Goal: Information Seeking & Learning: Learn about a topic

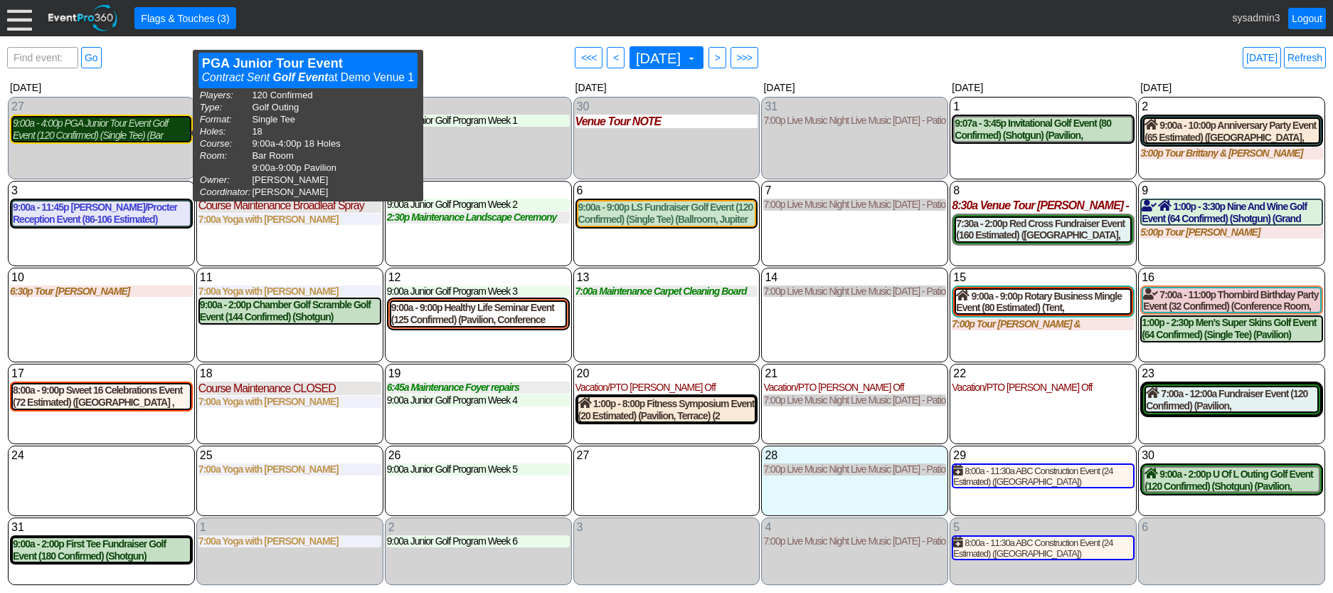
click at [172, 139] on div "9:00a - 4:00p PGA Junior Tour Event Golf Event (120 Confirmed) (Single Tee) (Ba…" at bounding box center [101, 129] width 177 height 24
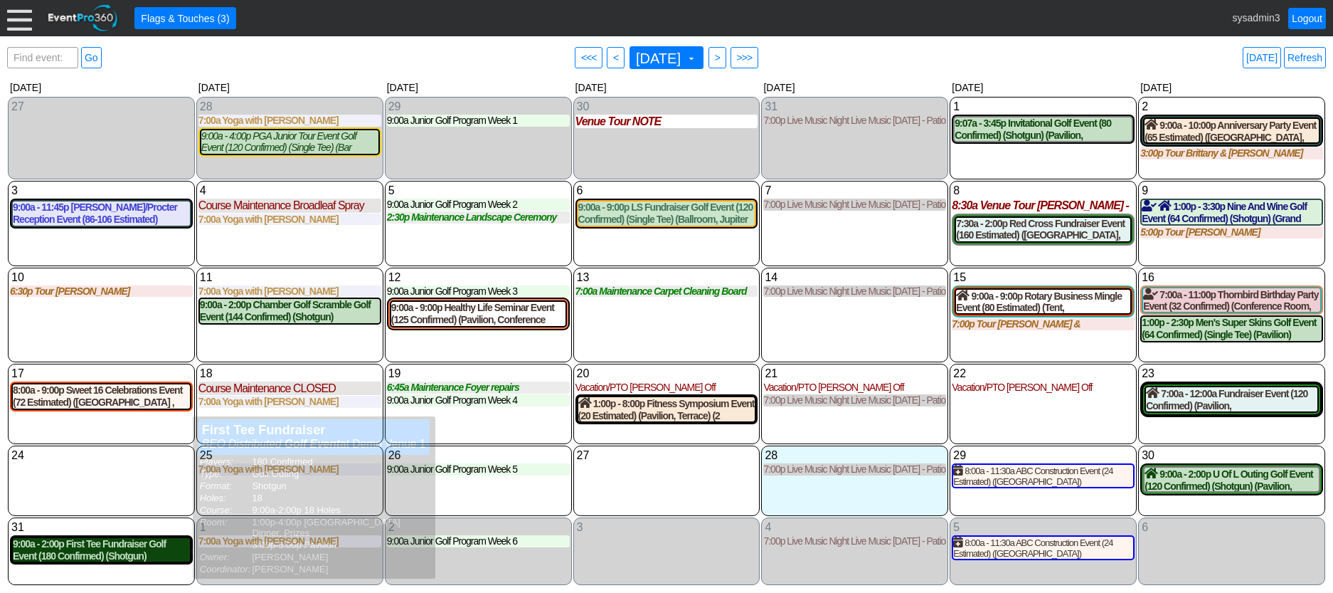
click at [113, 558] on div "9:00a - 2:00p First Tee Fundraiser Golf Event (180 Confirmed) (Shotgun) ([GEOGR…" at bounding box center [101, 550] width 177 height 24
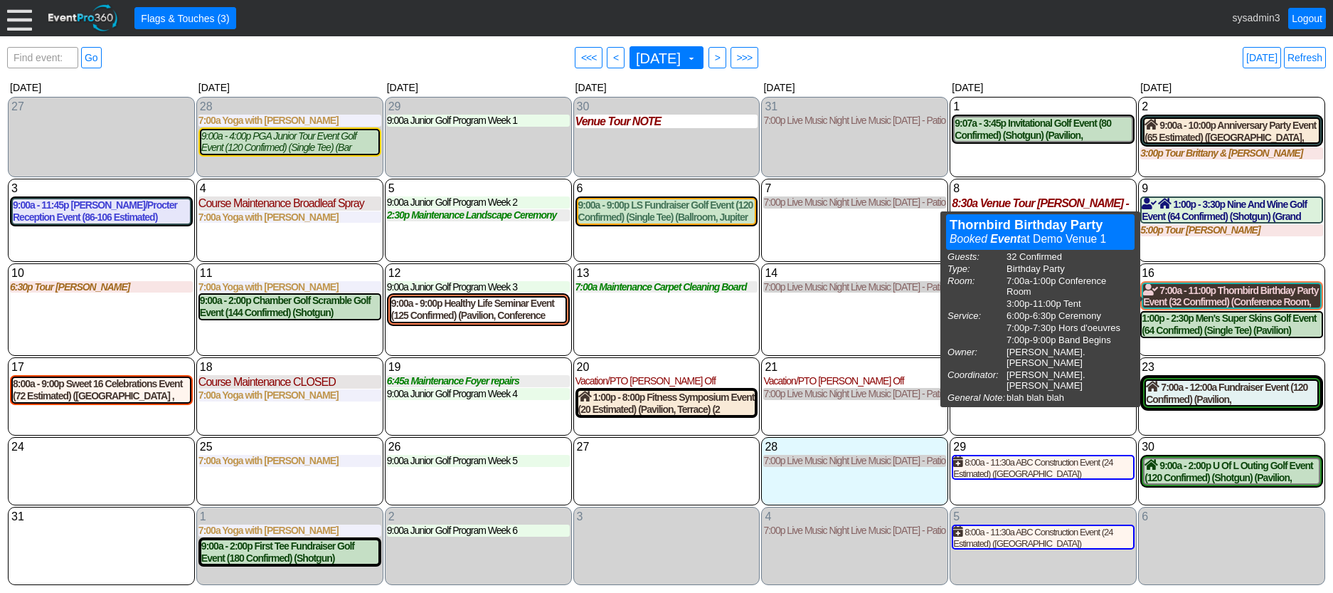
click at [1235, 295] on div "7:00a - 11:00p Thornbird Birthday Party Event (32 Confirmed) (Conference Room, …" at bounding box center [1231, 296] width 177 height 24
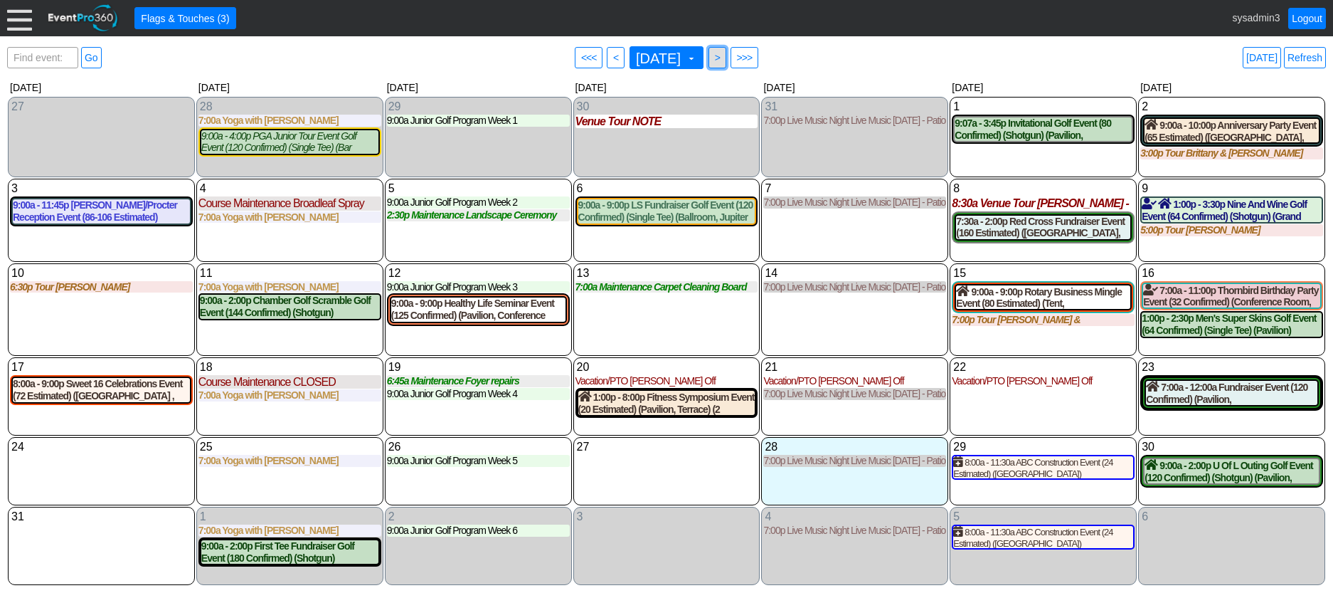
click at [723, 60] on span ">" at bounding box center [717, 58] width 11 height 14
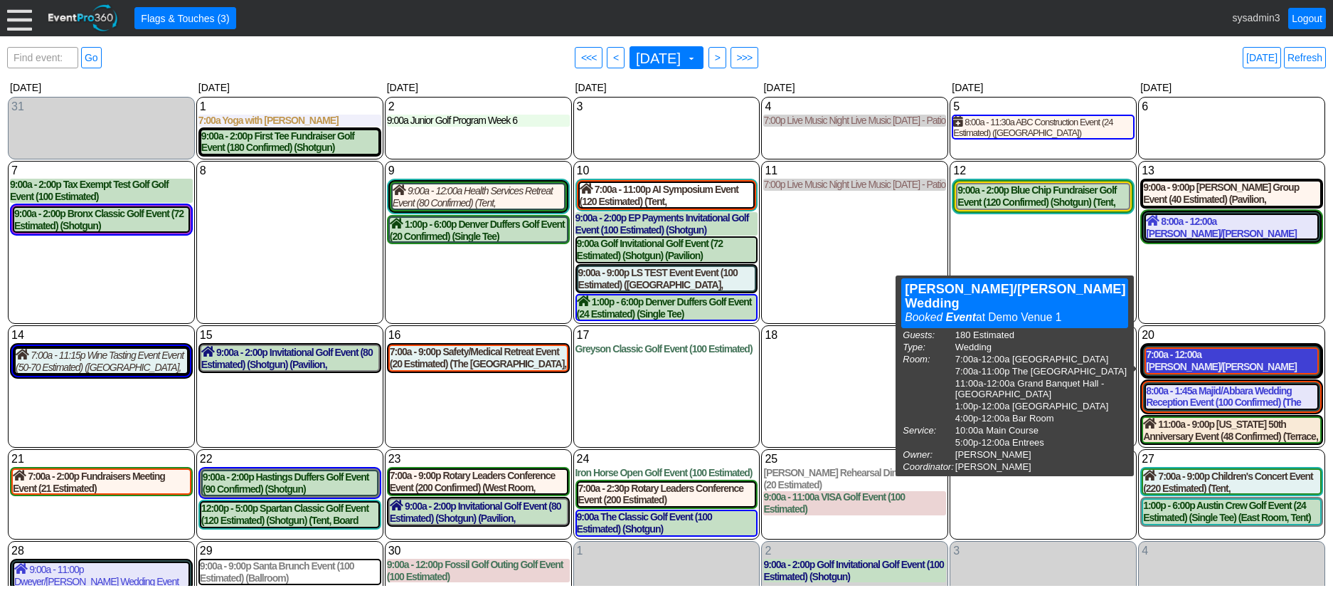
click at [1212, 361] on div "7:00a - 12:00a [PERSON_NAME]/[PERSON_NAME] Wedding Event (180 Estimated) ([GEOG…" at bounding box center [1231, 361] width 171 height 24
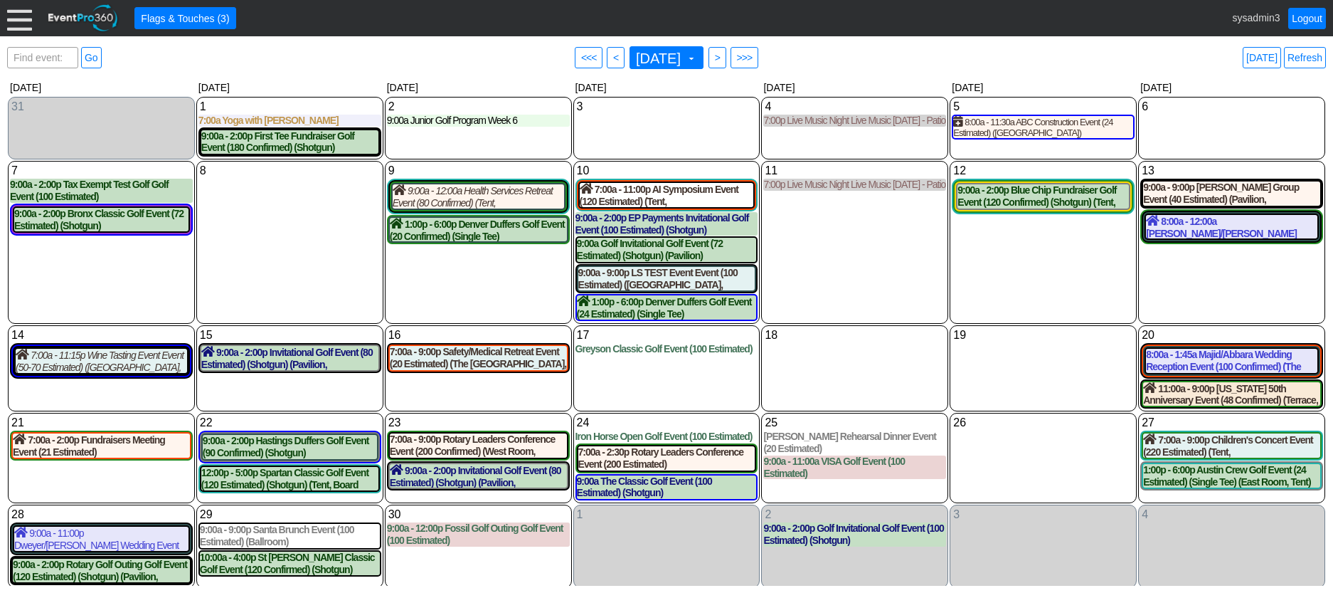
click at [19, 14] on div at bounding box center [19, 18] width 25 height 25
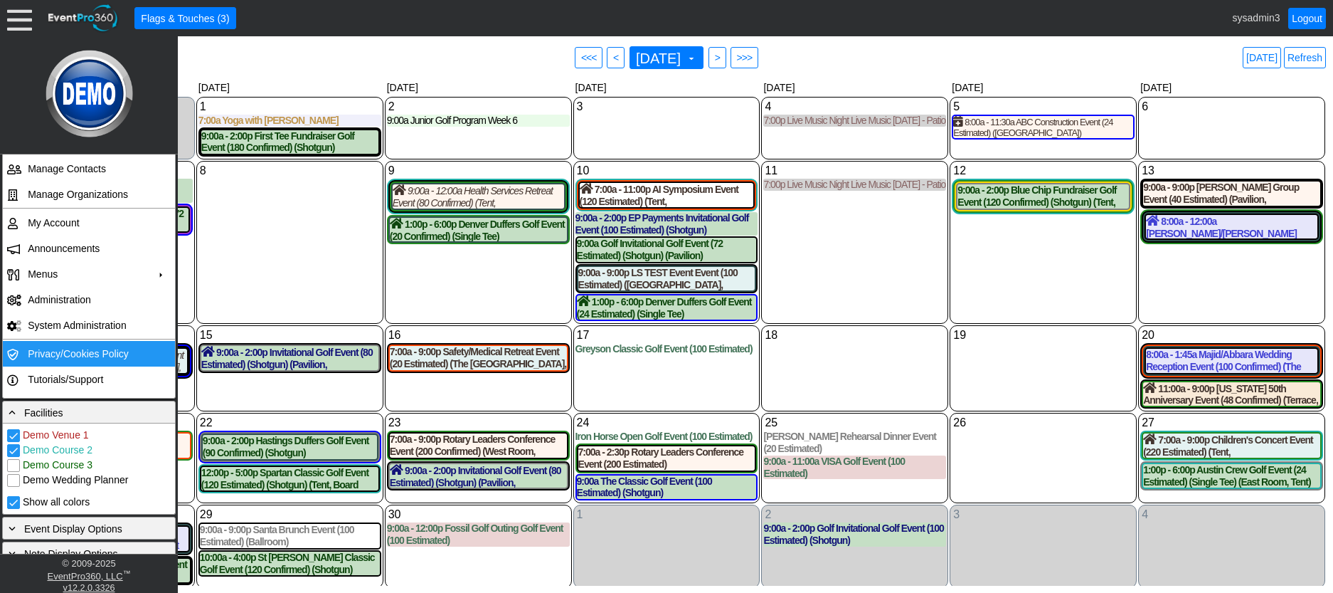
scroll to position [142, 0]
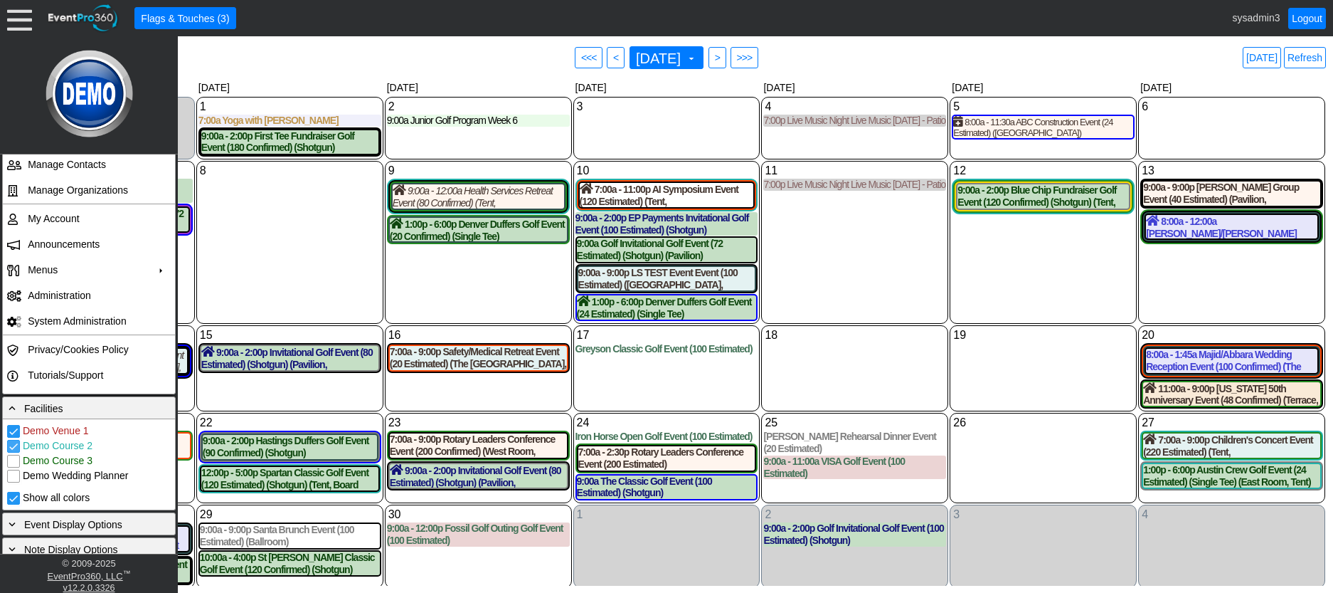
click at [15, 446] on input "Demo Course 2" at bounding box center [15, 447] width 14 height 14
checkbox input "false"
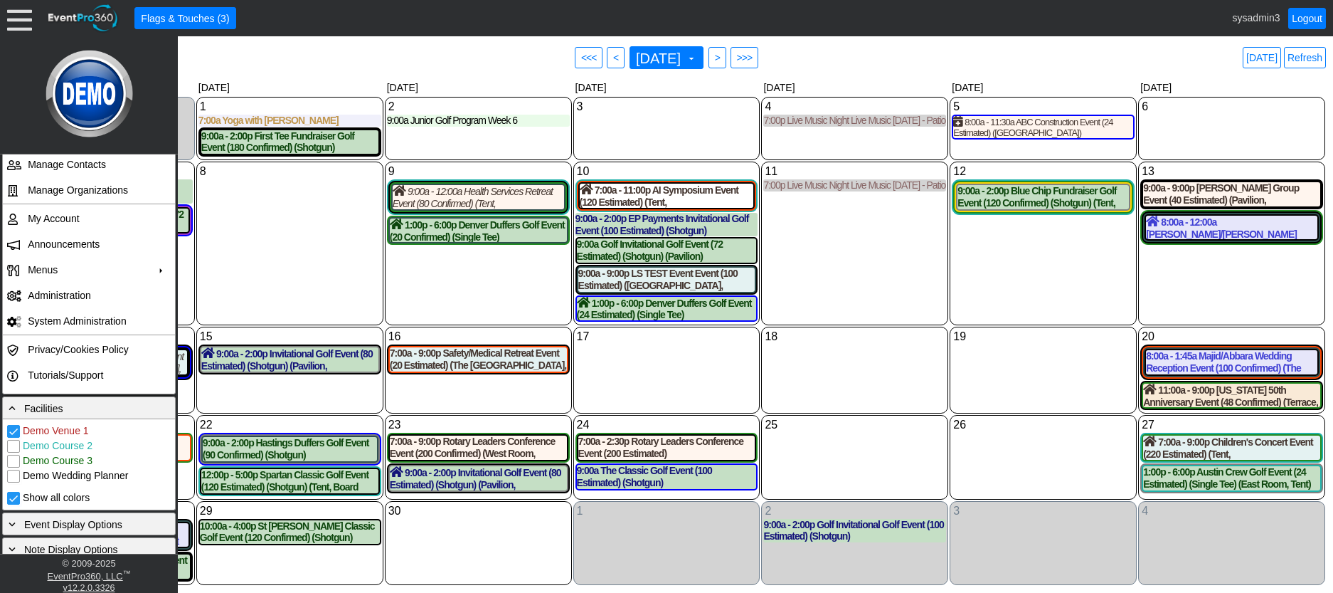
click at [858, 369] on div "18 Thursday" at bounding box center [854, 370] width 187 height 87
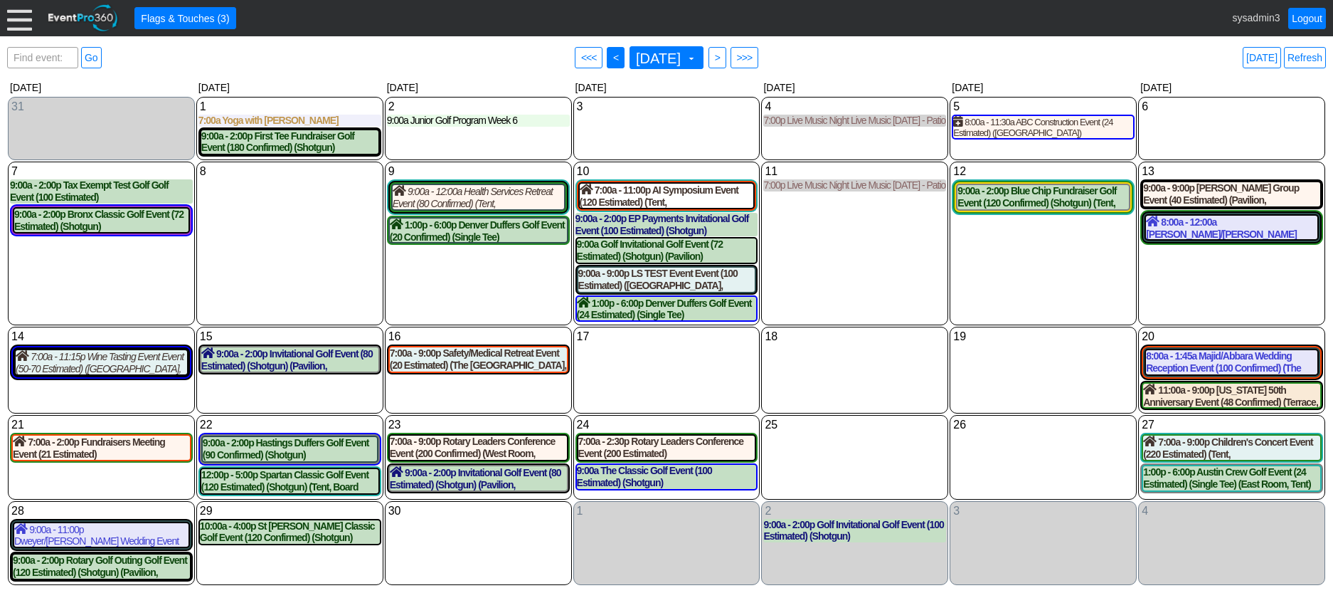
click at [607, 59] on span "● <" at bounding box center [616, 57] width 18 height 21
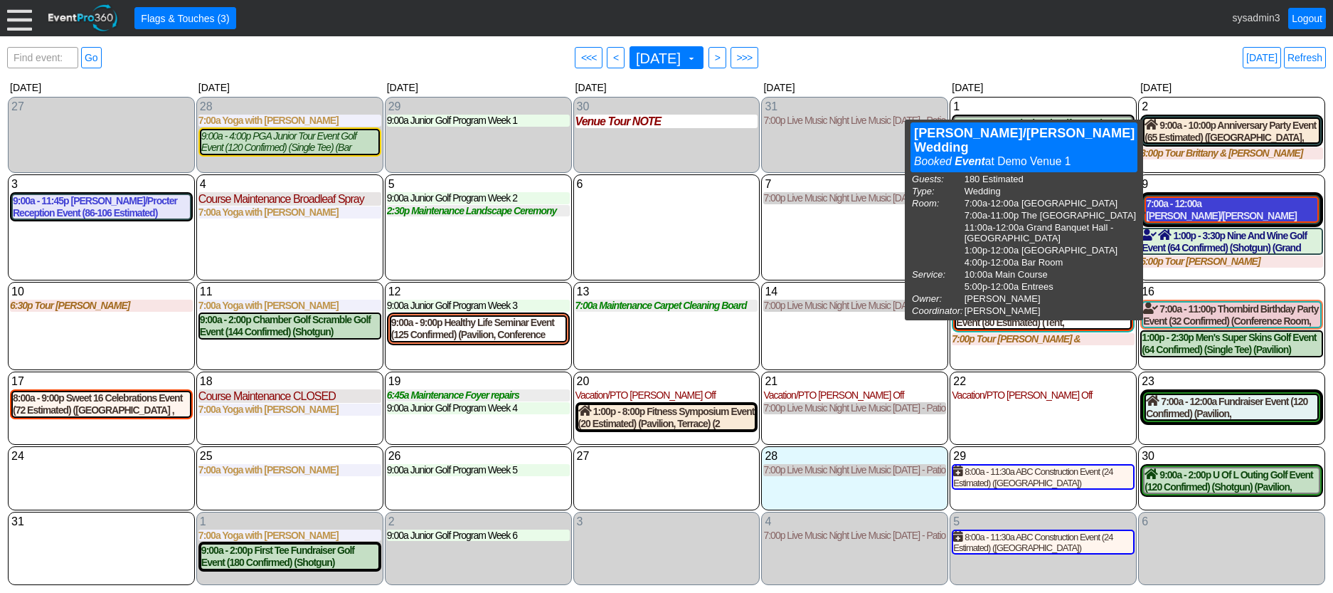
click at [1222, 213] on div "7:00a - 12:00a Baily/Skinner Wedding Event (180 Estimated) (Grand Banquet Hall,…" at bounding box center [1231, 210] width 171 height 24
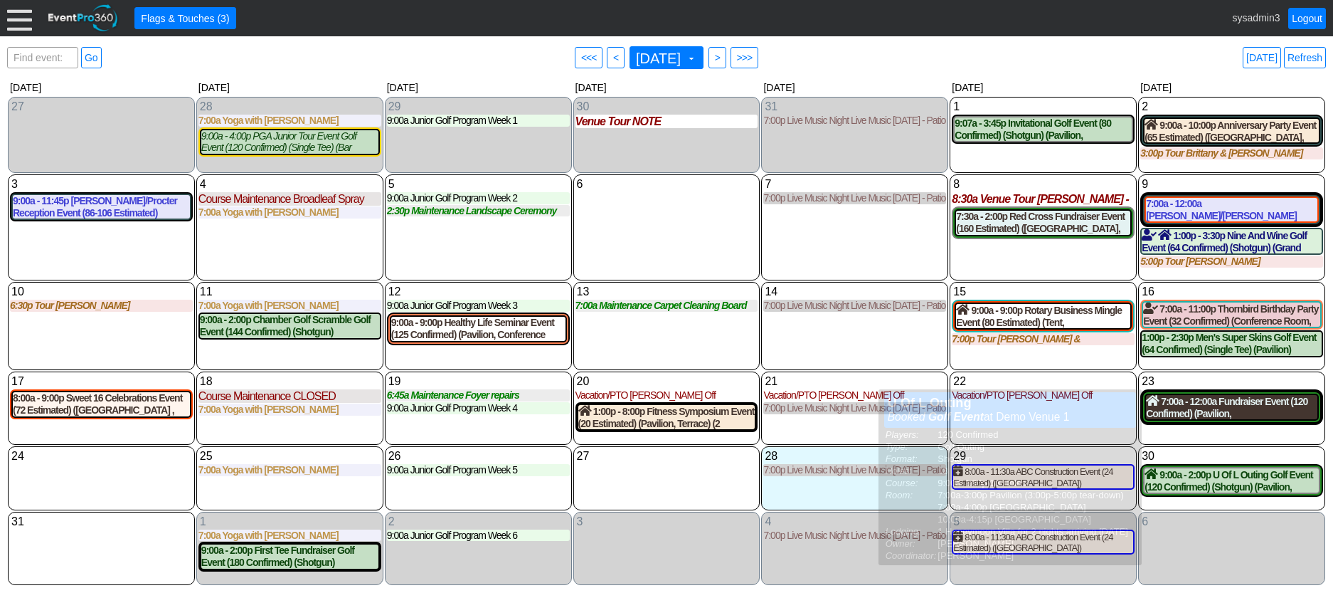
click at [1233, 417] on div "7:00a - 12:00a Fundraiser Event (120 Confirmed) (Pavilion, Grand Banquet Hall, …" at bounding box center [1231, 407] width 171 height 24
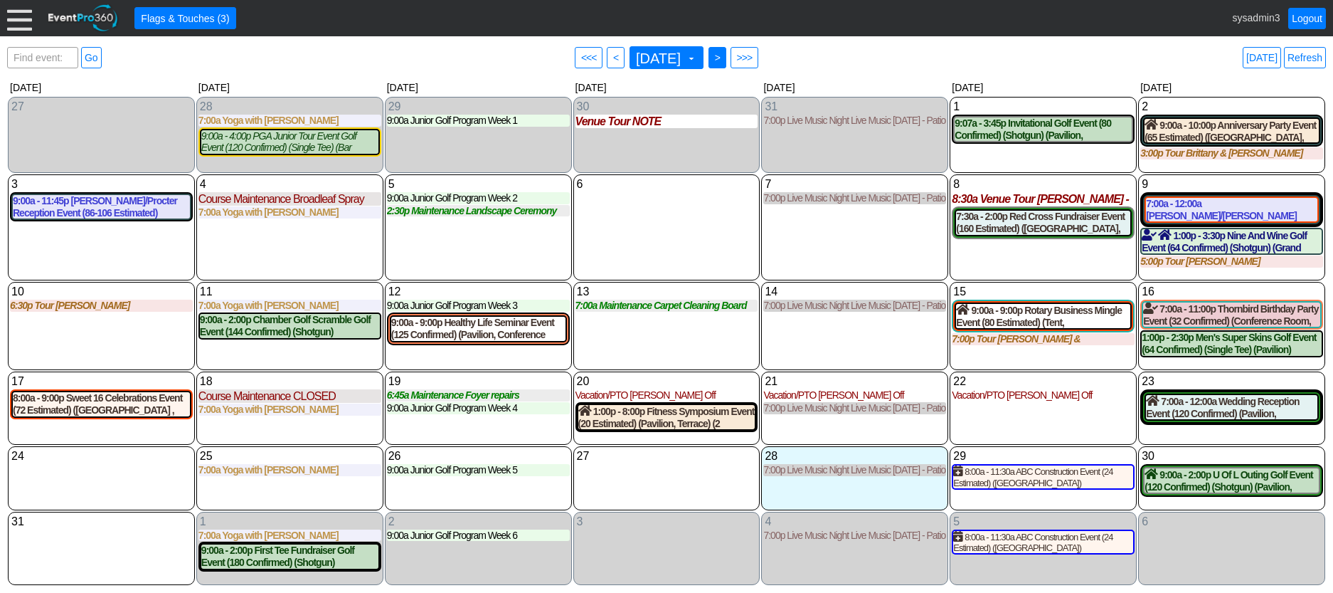
click at [723, 57] on span ">" at bounding box center [717, 58] width 11 height 14
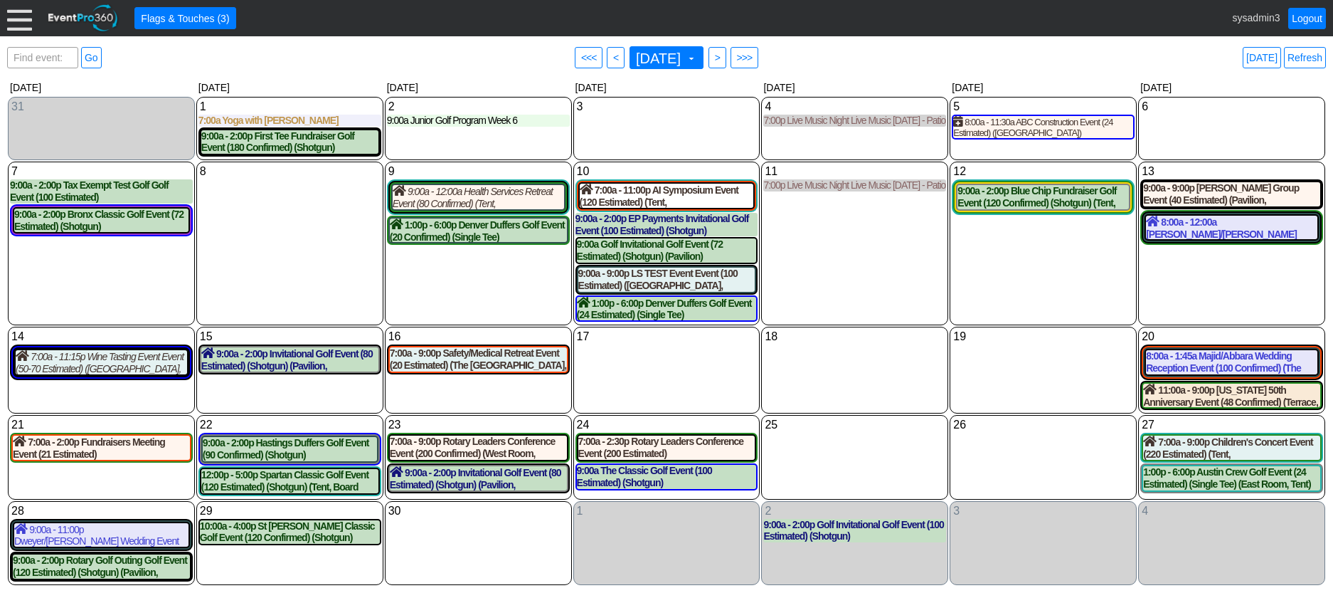
scroll to position [9, 0]
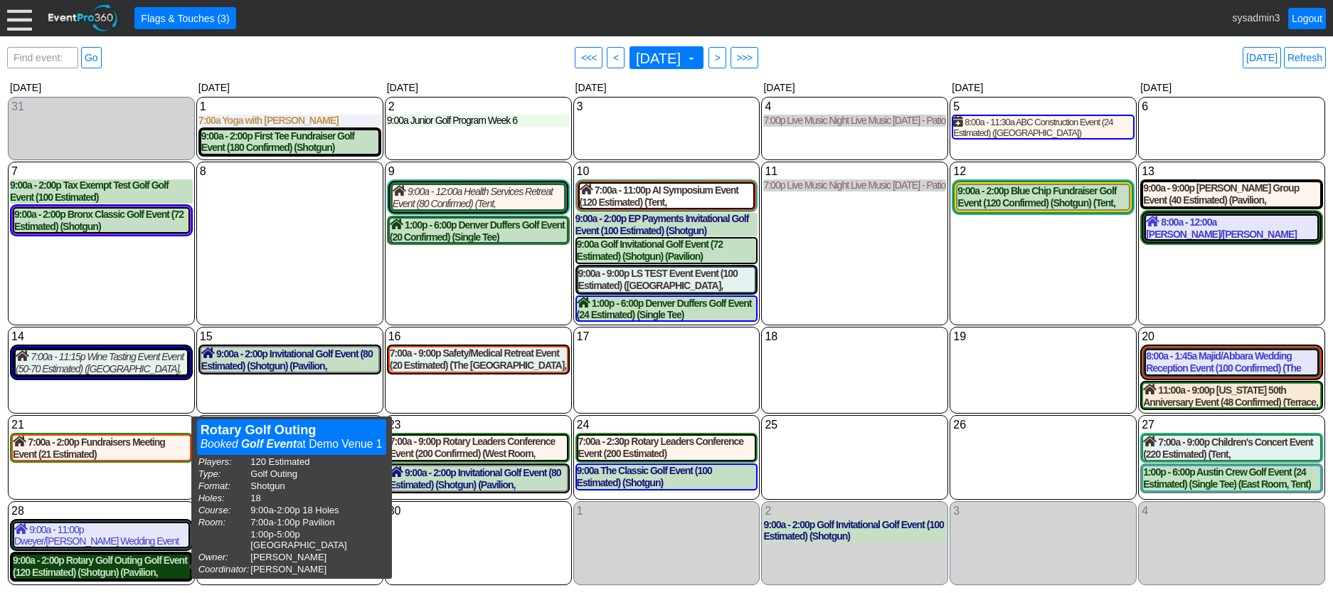
click at [132, 566] on div "9:00a - 2:00p Rotary Golf Outing Golf Event (120 Estimated) (Shotgun) (Pavilion…" at bounding box center [101, 566] width 177 height 24
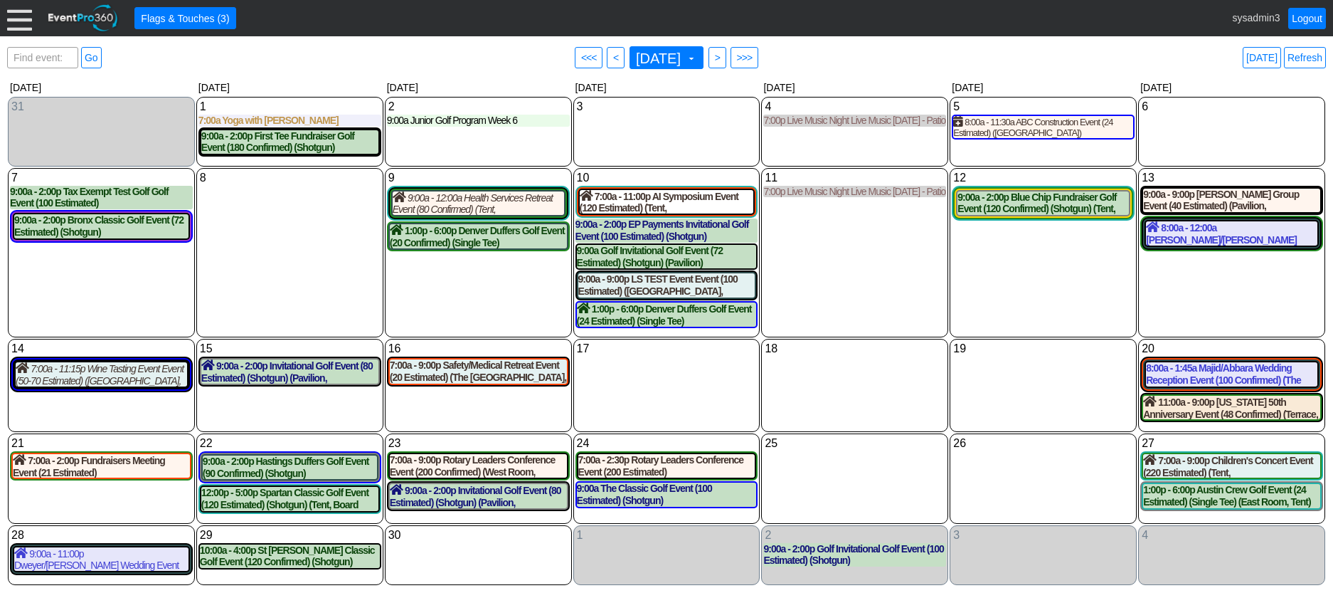
scroll to position [0, 0]
click at [611, 56] on span "<" at bounding box center [616, 58] width 11 height 14
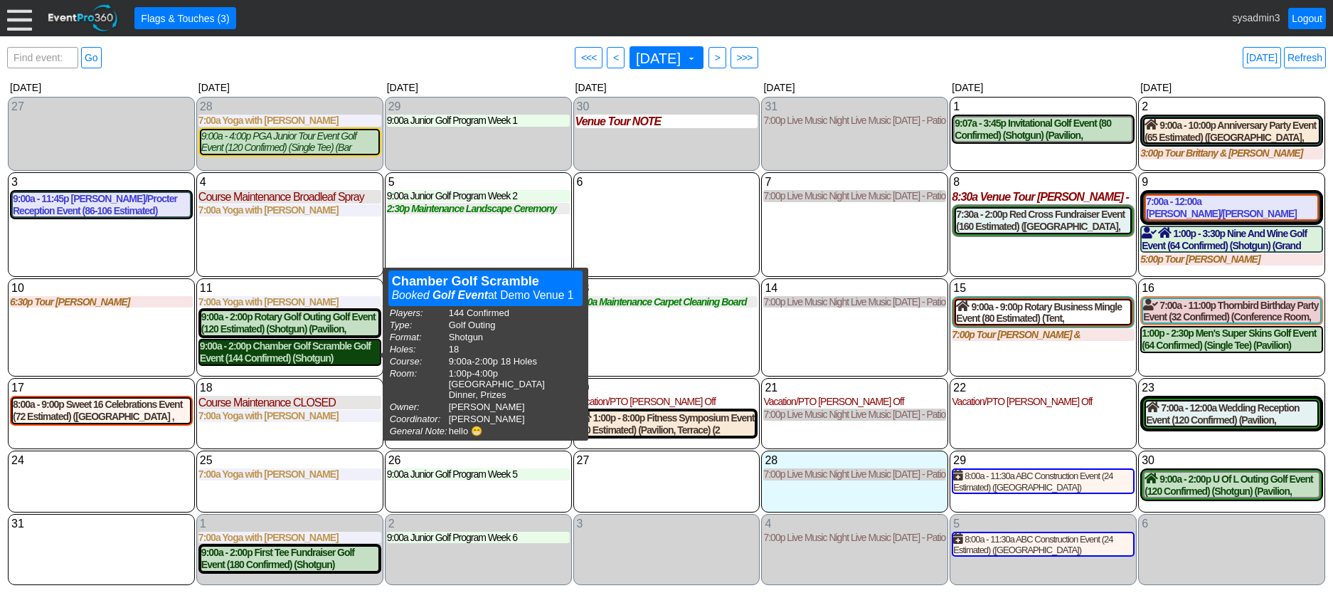
click at [322, 358] on div "9:00a - 2:00p Chamber Golf Scramble Golf Event (144 Confirmed) (Shotgun) (Grand…" at bounding box center [290, 352] width 180 height 24
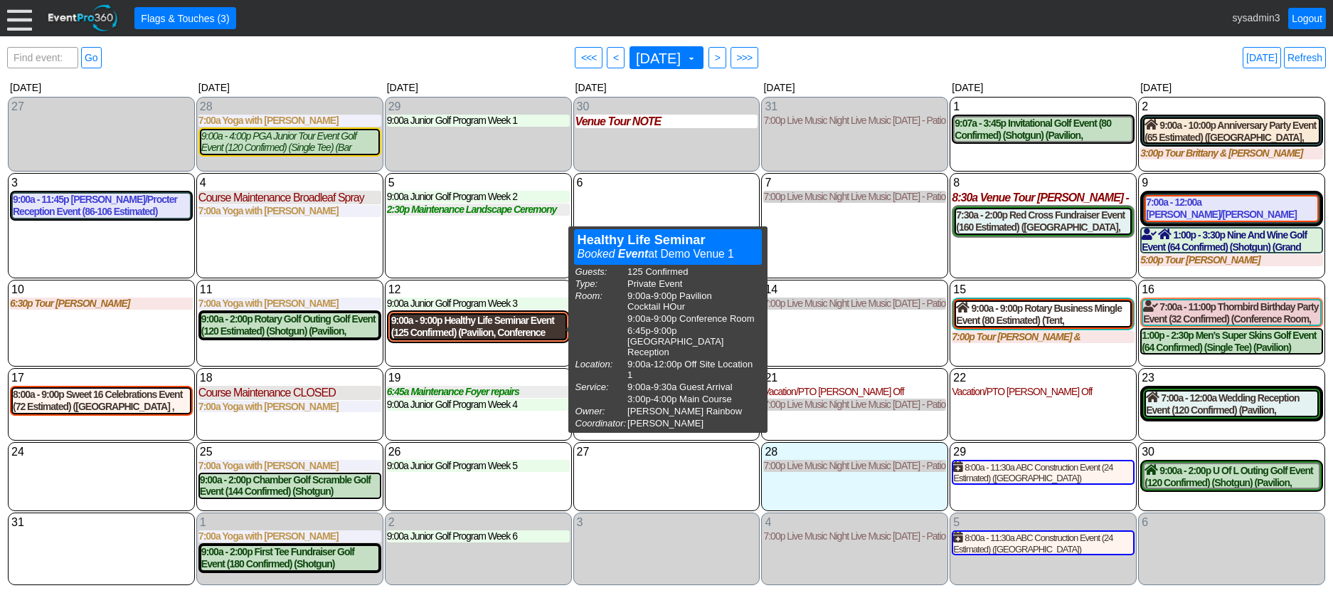
click at [482, 327] on div "9:00a - 9:00p Healthy Life Seminar Event (125 Confirmed) (Pavilion, Conference …" at bounding box center [478, 327] width 174 height 24
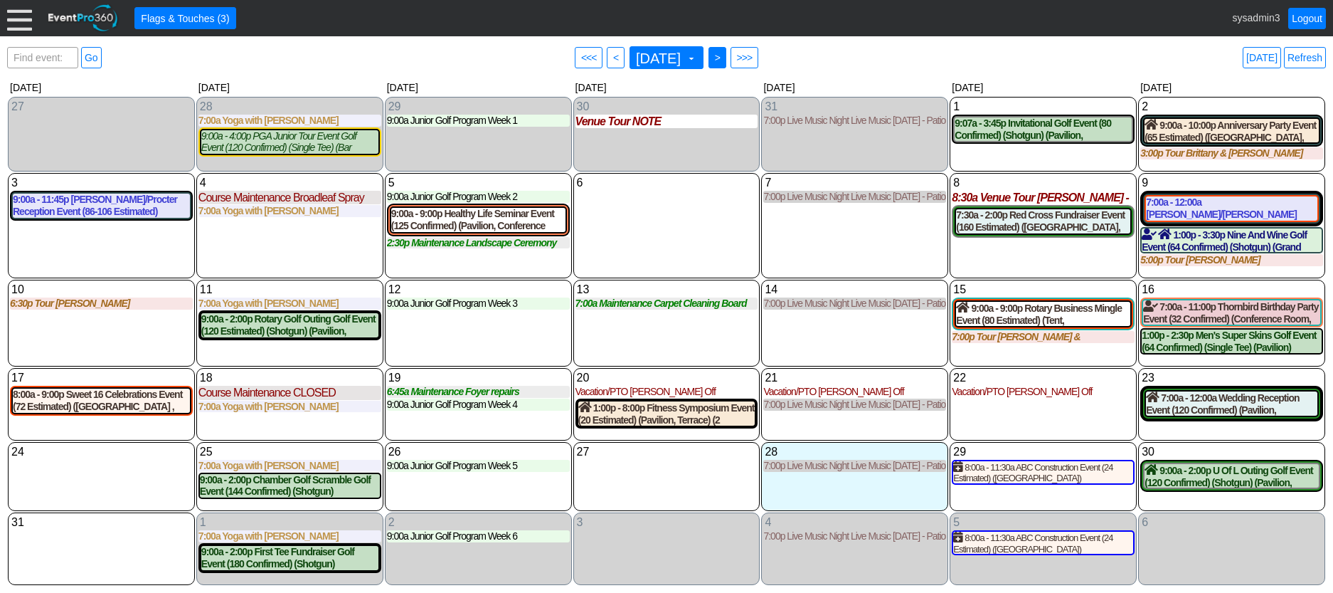
click at [723, 54] on span ">" at bounding box center [717, 58] width 11 height 14
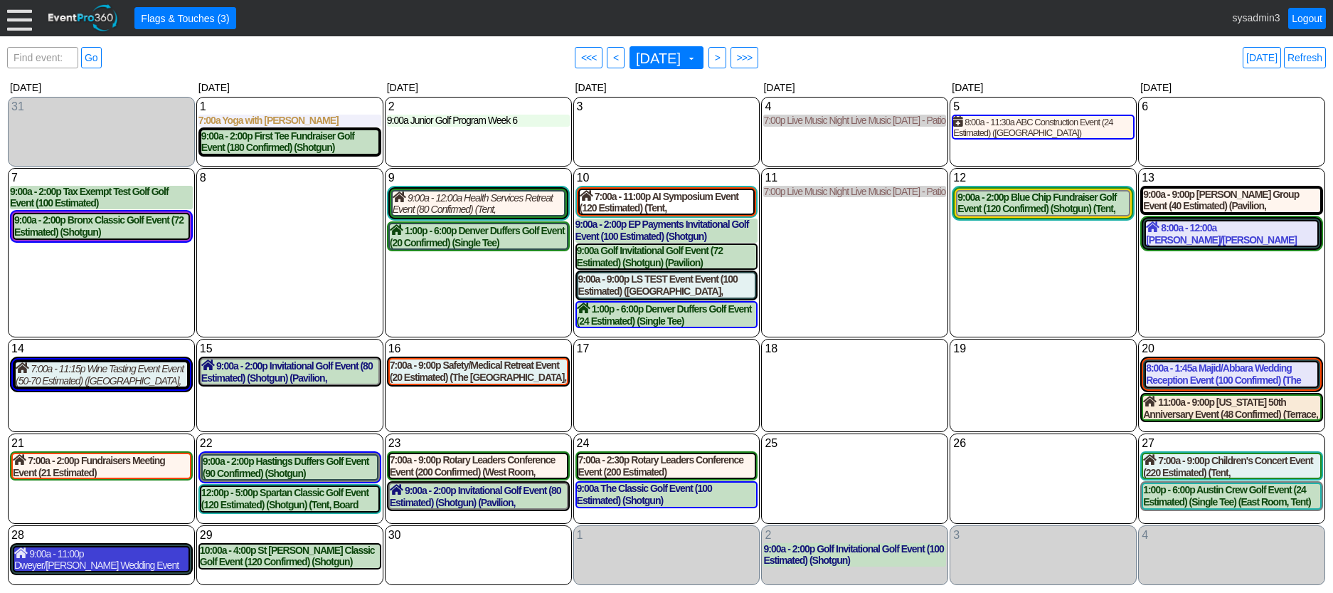
click at [103, 559] on div "9:00a - 11:00p Dweyer/Hutchinson Wedding Event (120 Estimated) (The Grand Room,…" at bounding box center [101, 559] width 174 height 24
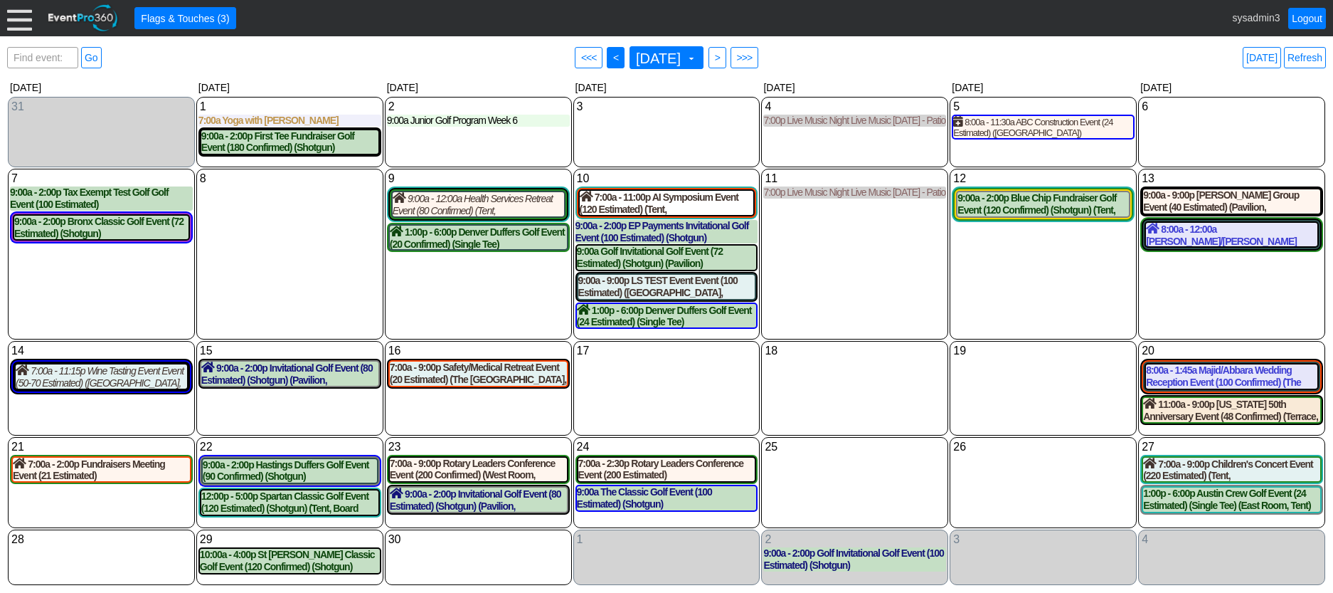
click at [611, 53] on span "<" at bounding box center [616, 58] width 11 height 14
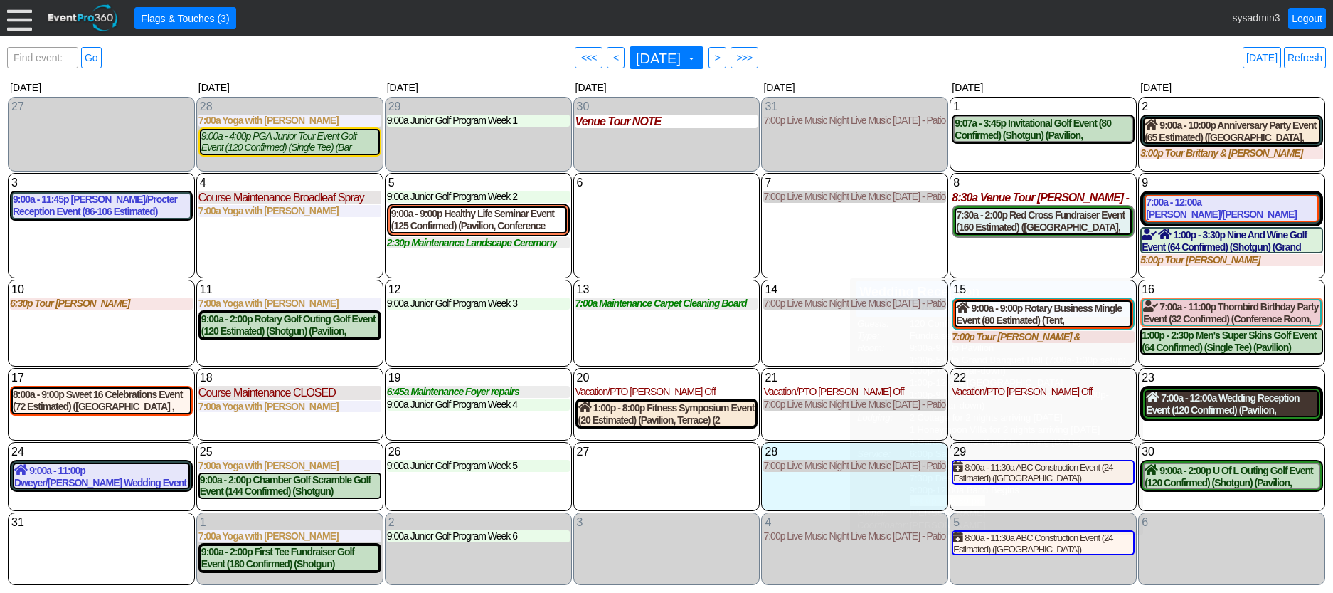
click at [1243, 402] on div "7:00a - 12:00a Wedding Reception Event (120 Confirmed) (Pavilion, Grand Banquet…" at bounding box center [1231, 403] width 171 height 24
click at [723, 56] on span ">" at bounding box center [717, 58] width 11 height 14
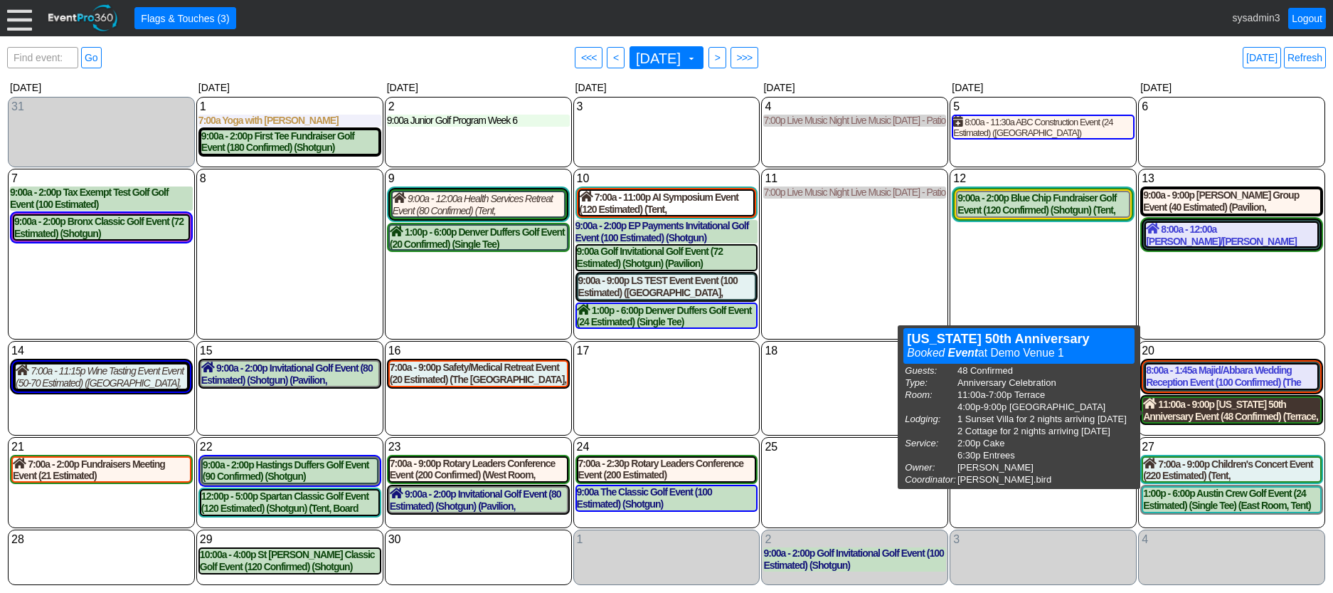
click at [1213, 417] on div "11:00a - 9:00p Maine 50th Anniversary Event (48 Confirmed) (Terrace, West Room)…" at bounding box center [1231, 410] width 177 height 24
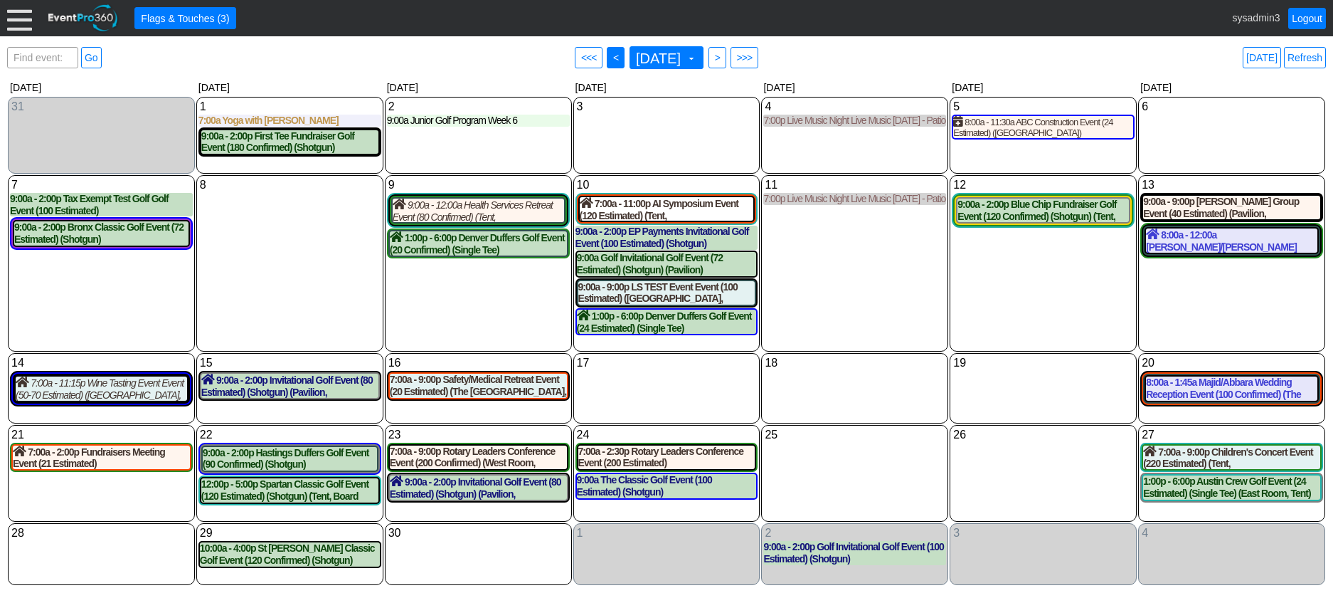
click at [607, 50] on span "● <" at bounding box center [616, 57] width 18 height 21
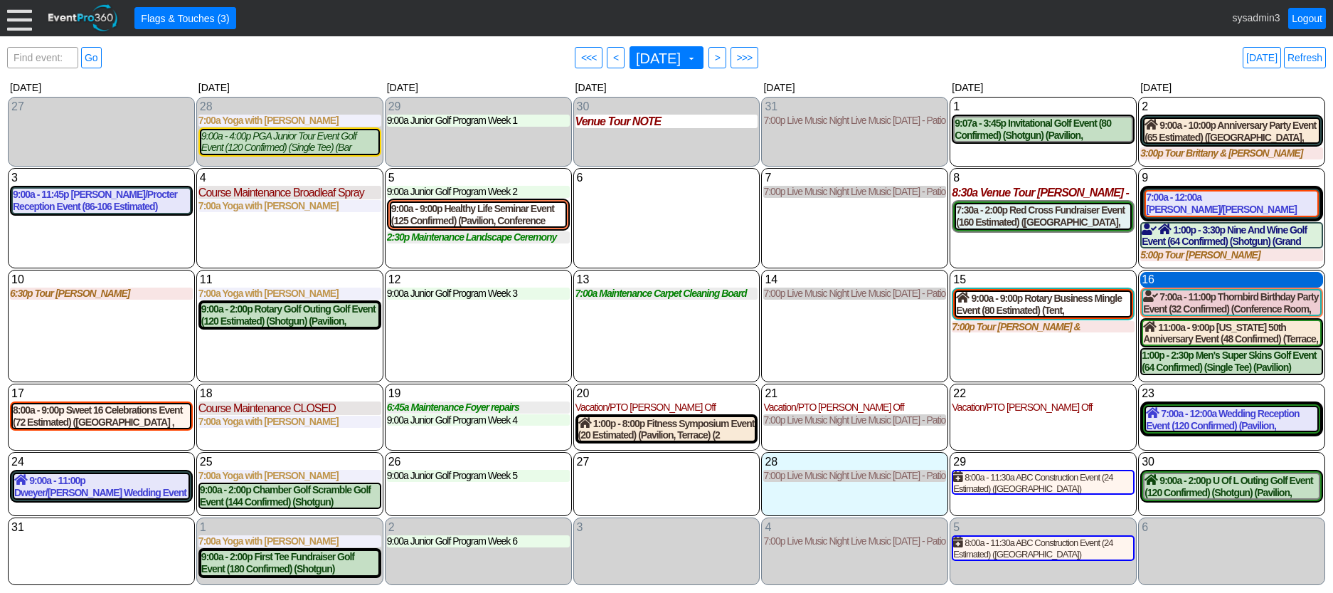
click at [1216, 284] on div "16 Saturday" at bounding box center [1232, 280] width 183 height 16
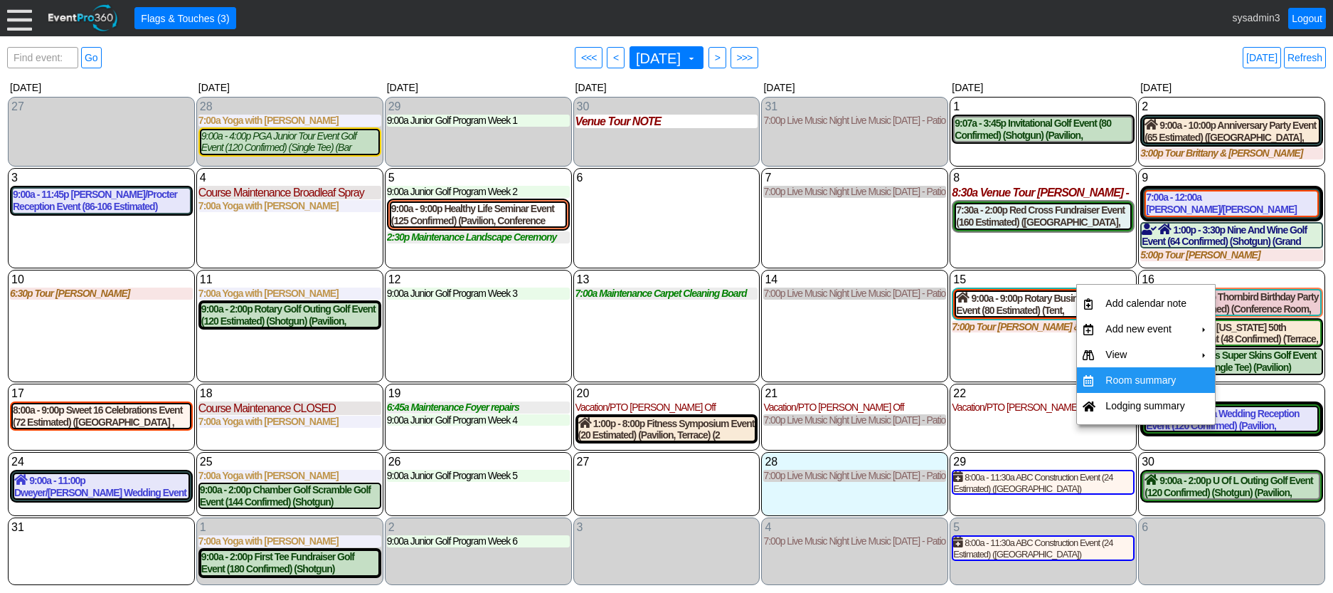
click at [1142, 378] on td "Room summary" at bounding box center [1146, 380] width 93 height 26
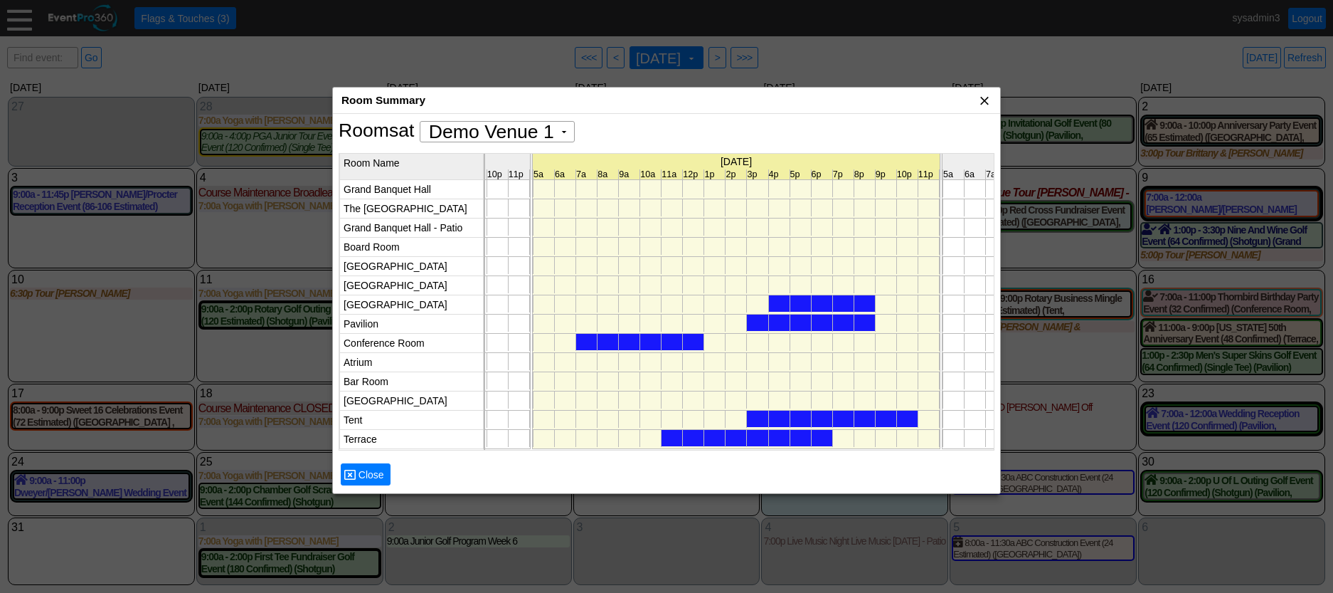
click at [983, 102] on span "x" at bounding box center [985, 100] width 14 height 14
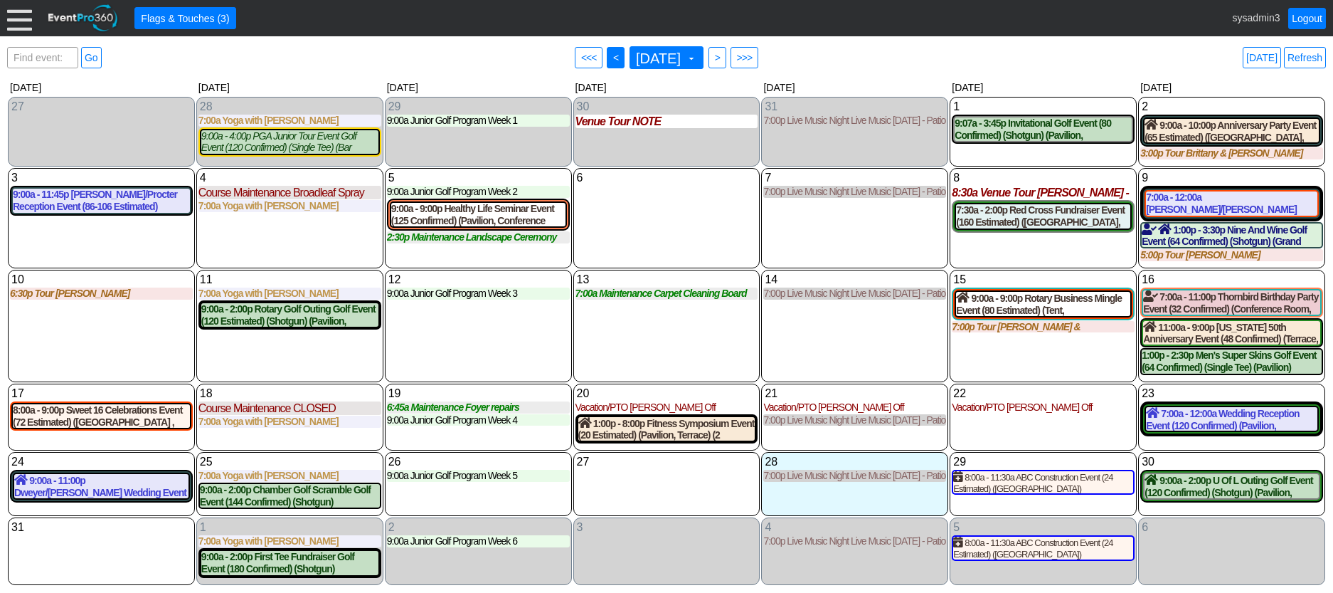
click at [611, 60] on span "<" at bounding box center [616, 58] width 11 height 14
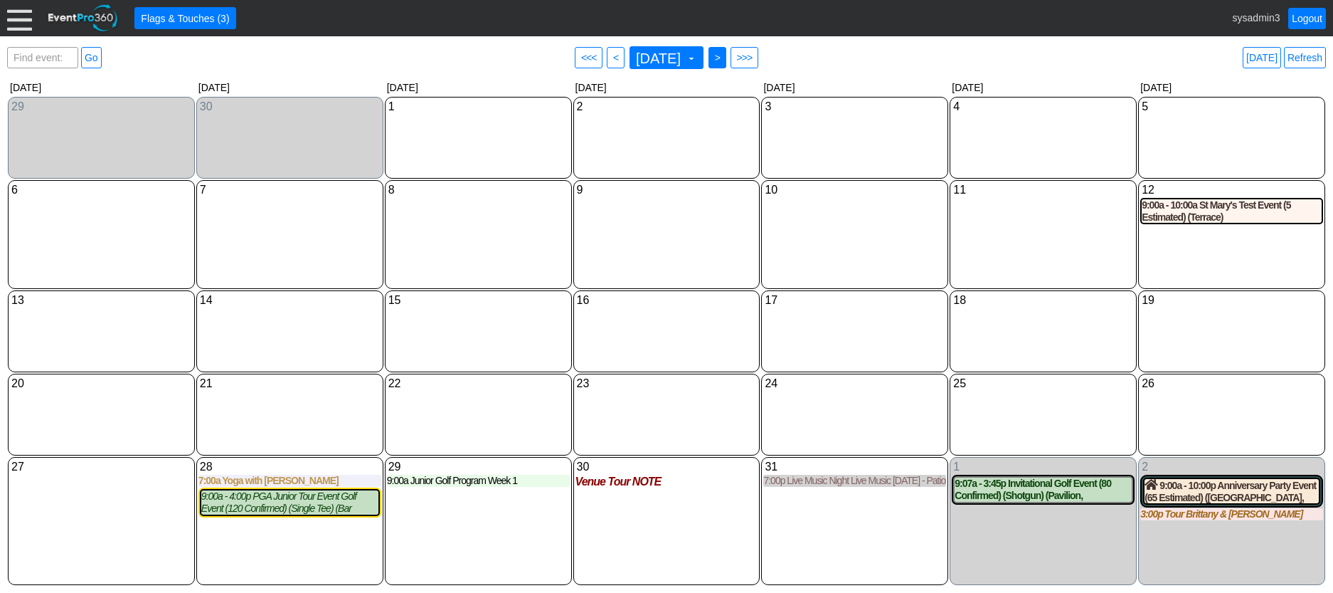
click at [723, 59] on span ">" at bounding box center [717, 58] width 11 height 14
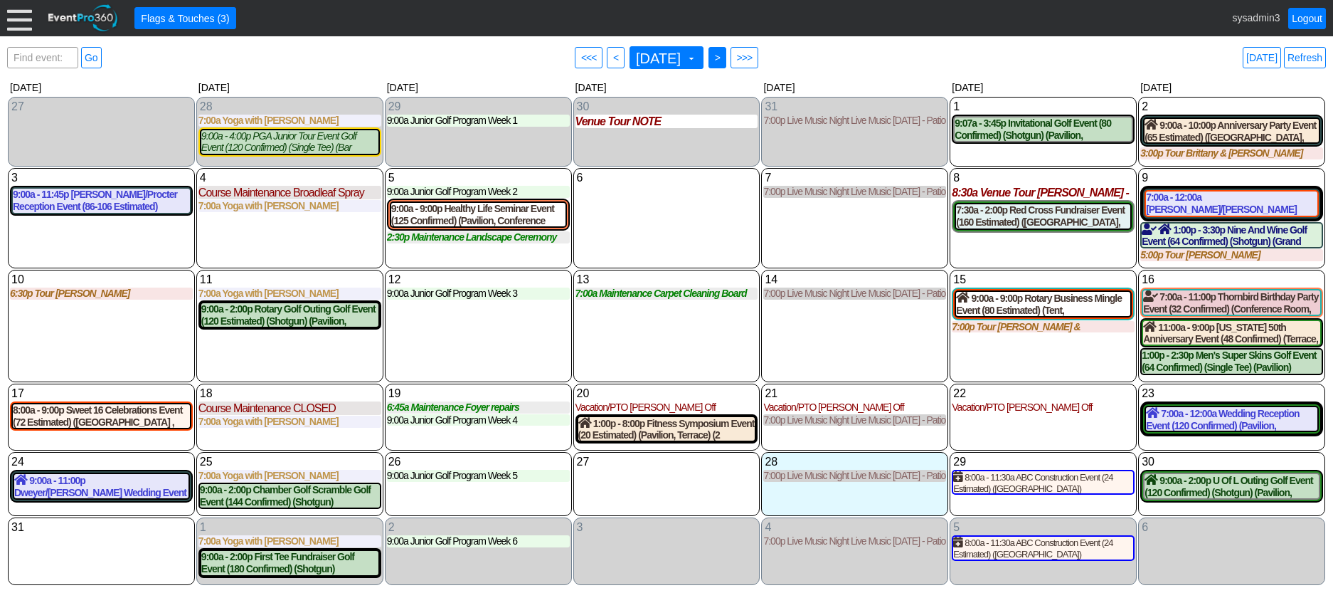
click at [723, 60] on span ">" at bounding box center [717, 58] width 11 height 14
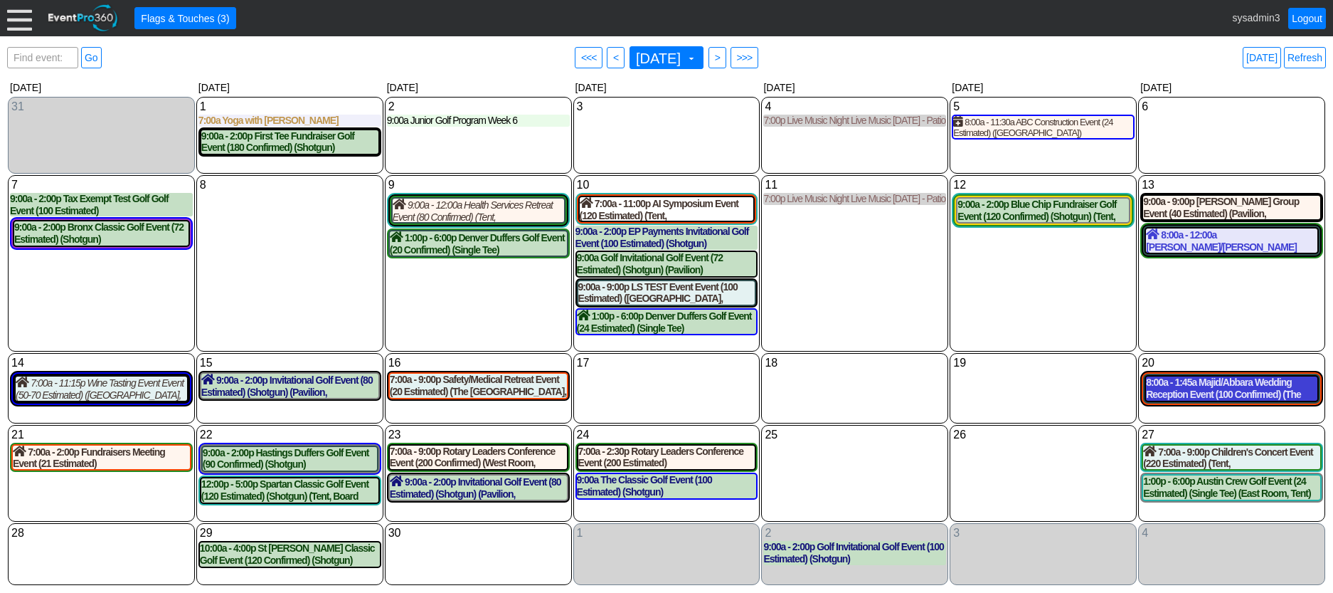
click at [1249, 389] on div "8:00a - 1:45a Majid/Abbara Wedding Reception Event (100 Confirmed) (The Grand R…" at bounding box center [1231, 388] width 171 height 24
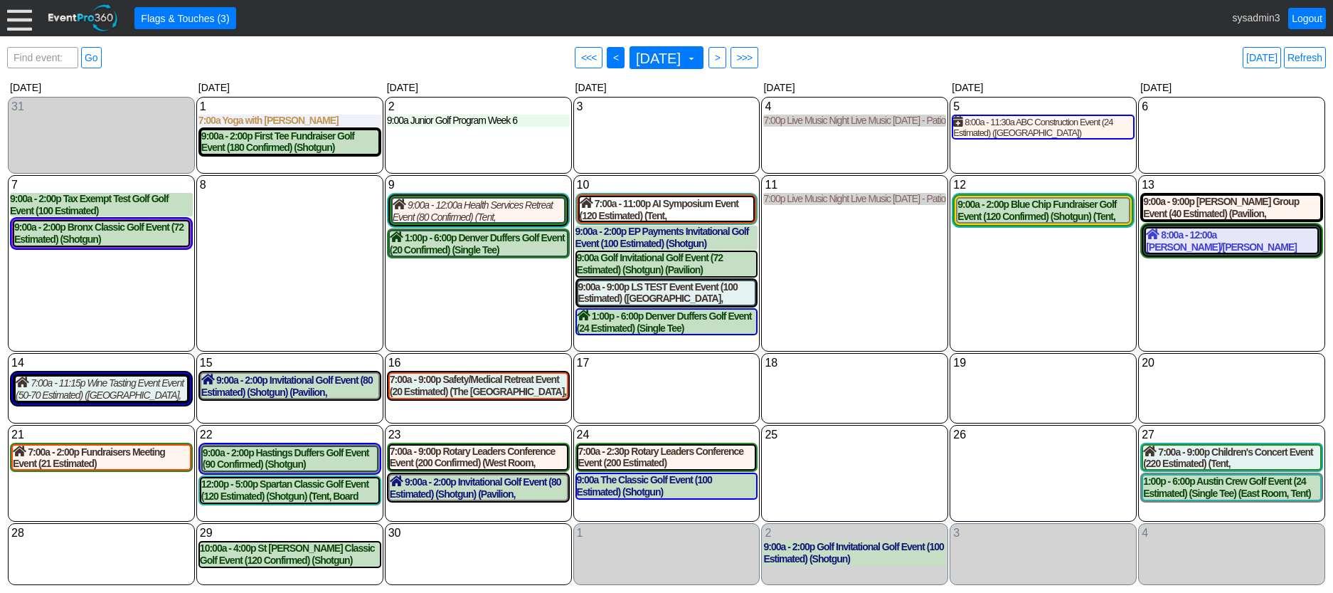
click at [611, 58] on span "<" at bounding box center [616, 58] width 11 height 14
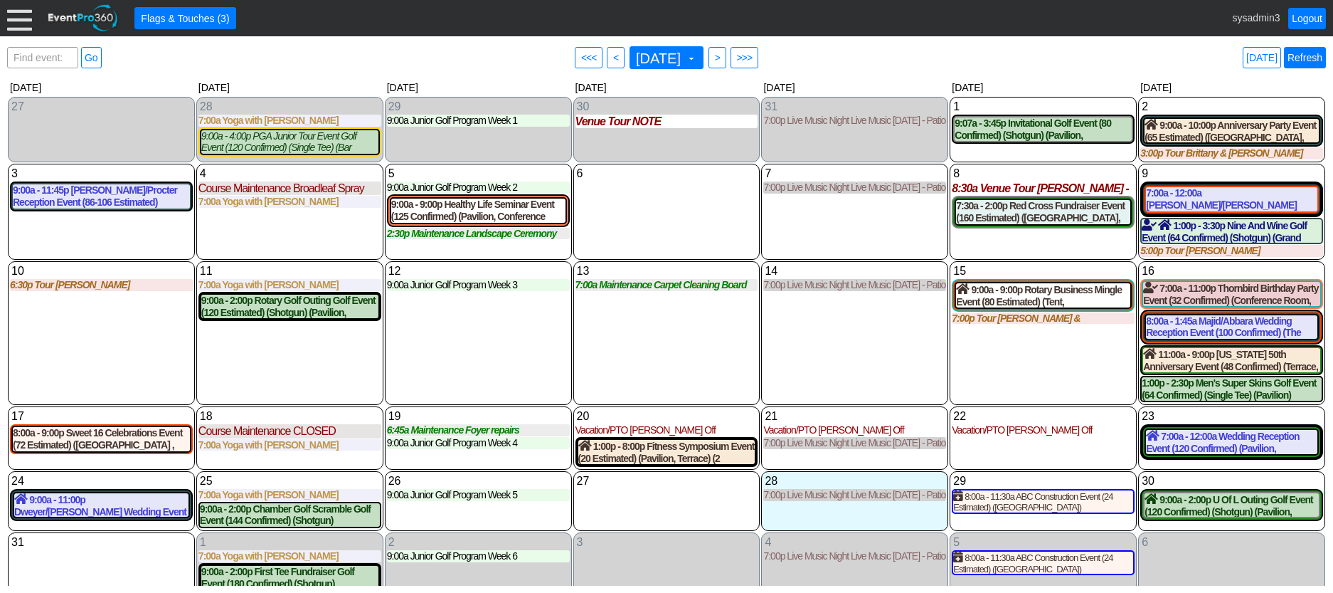
click at [1307, 53] on link "Refresh" at bounding box center [1305, 57] width 42 height 21
click at [1220, 279] on div "16 Saturday" at bounding box center [1232, 271] width 183 height 16
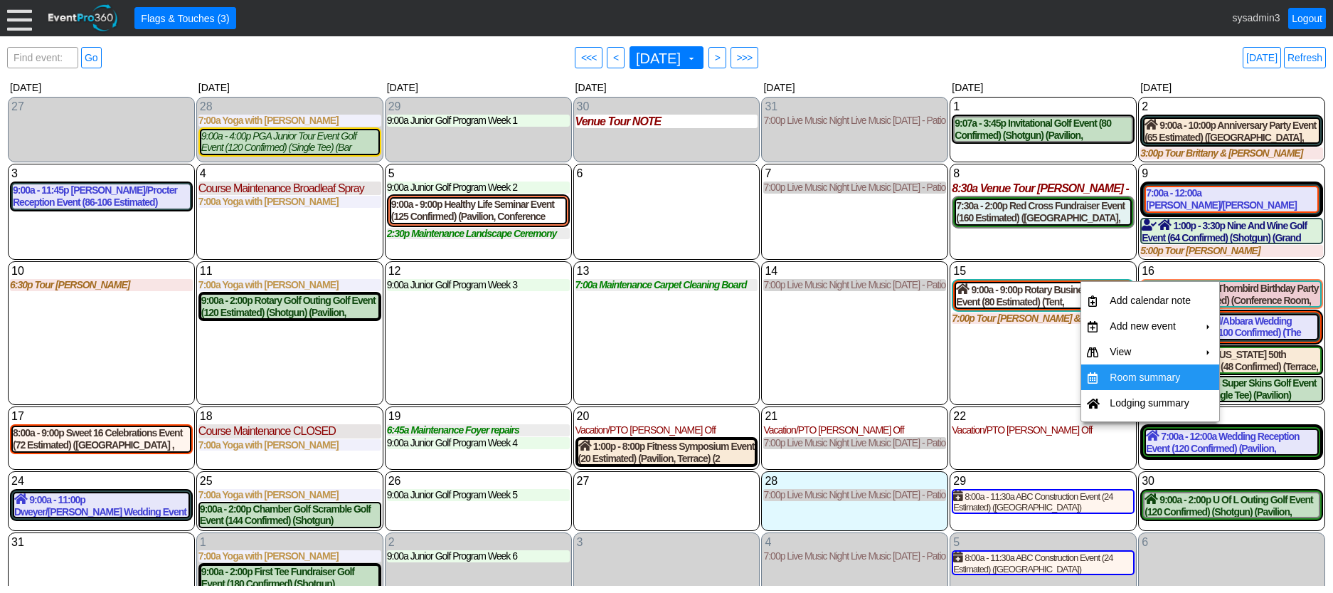
click at [1162, 374] on td "Room summary" at bounding box center [1150, 377] width 93 height 26
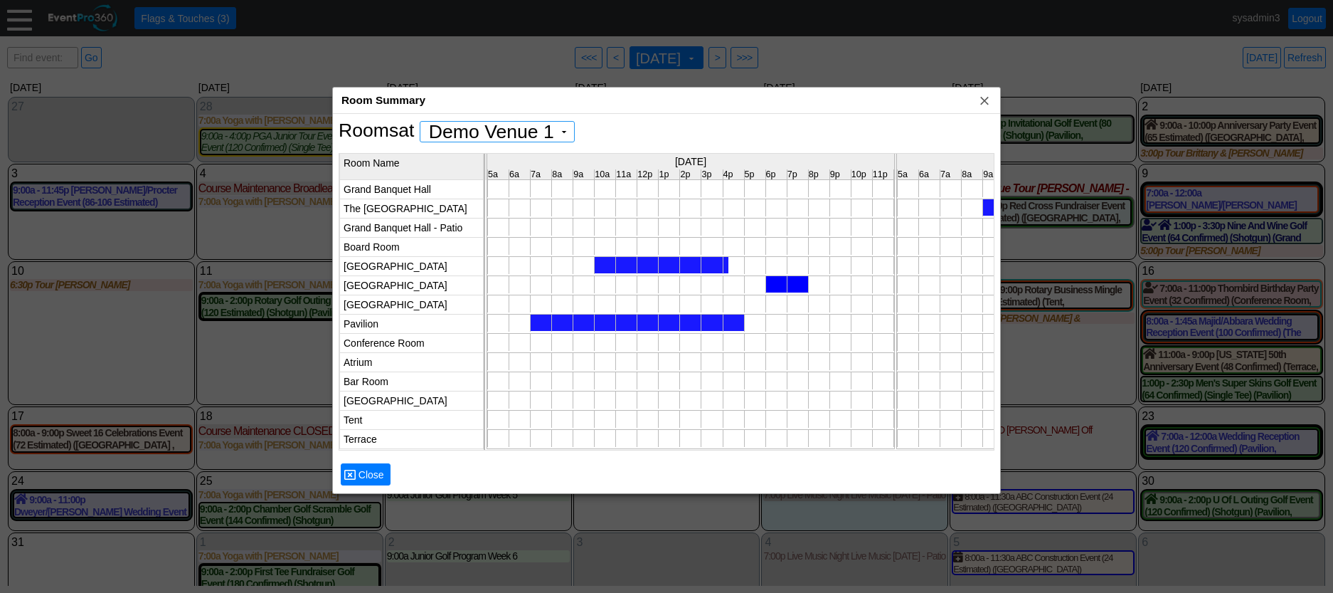
scroll to position [0, 6102]
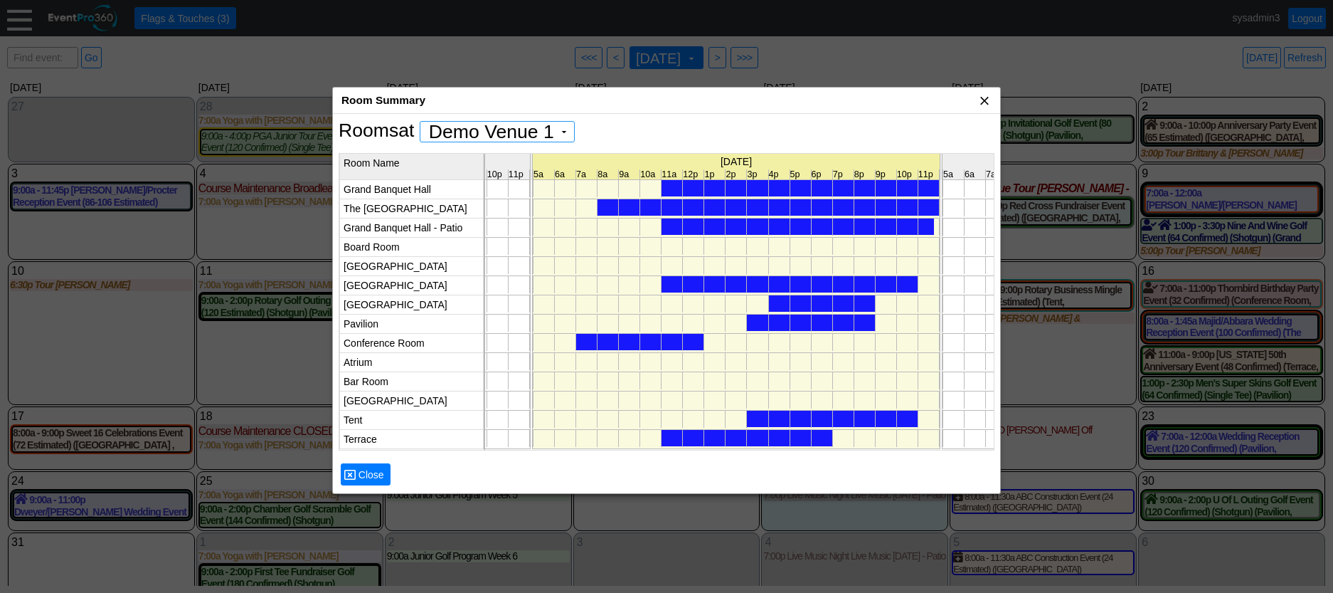
click at [984, 100] on span "x" at bounding box center [985, 100] width 14 height 14
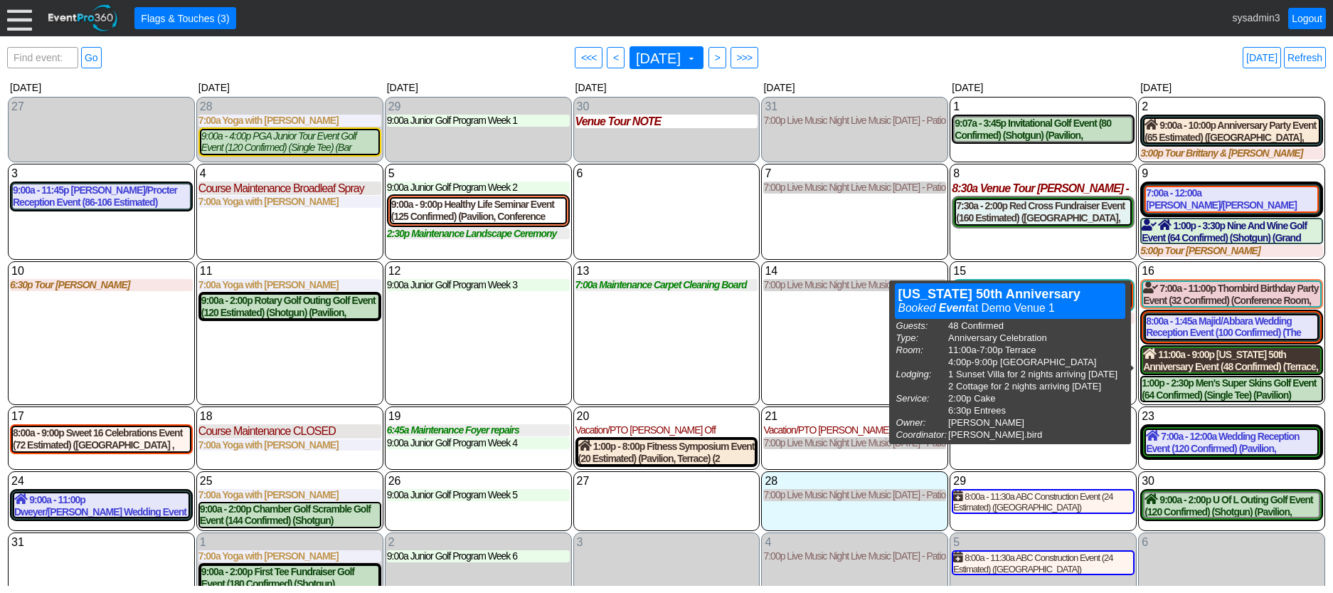
click at [1178, 362] on div "11:00a - 9:00p Maine 50th Anniversary Event (48 Confirmed) (Terrace, West Room)…" at bounding box center [1231, 360] width 177 height 24
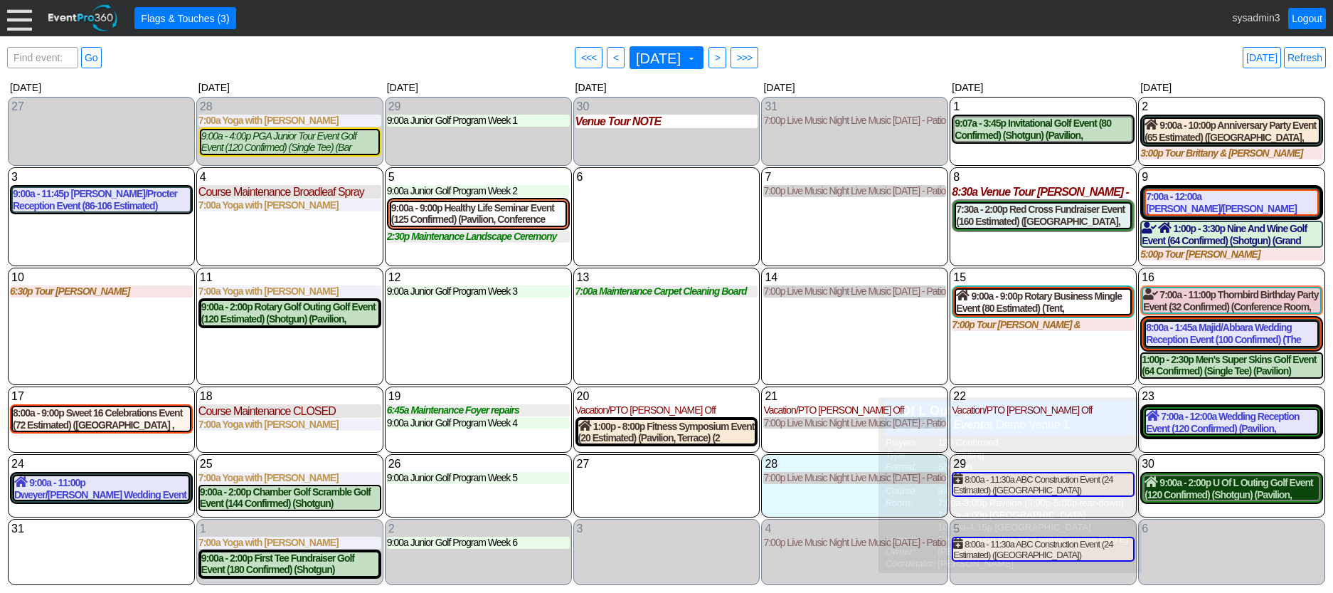
click at [1205, 495] on div "9:00a - 2:00p U Of L Outing Golf Event (120 Confirmed) (Shotgun) (Pavilion, Wes…" at bounding box center [1232, 488] width 174 height 24
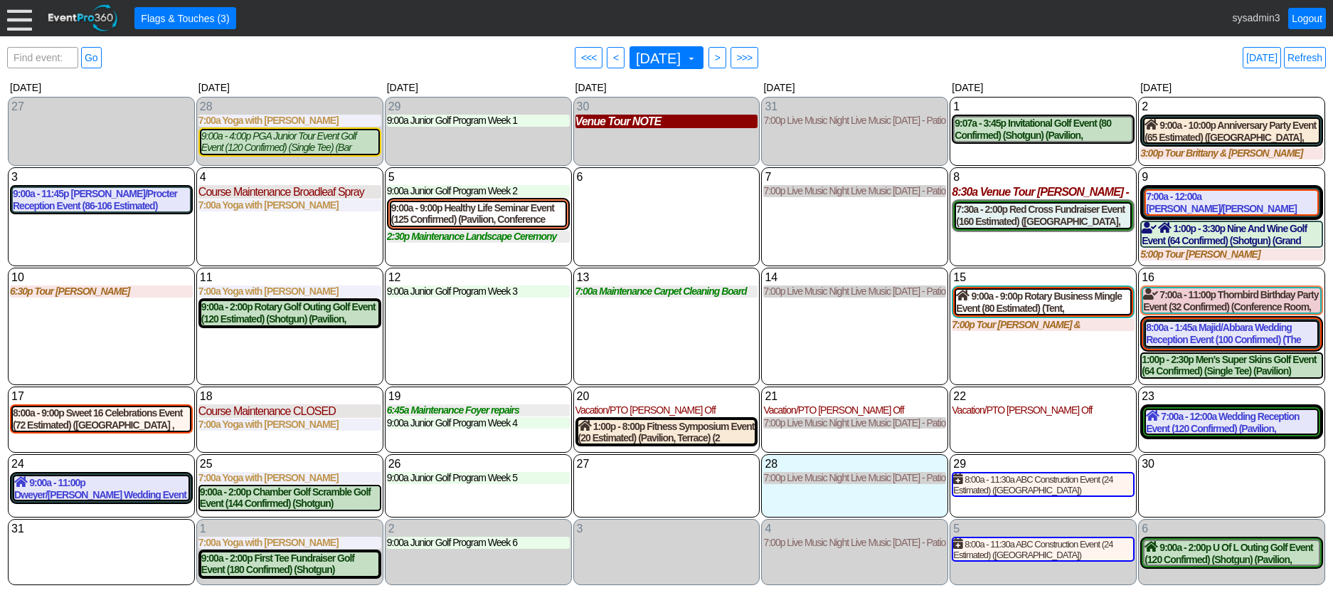
click at [638, 120] on div "Venue Tour NOTE" at bounding box center [667, 122] width 183 height 14
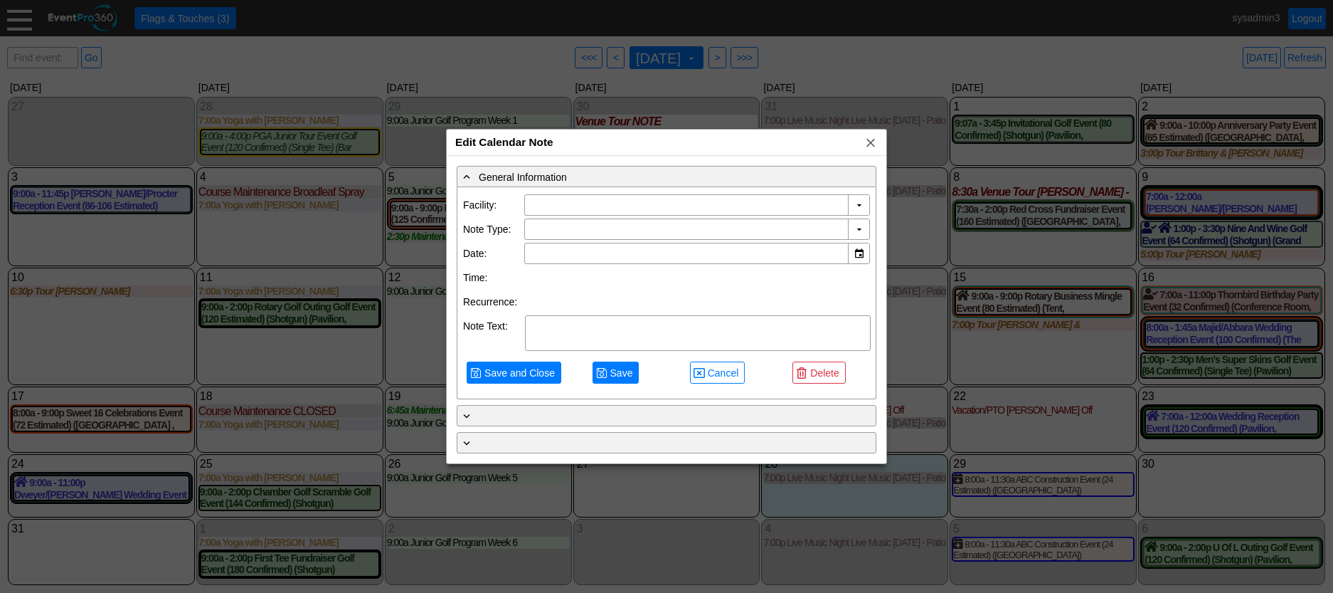
type input "Demo Venue 1"
type input "7/30/2025"
type textarea "NOTE"
type input "Venue Tour"
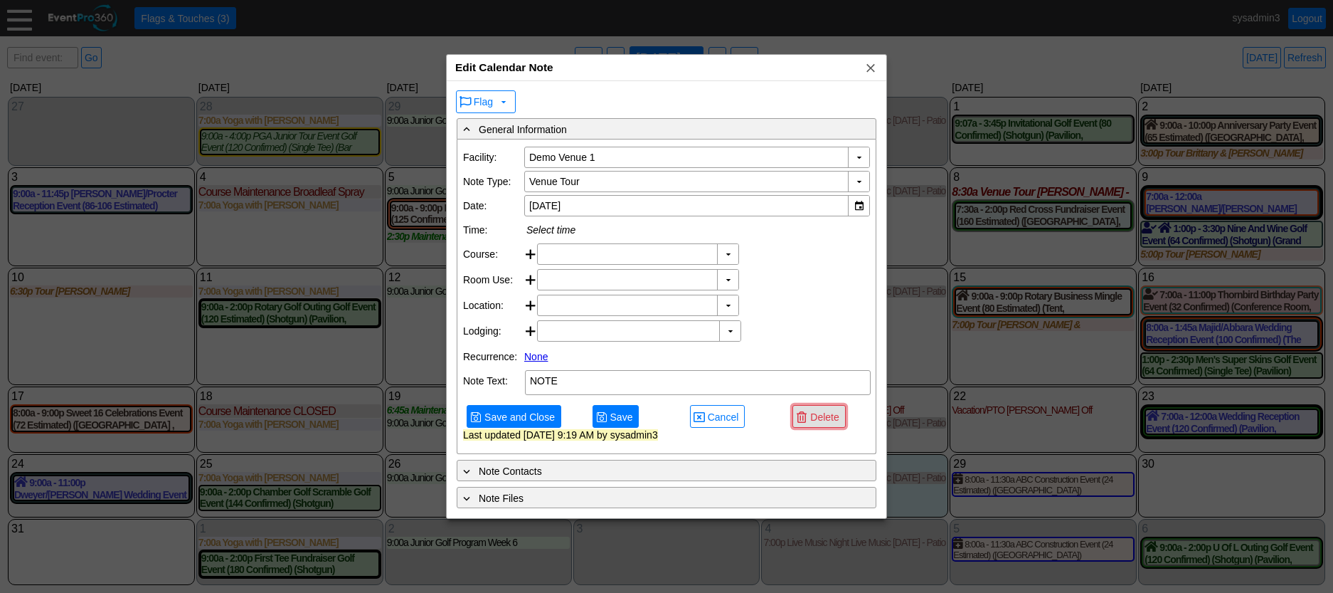
click at [831, 424] on span "Delete" at bounding box center [825, 417] width 34 height 14
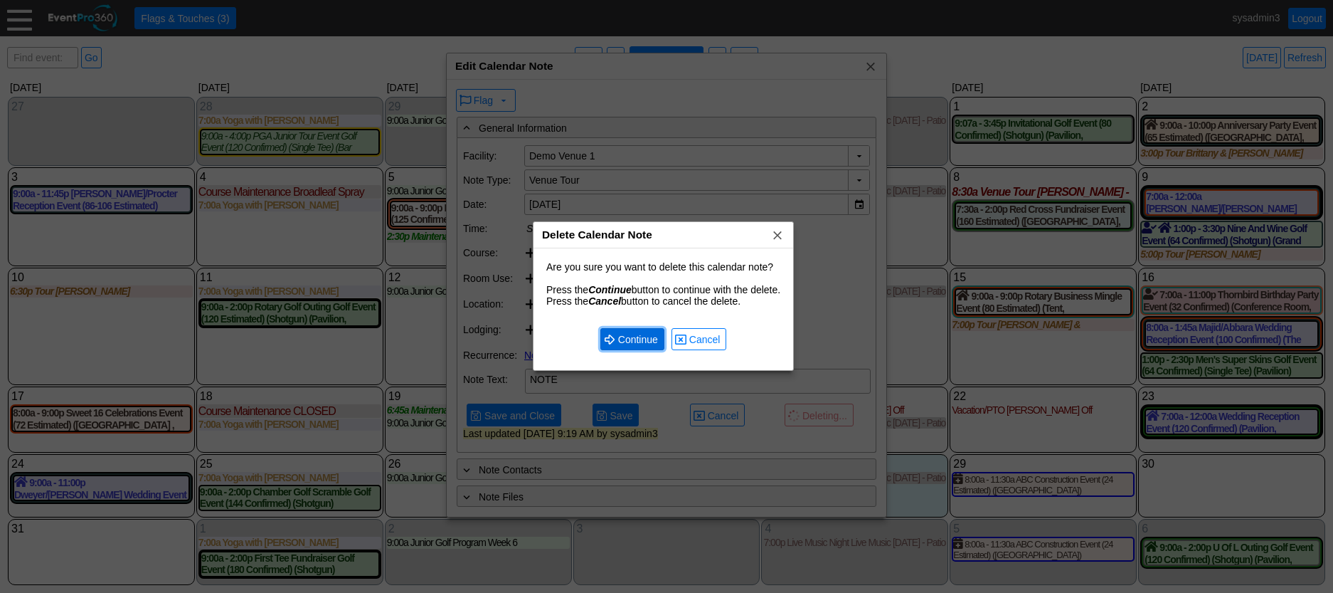
click at [648, 337] on span "Continue" at bounding box center [638, 339] width 46 height 14
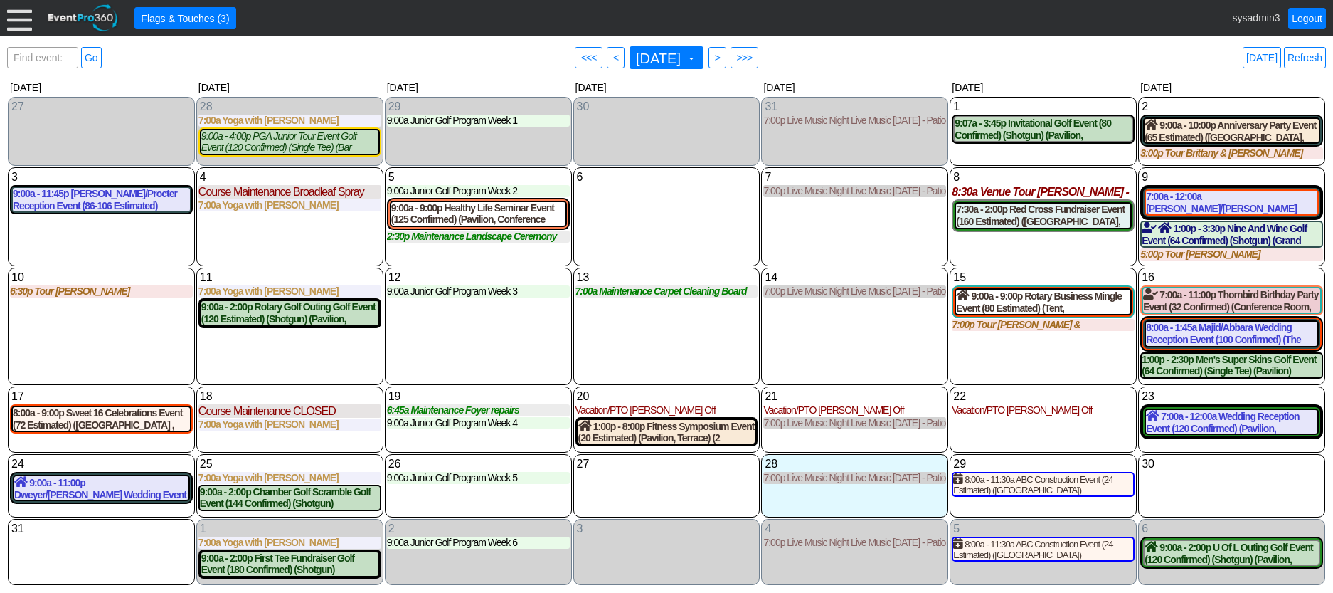
click at [18, 24] on div at bounding box center [19, 18] width 25 height 25
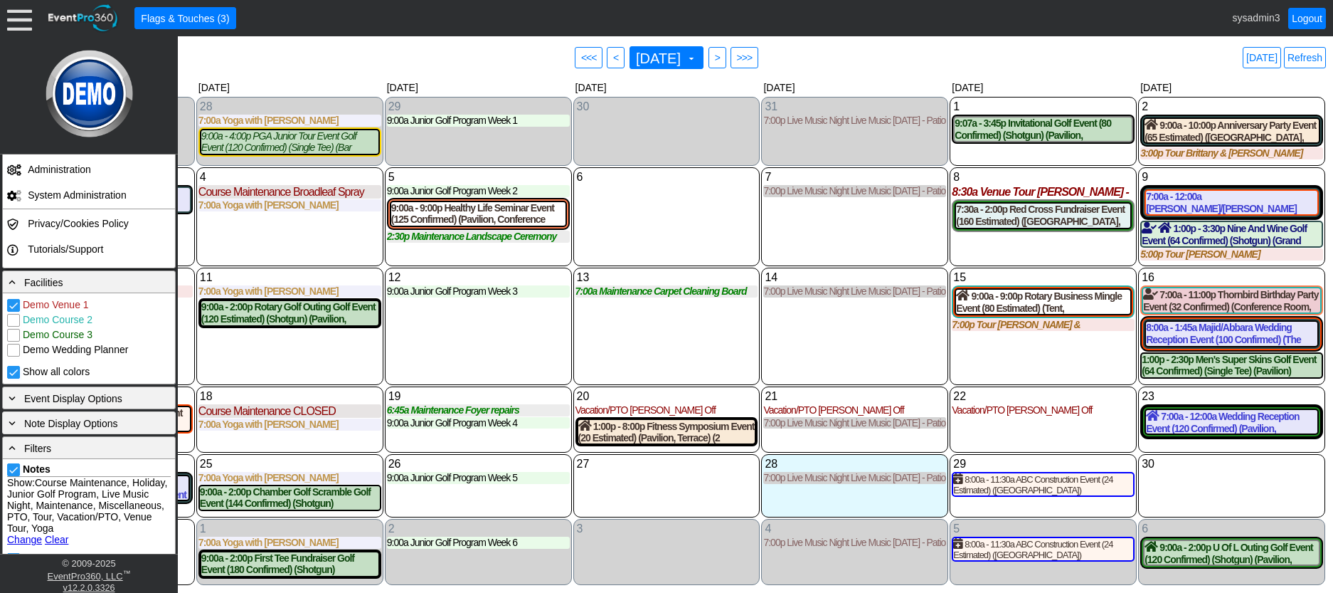
scroll to position [285, 0]
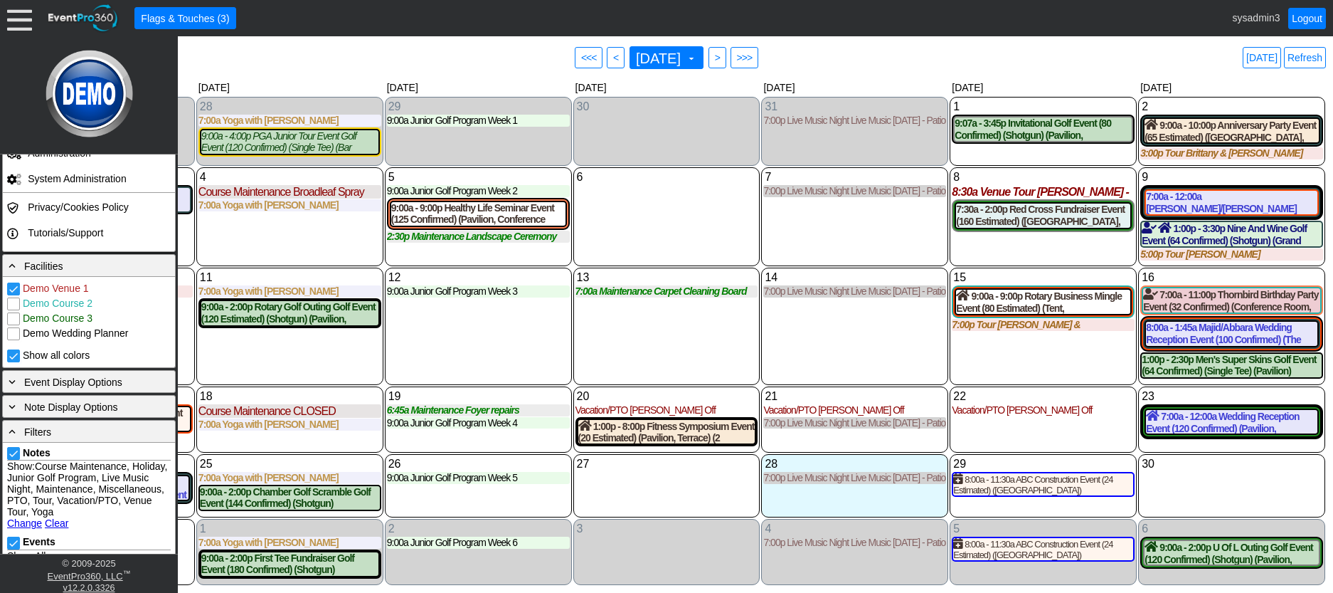
click at [22, 522] on link "Change" at bounding box center [24, 522] width 35 height 11
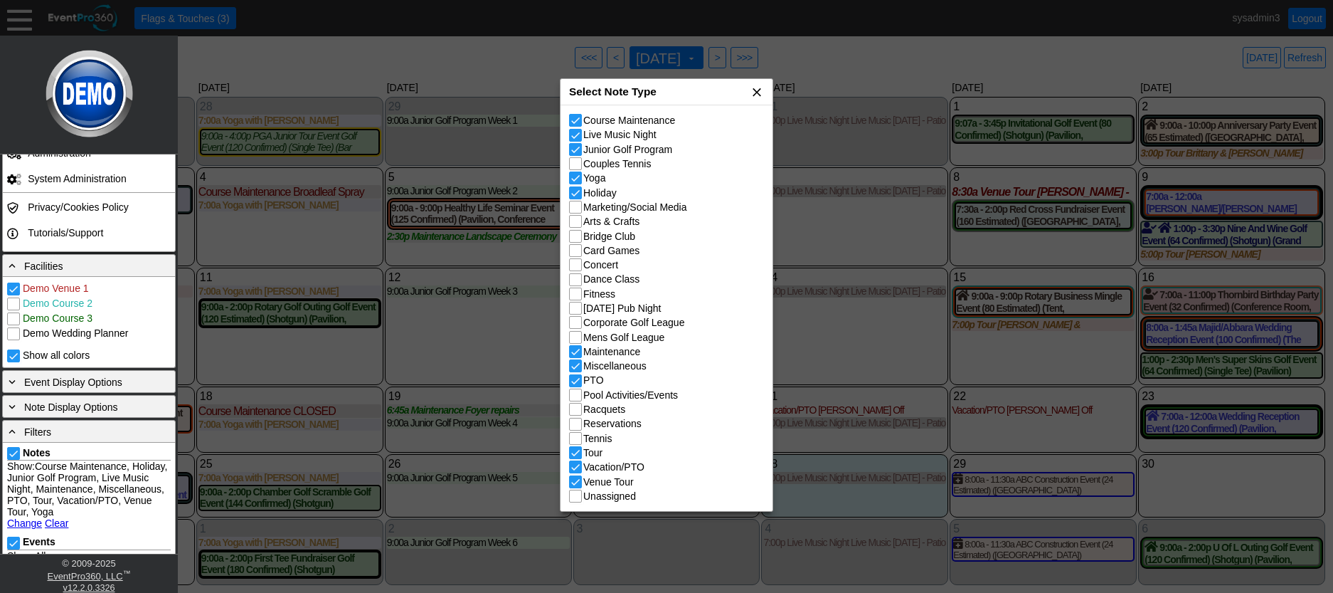
click at [759, 91] on span "x" at bounding box center [757, 92] width 14 height 14
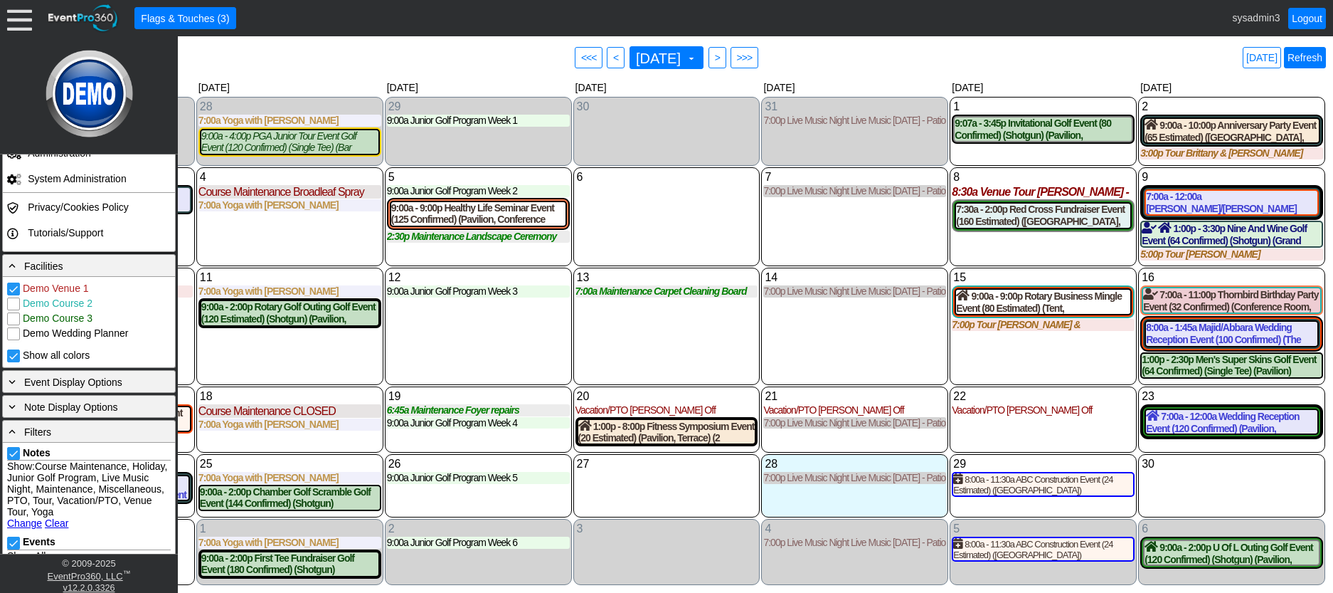
click at [1300, 51] on link "Refresh" at bounding box center [1305, 57] width 42 height 21
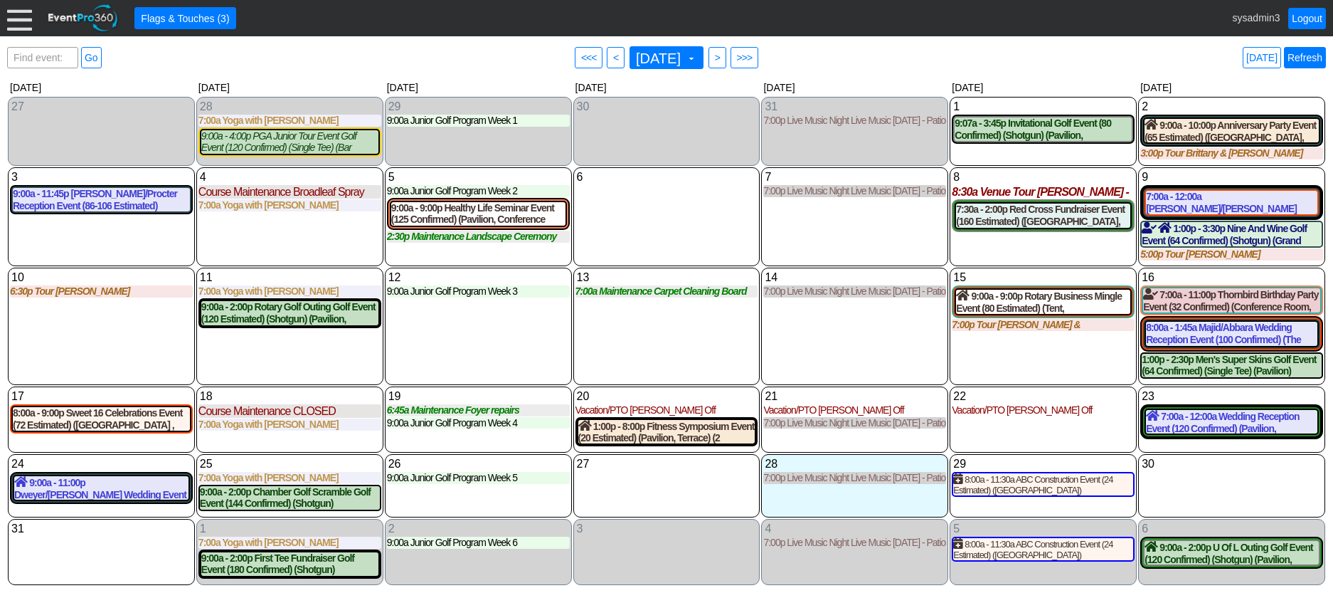
click at [1306, 60] on link "Refresh" at bounding box center [1305, 57] width 42 height 21
click at [1307, 58] on link "Refresh" at bounding box center [1305, 57] width 42 height 21
click at [1310, 22] on link "Logout" at bounding box center [1308, 18] width 38 height 21
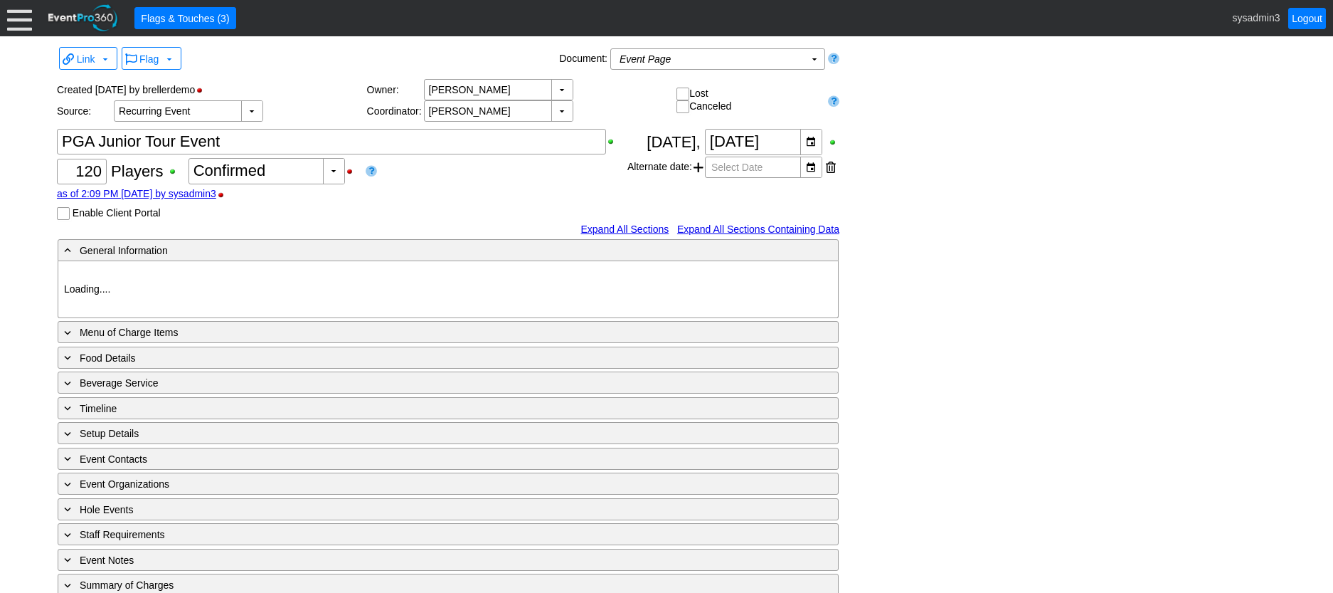
type input "Demo Venue 1"
type input "Golf Outing"
type input "Individual"
type input "Single Tee"
type input "5037"
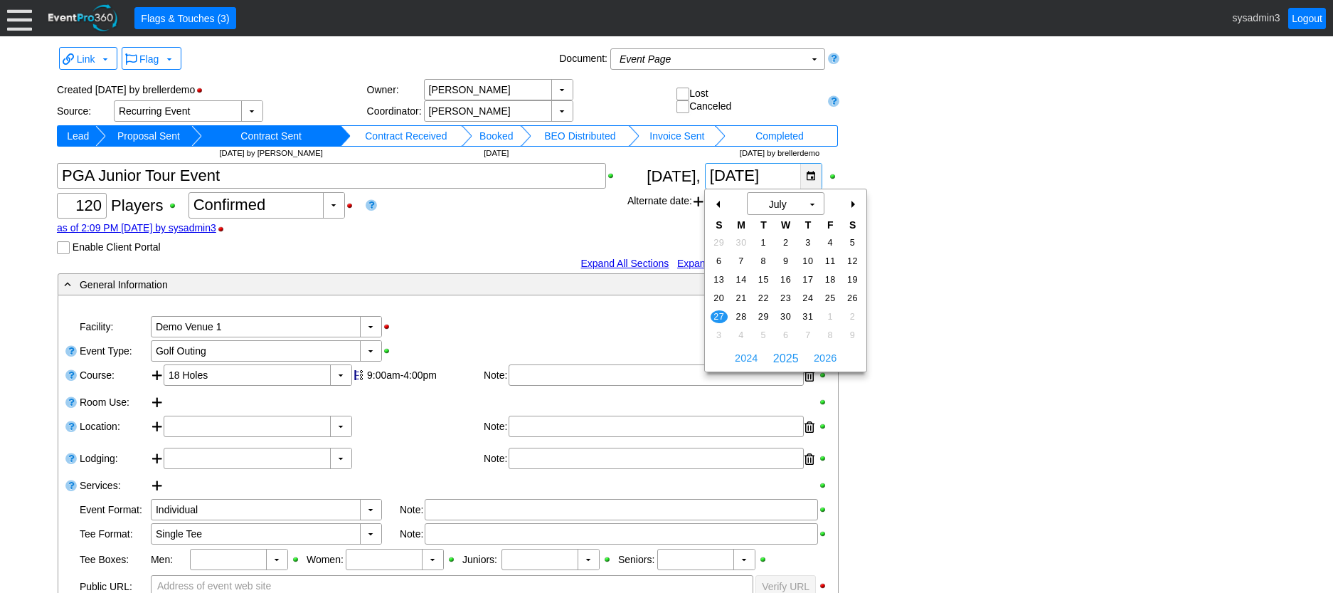
click at [811, 174] on div "▼" at bounding box center [810, 176] width 21 height 25
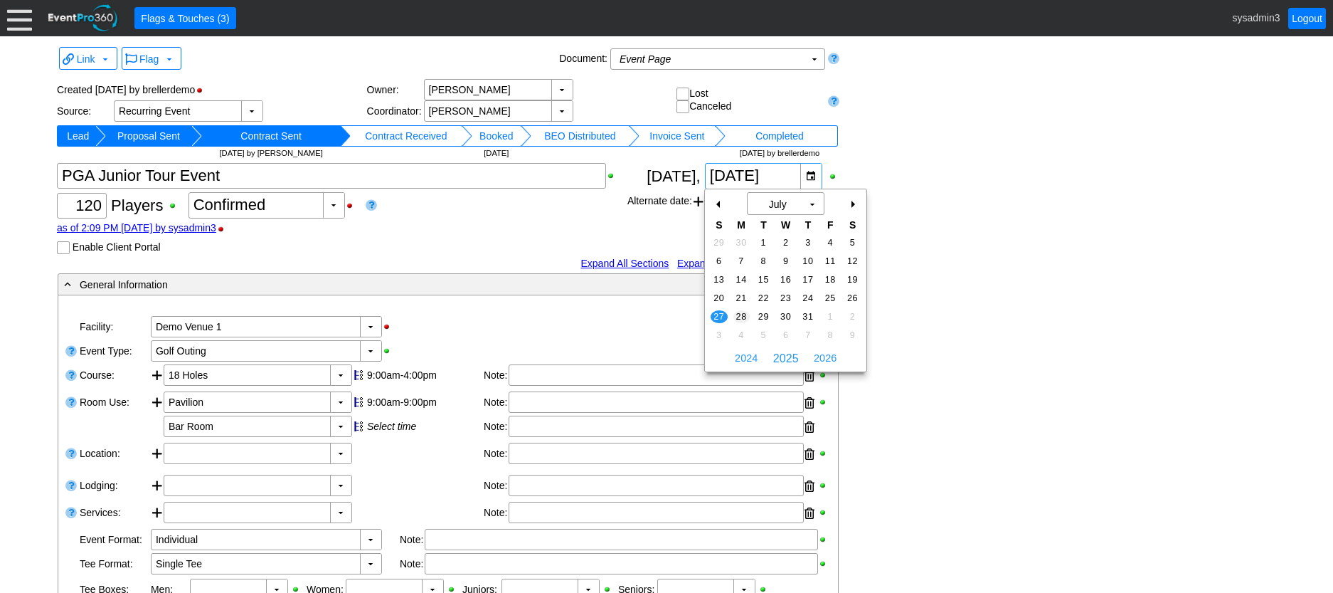
click at [741, 313] on span "28" at bounding box center [742, 316] width 16 height 13
type input "7/28/2025"
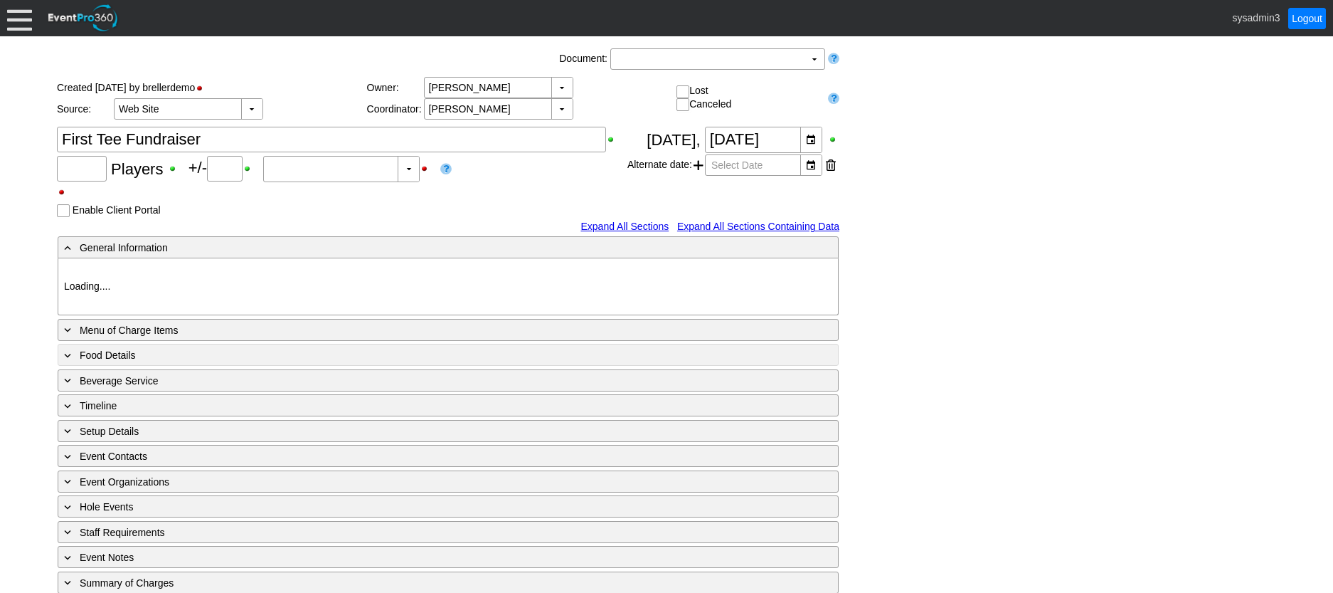
type input "180"
type input "Confirmed"
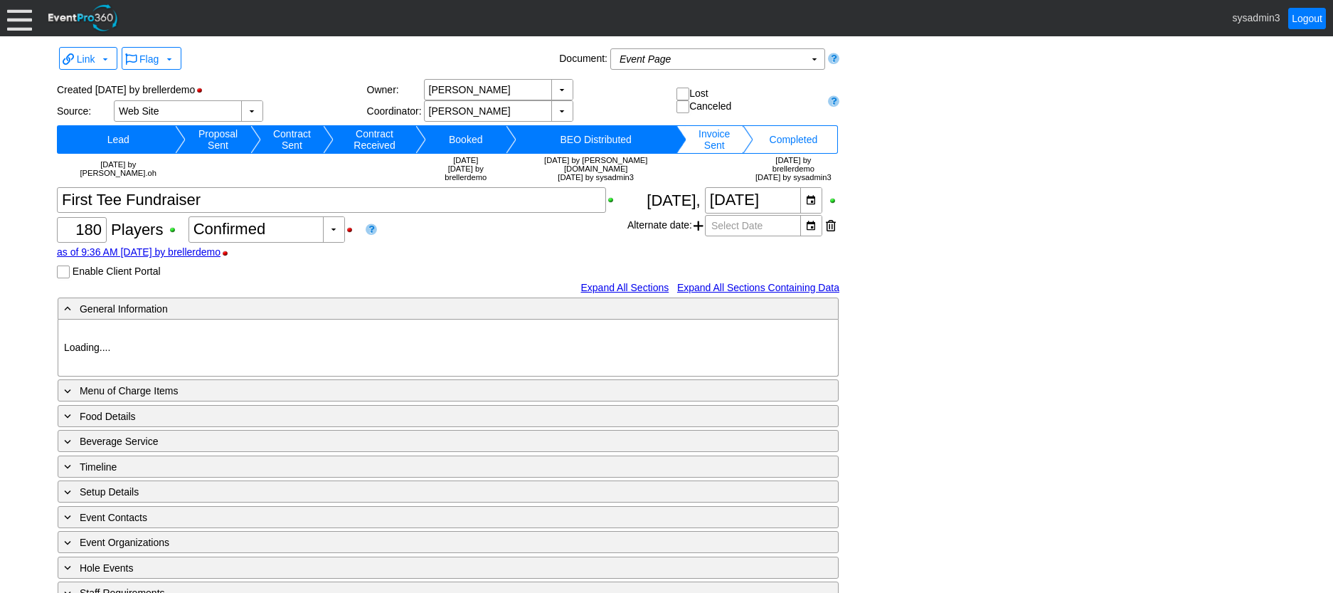
type input "Demo Venue 1"
type input "Golf Outing"
type input "Scramble"
type input "Shotgun"
type input "White"
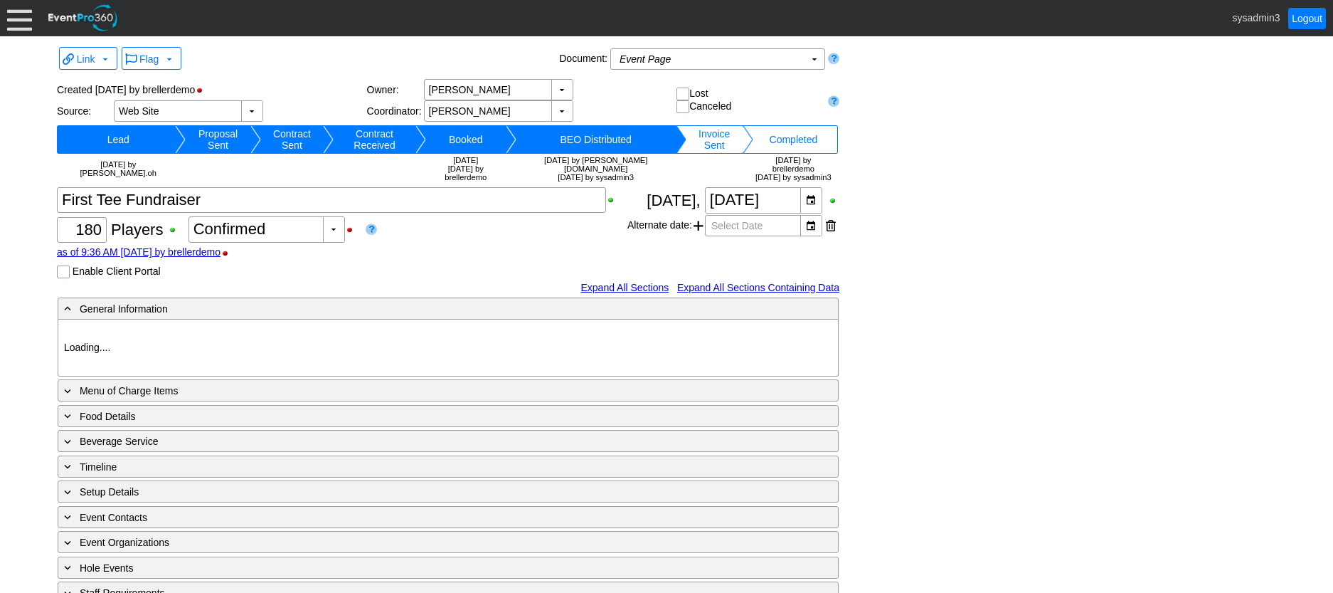
type input "Red"
type input "20570"
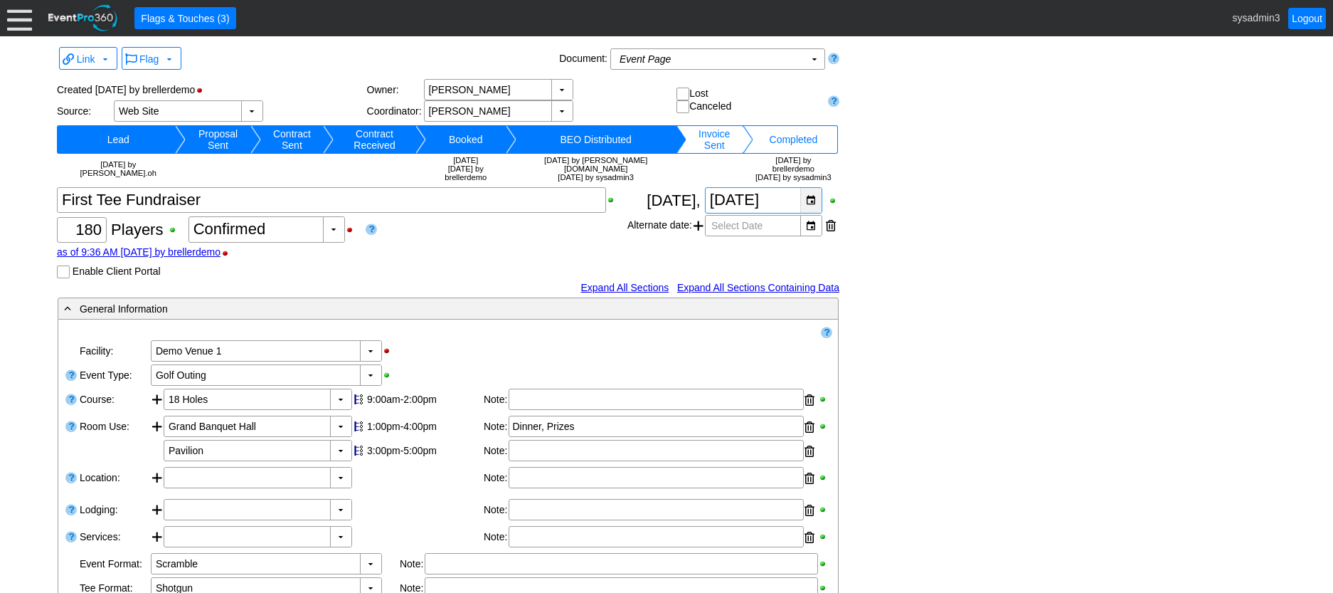
click at [808, 188] on div "▼" at bounding box center [810, 200] width 21 height 25
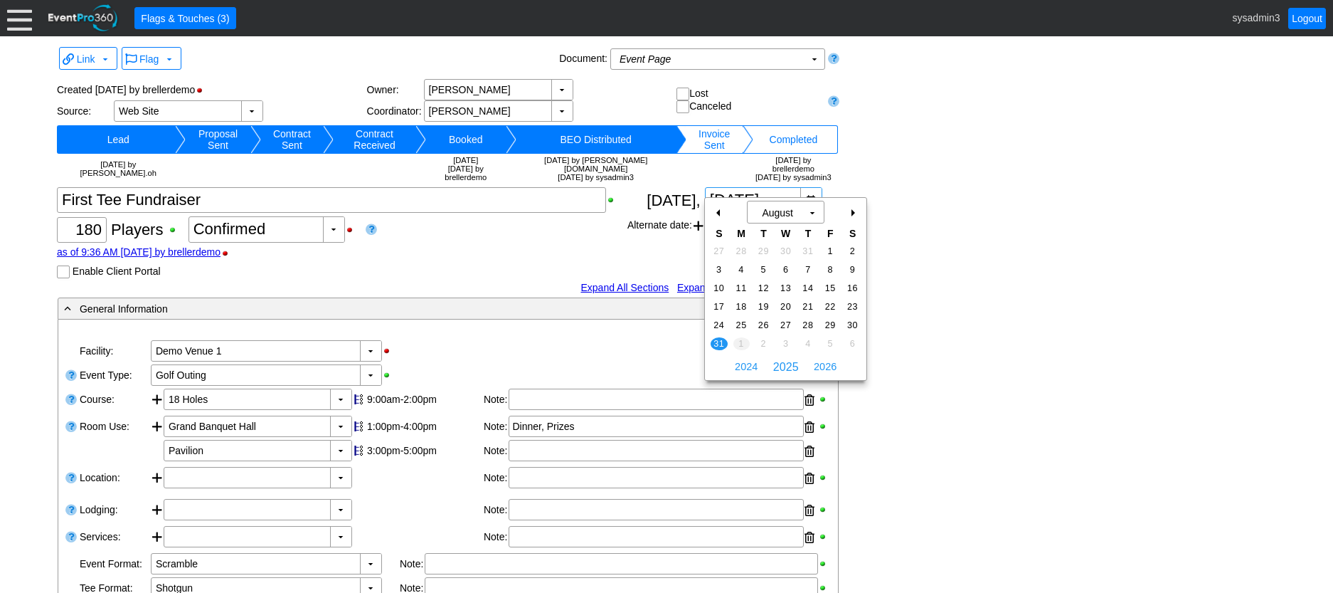
click at [739, 342] on span "1" at bounding box center [742, 343] width 16 height 13
type input "9/1/2025"
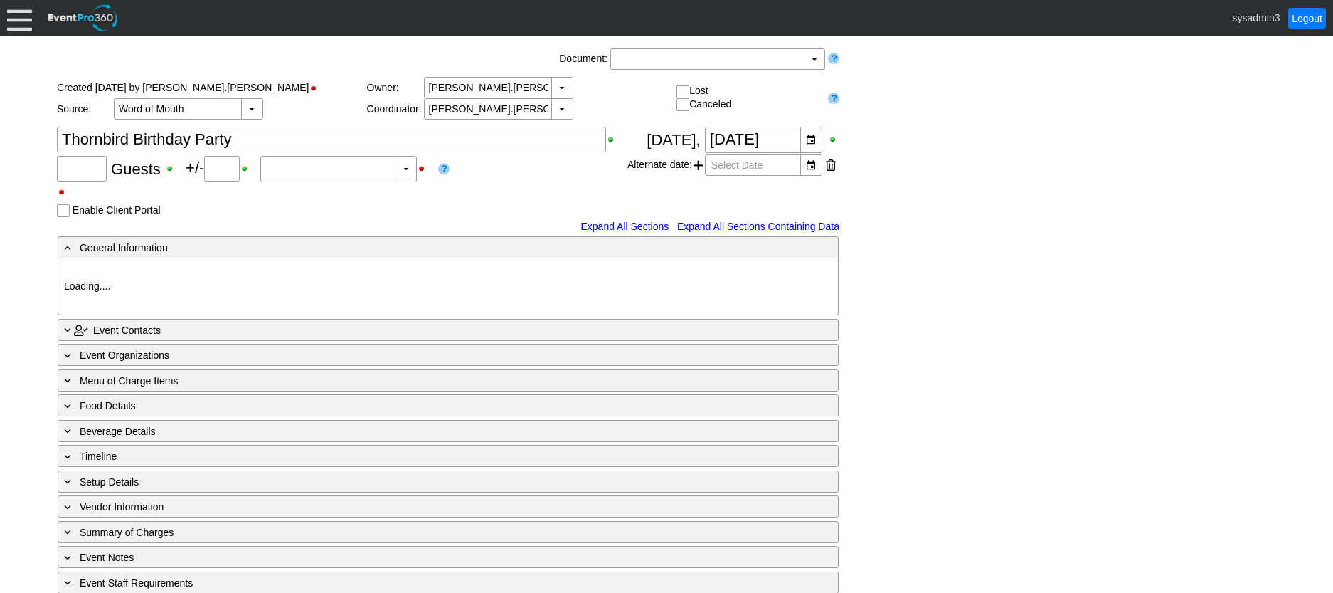
type input "32"
type input "Confirmed"
type input "Demo Venue 1"
type input "Birthday Party"
type input "495190"
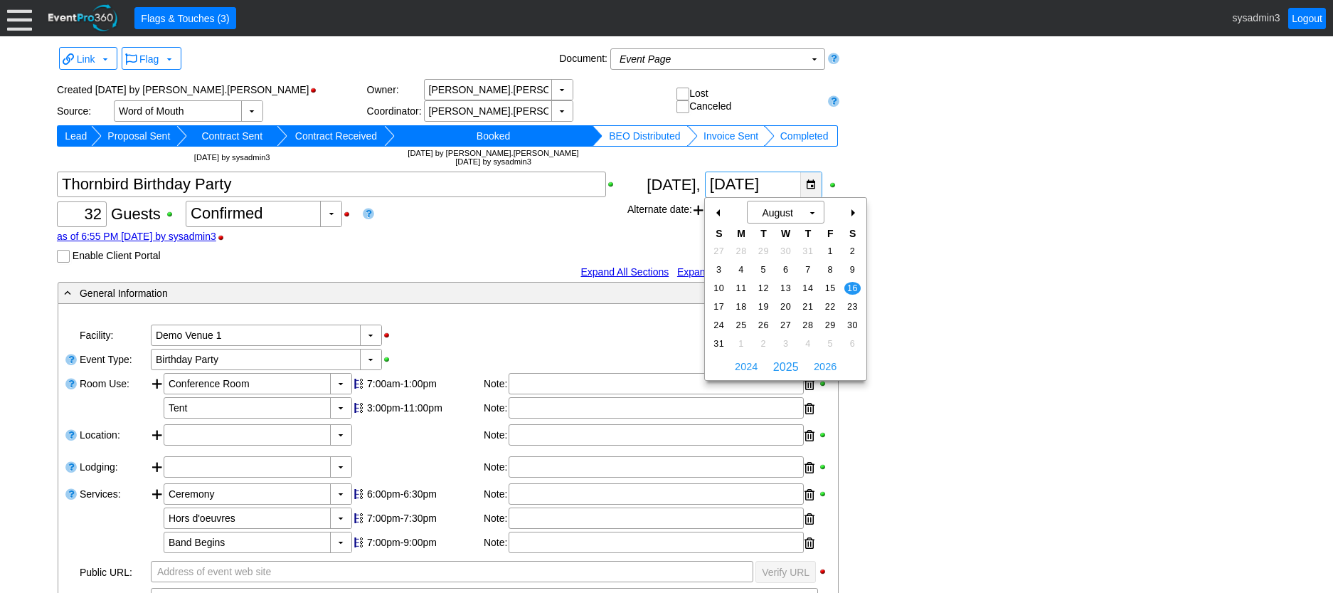
click at [811, 184] on div "▼" at bounding box center [810, 184] width 21 height 25
click at [851, 208] on div "+" at bounding box center [852, 213] width 23 height 24
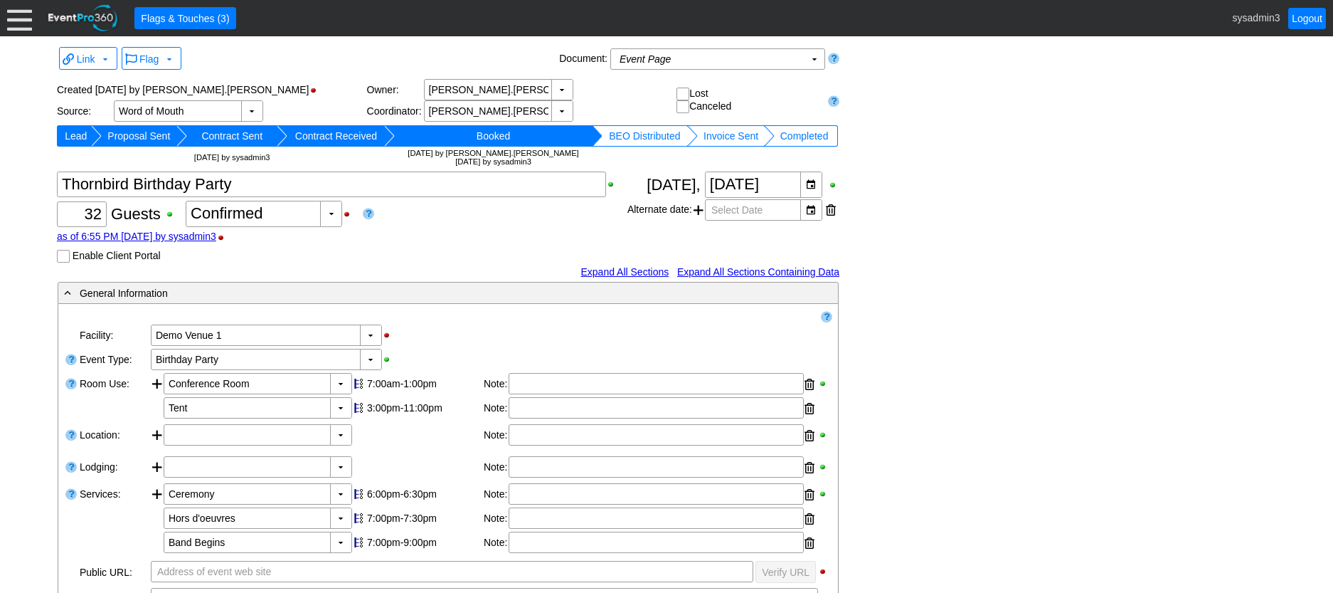
click at [941, 189] on div "Link ▼ Flag ▼ Document: Event Page Χ ▼ ● Print or PDF E-Sign ▼ Insert ▼ Save ▼ …" at bounding box center [666, 539] width 1227 height 992
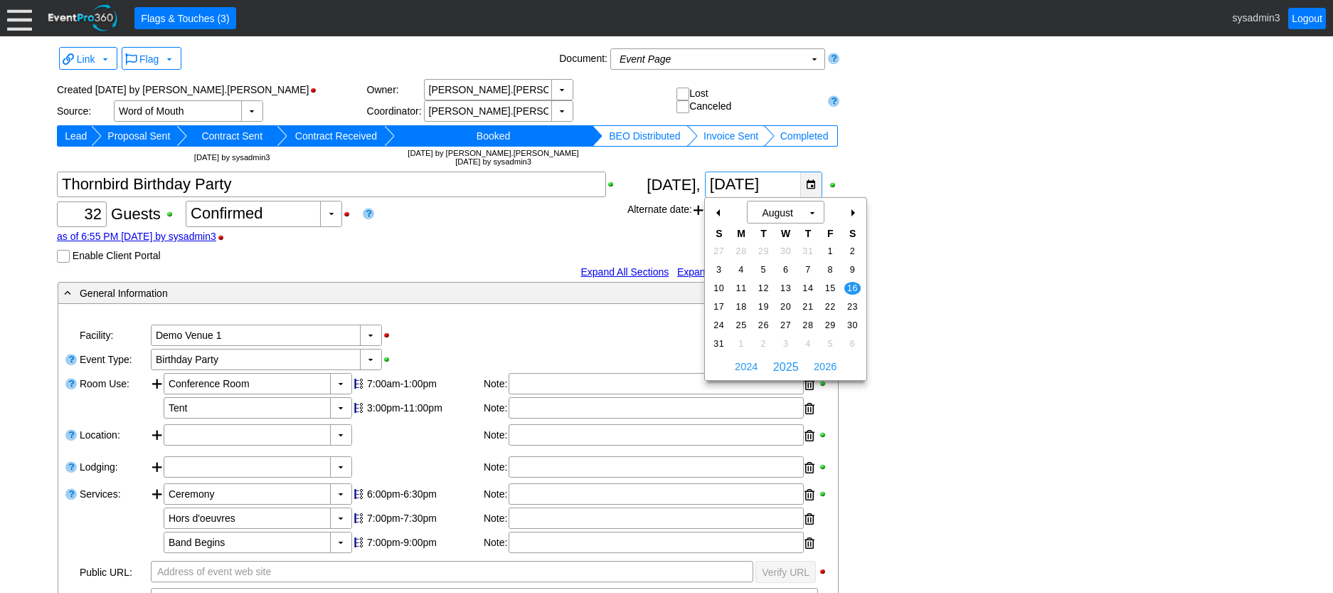
click at [809, 184] on div "▼" at bounding box center [810, 184] width 21 height 25
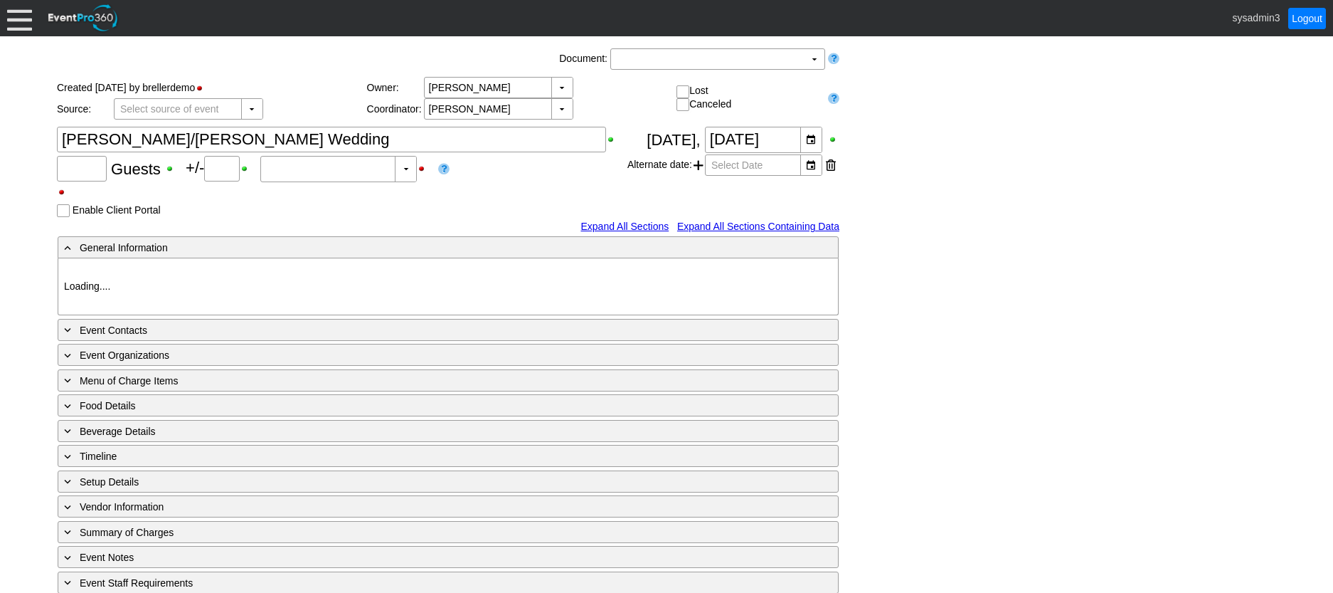
type input "180"
type input "0"
type input "Estimated"
type input "Demo Venue 1"
type input "Wedding"
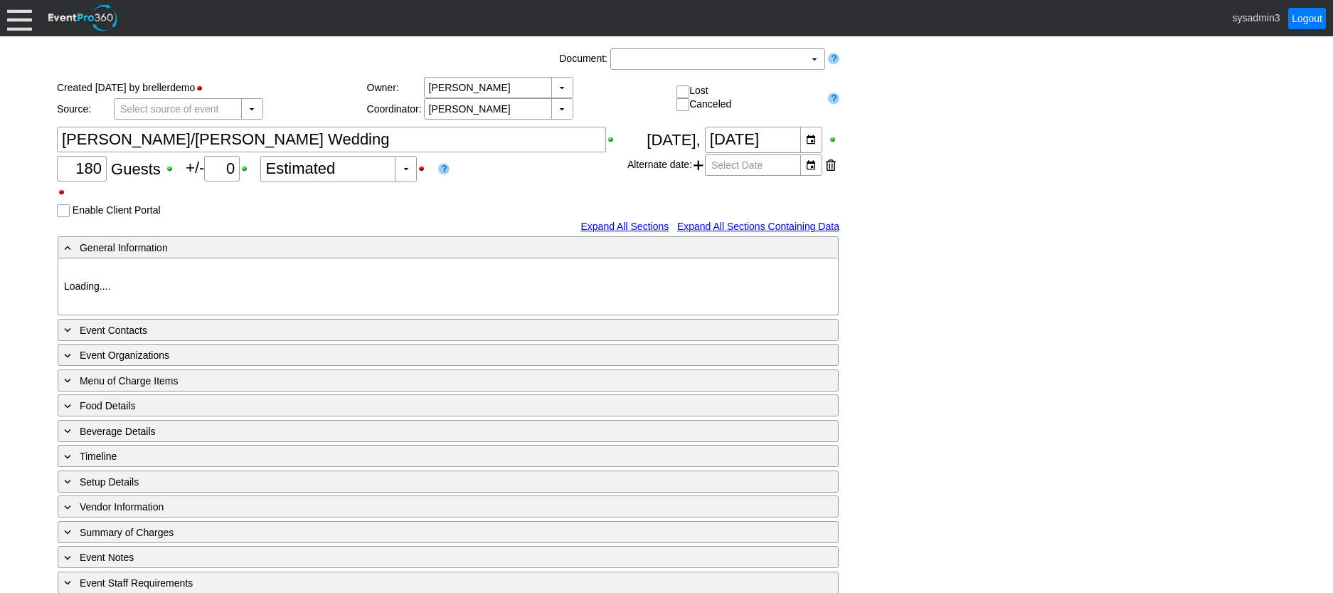
type input "8445"
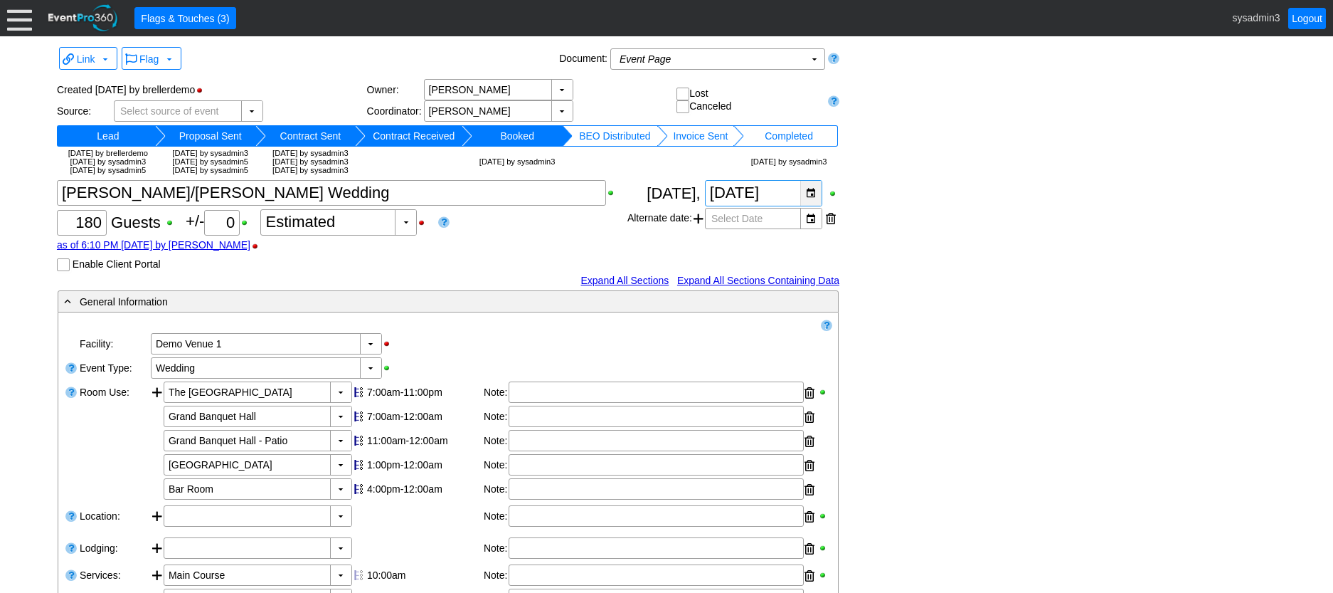
click at [813, 194] on div "▼" at bounding box center [810, 193] width 21 height 25
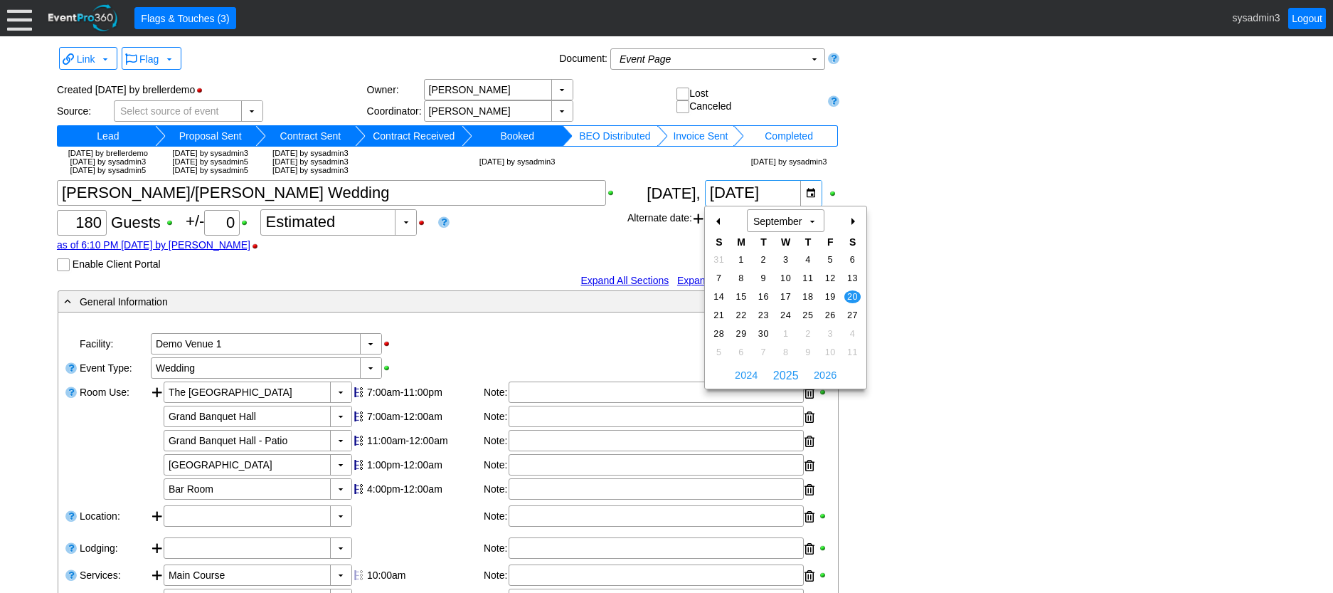
click at [720, 216] on div "-" at bounding box center [719, 221] width 23 height 24
click at [853, 280] on span "9" at bounding box center [853, 278] width 16 height 13
type input "8/9/2025"
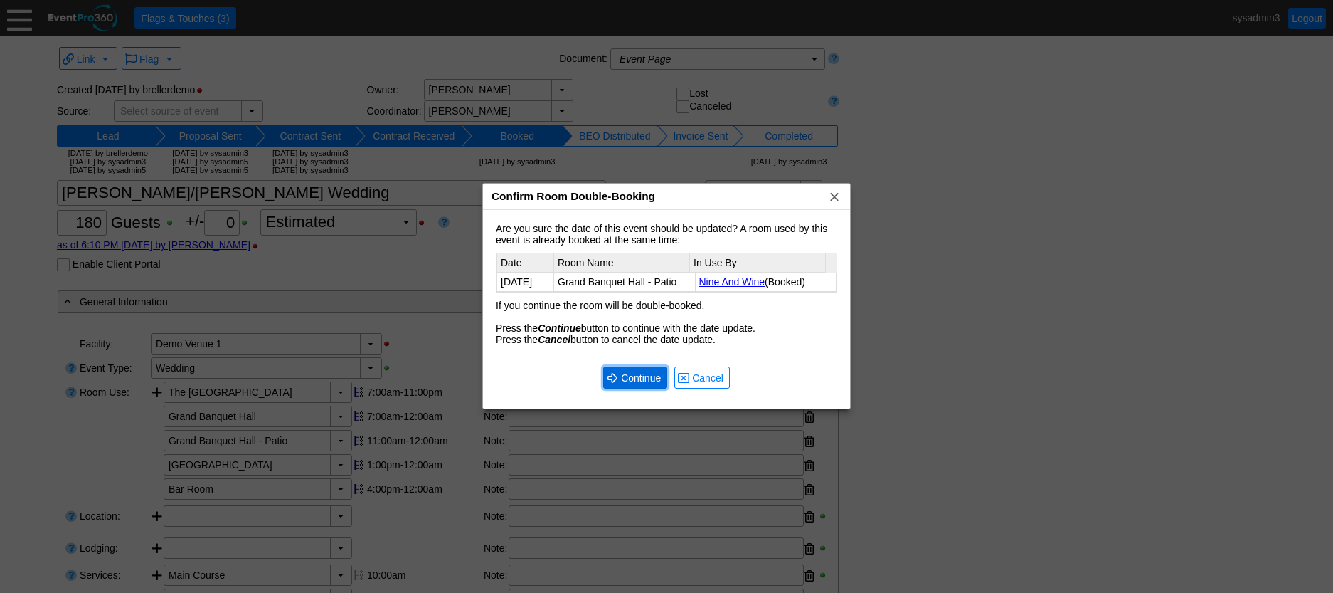
click at [660, 376] on span "Continue" at bounding box center [641, 378] width 46 height 14
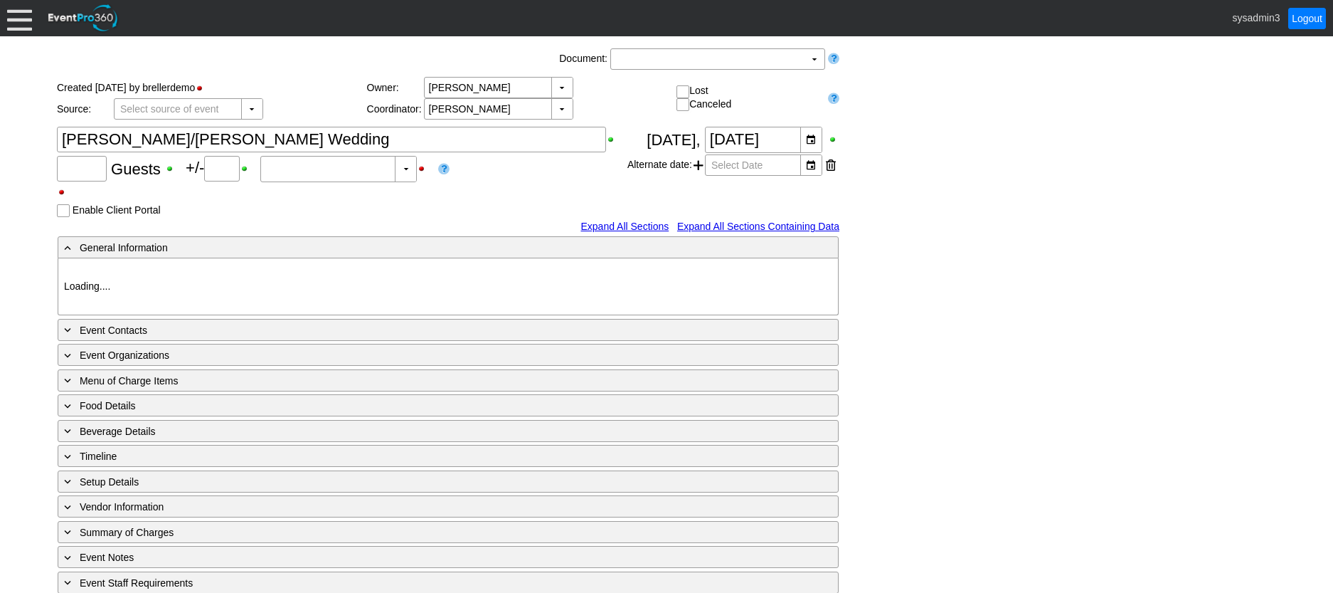
type input "180"
type input "0"
type input "Estimated"
type input "Demo Venue 1"
type input "Wedding"
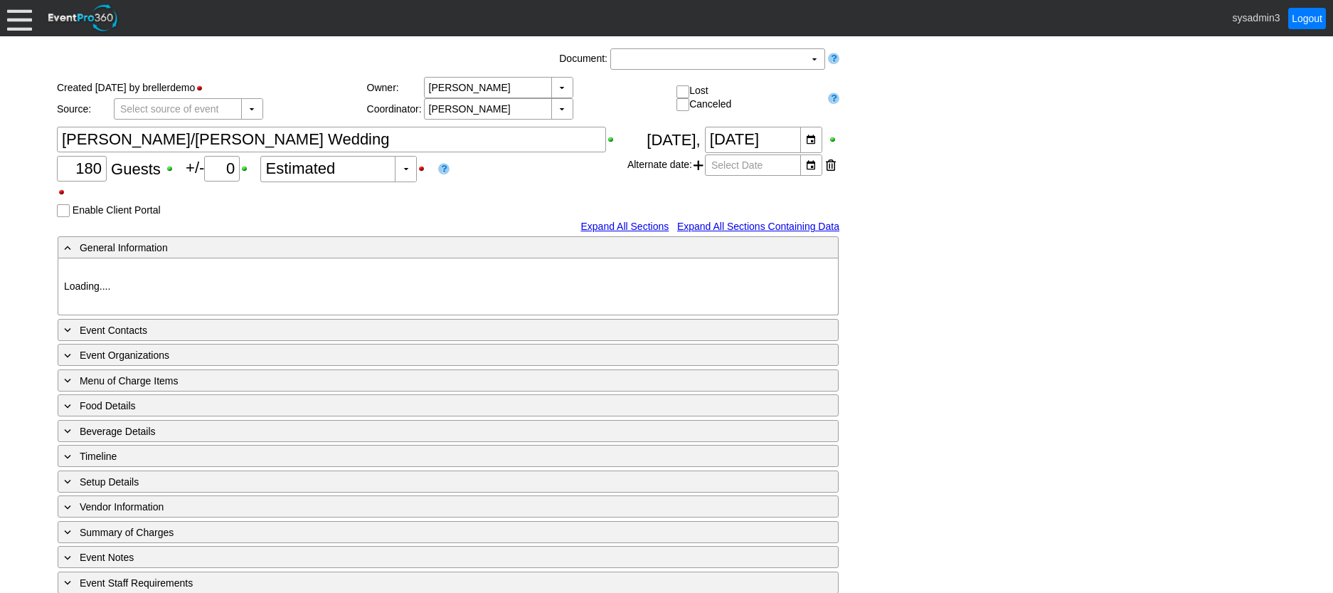
type input "8445"
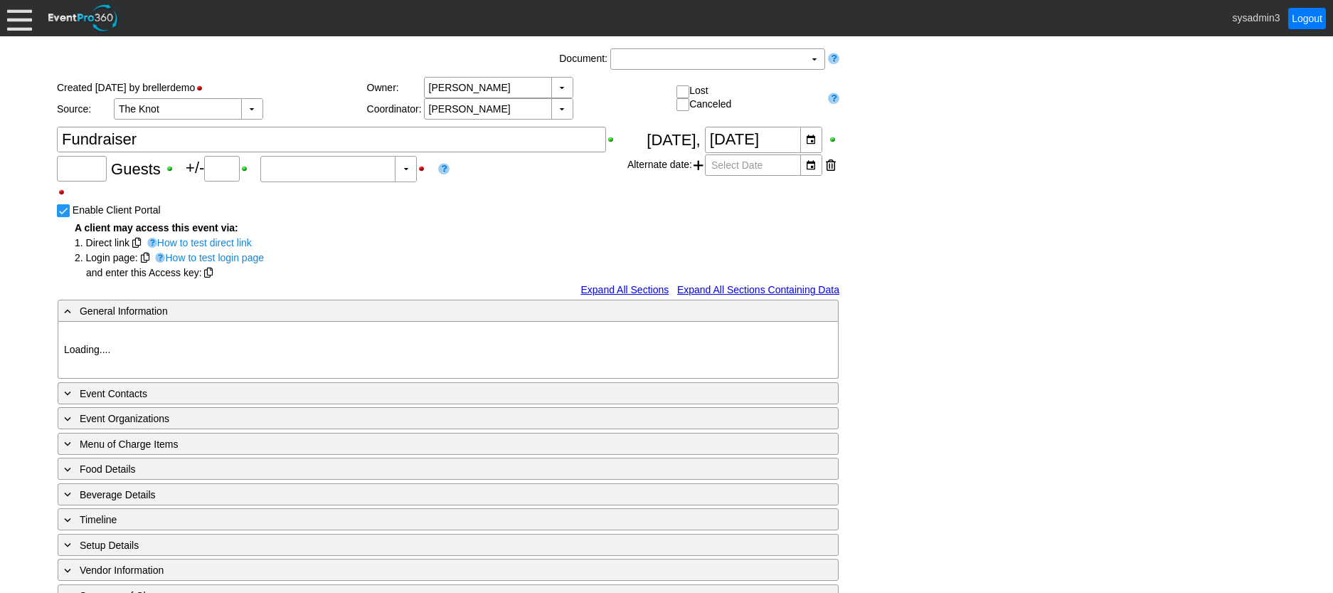
type input "120"
type input "Confirmed"
type input "Demo Venue 1"
type input "Fundraiser"
type input "[URL][DOMAIN_NAME]"
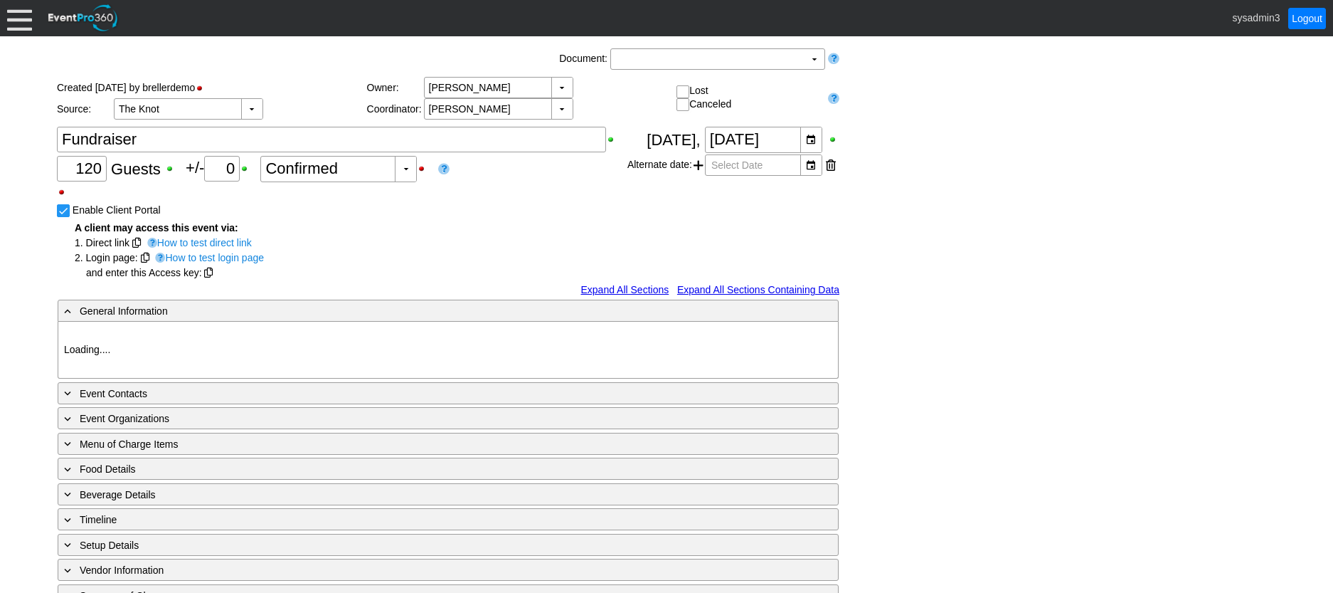
type input "675609"
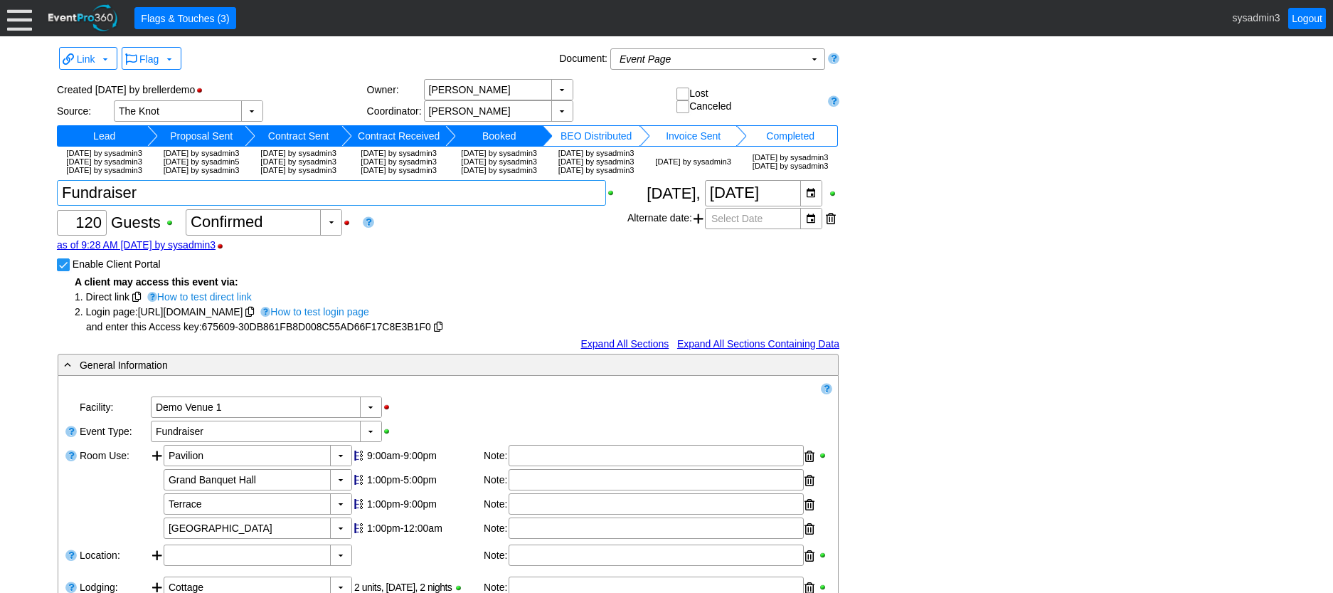
click at [157, 206] on textarea at bounding box center [331, 193] width 549 height 26
type textarea "F"
type textarea "Wedding Reception"
click at [61, 273] on input "Enable Client Portal" at bounding box center [65, 266] width 14 height 14
checkbox input "false"
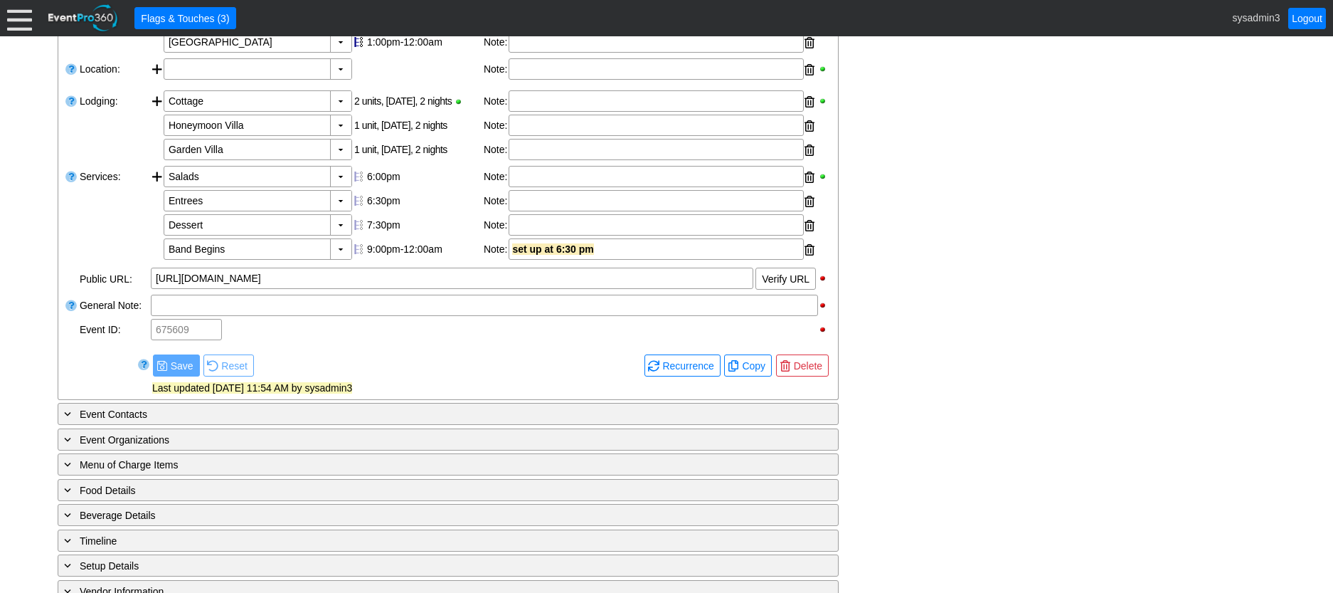
scroll to position [609, 0]
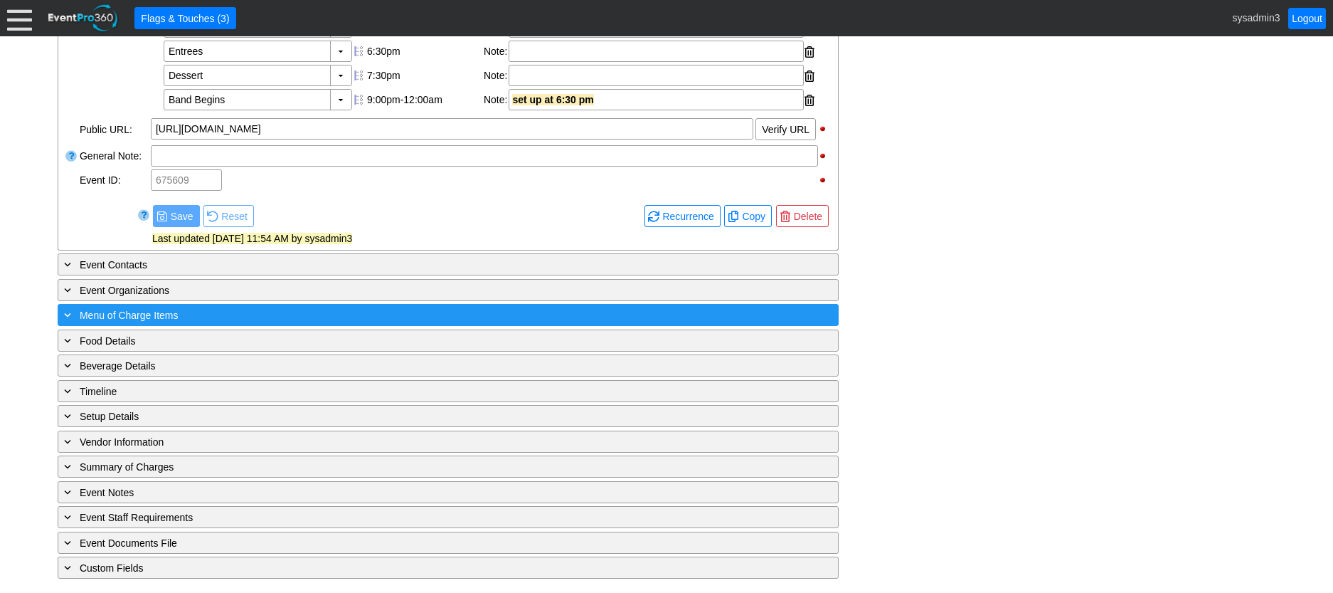
click at [274, 322] on div "+ Menu of Charge Items" at bounding box center [419, 315] width 716 height 16
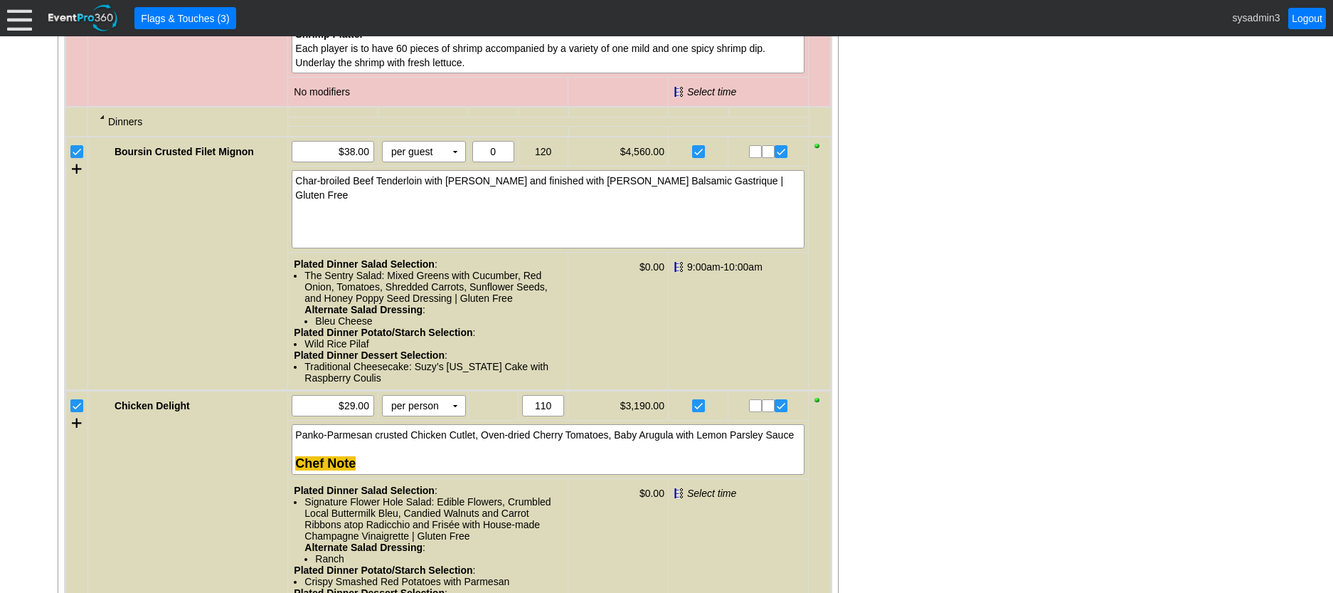
scroll to position [1352, 0]
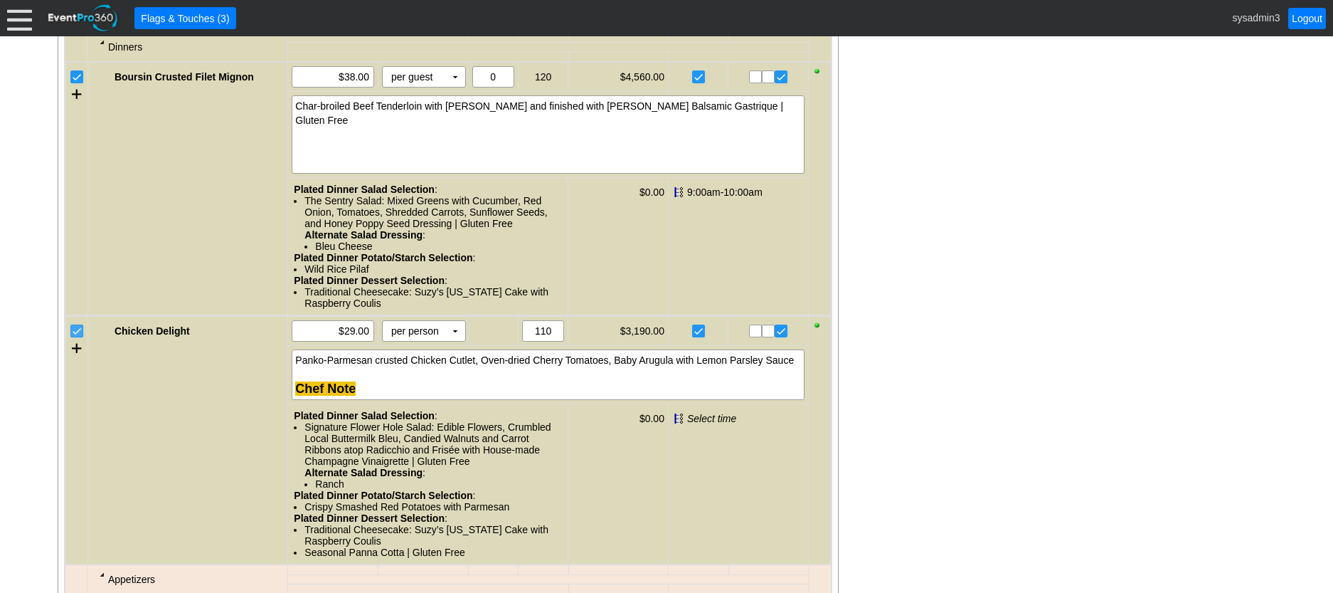
click at [78, 339] on input "checkbox" at bounding box center [78, 332] width 14 height 14
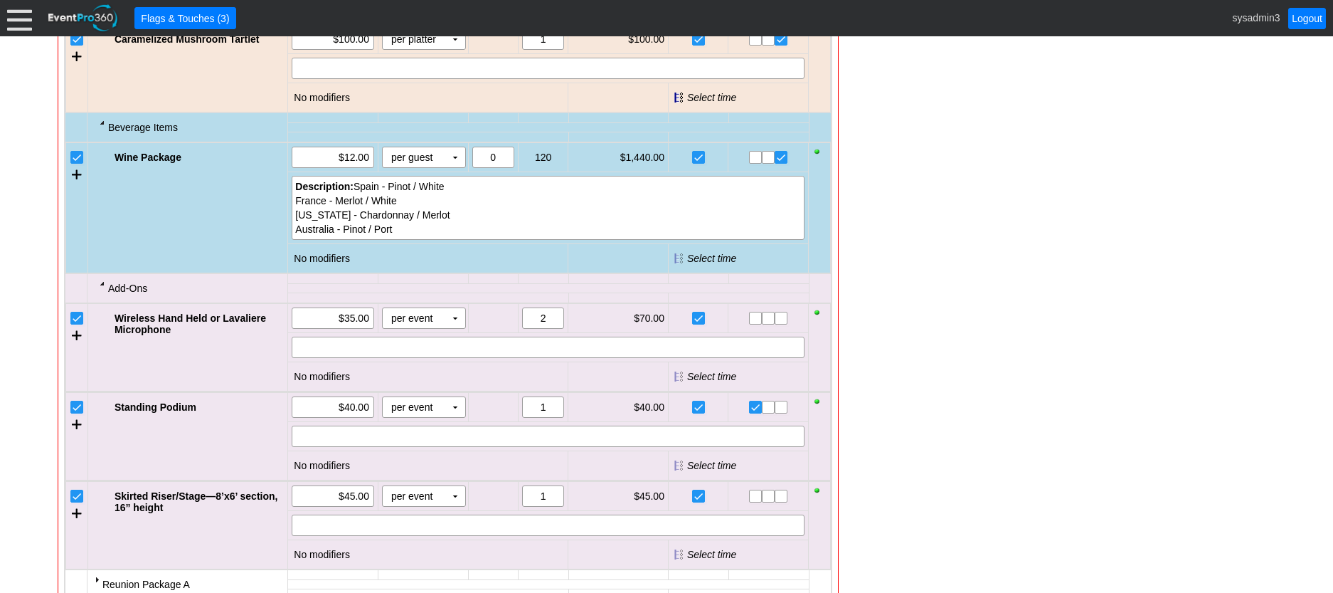
scroll to position [2114, 0]
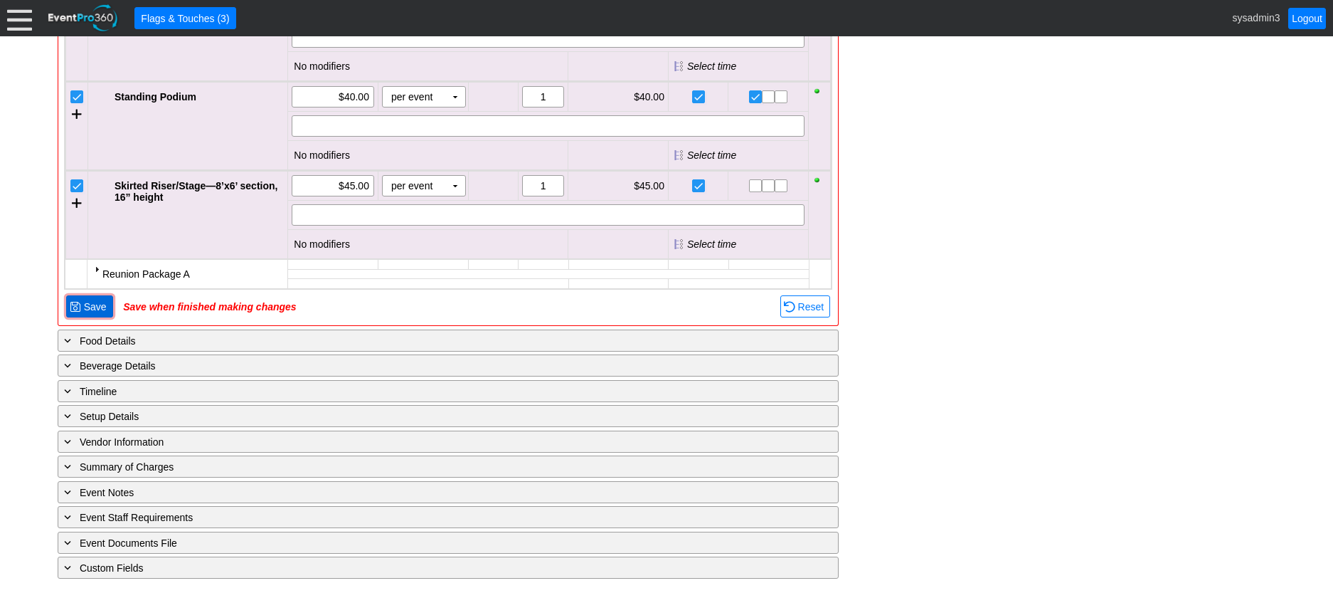
click at [93, 302] on span "Save" at bounding box center [95, 307] width 28 height 14
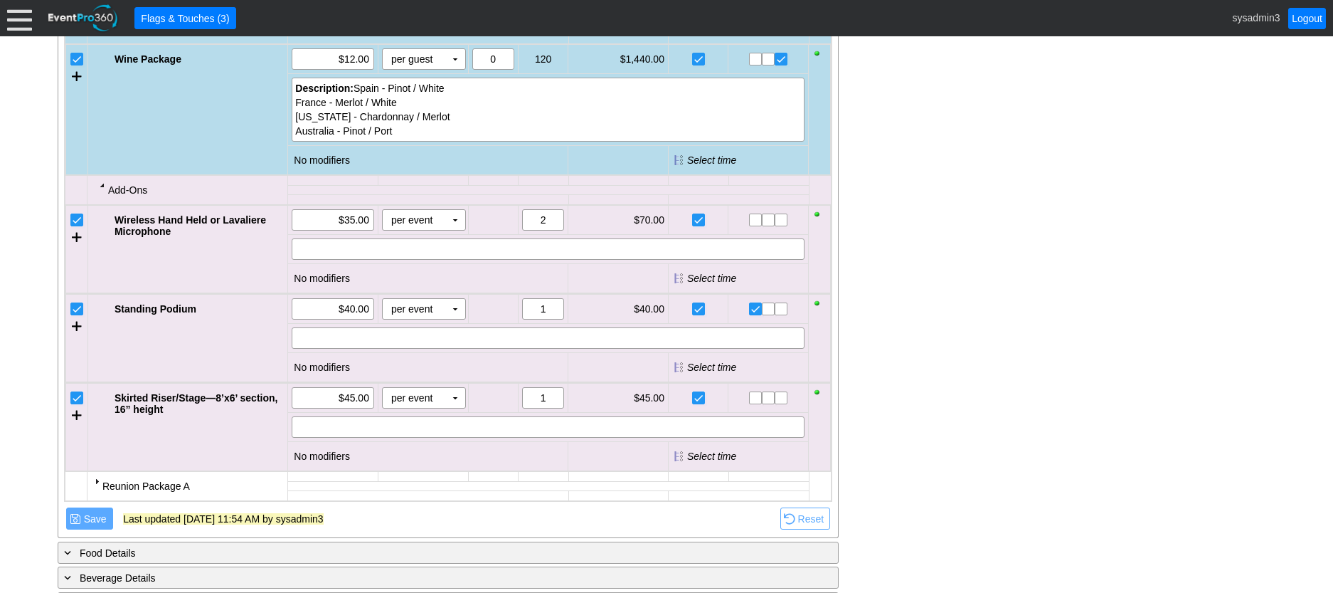
scroll to position [2083, 0]
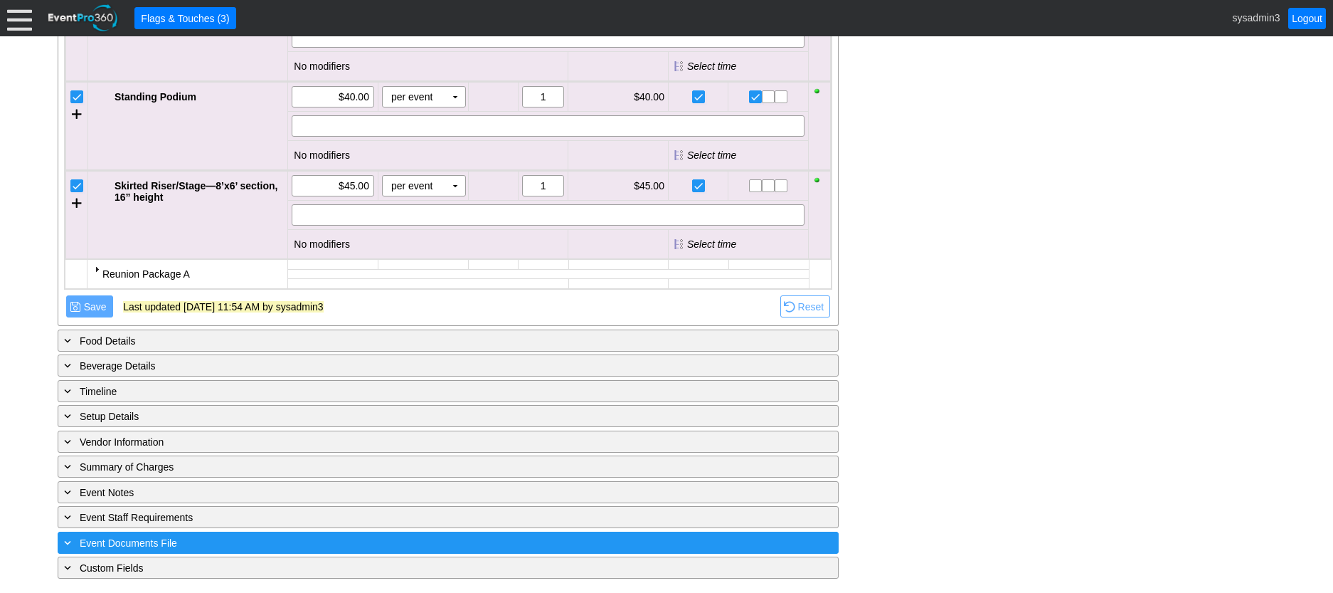
click at [275, 539] on div "+ Event Documents File" at bounding box center [419, 542] width 716 height 16
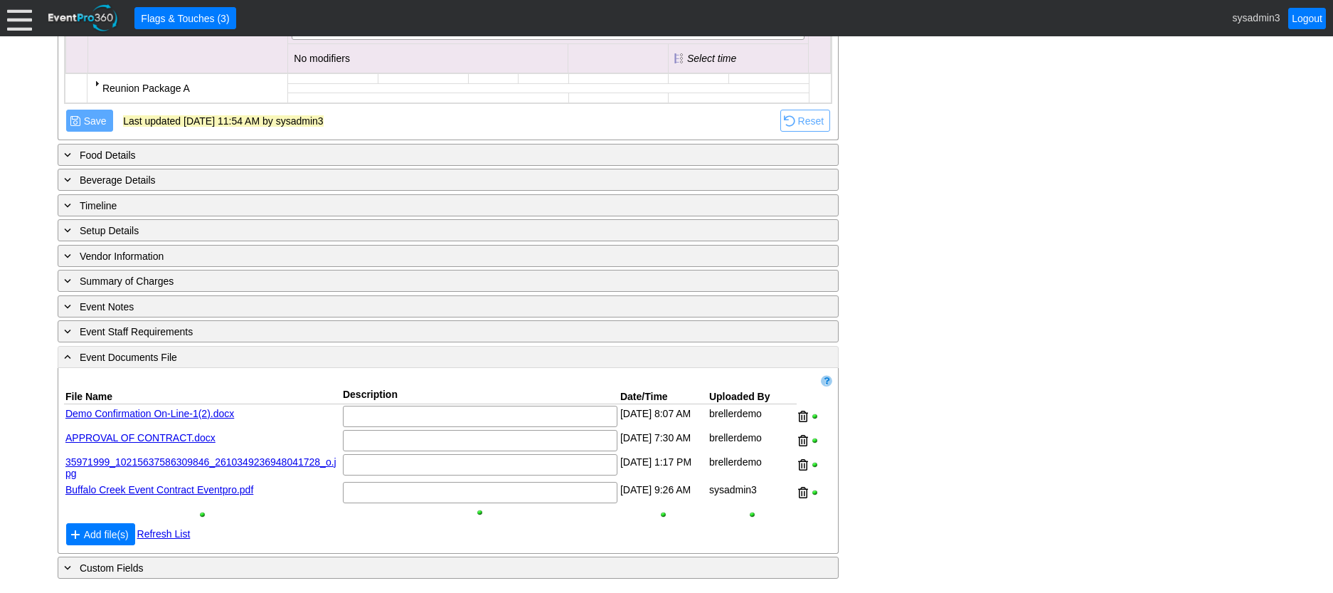
scroll to position [2269, 0]
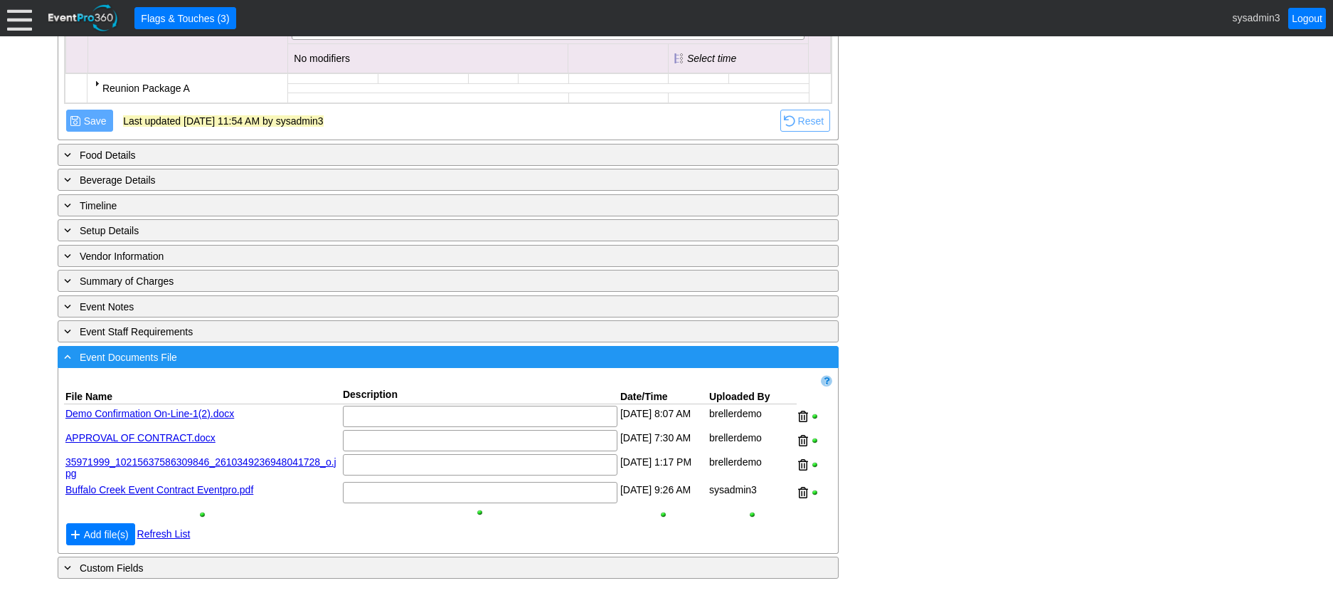
click at [292, 357] on div "- Event Documents File" at bounding box center [419, 357] width 716 height 16
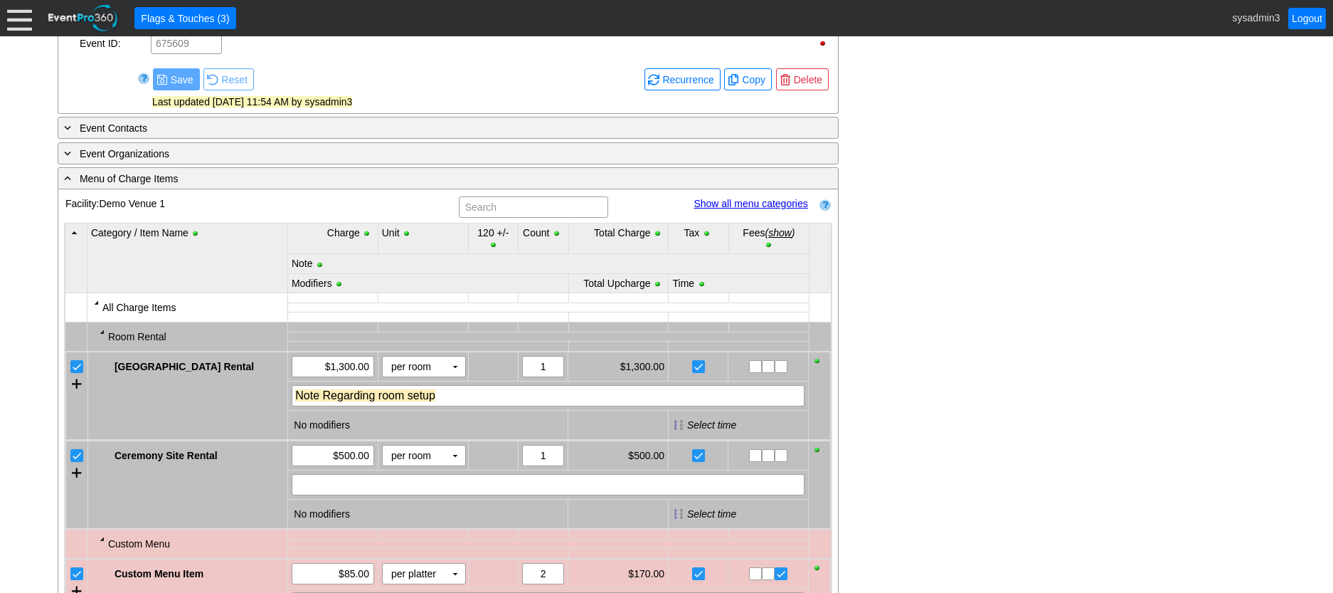
scroll to position [660, 0]
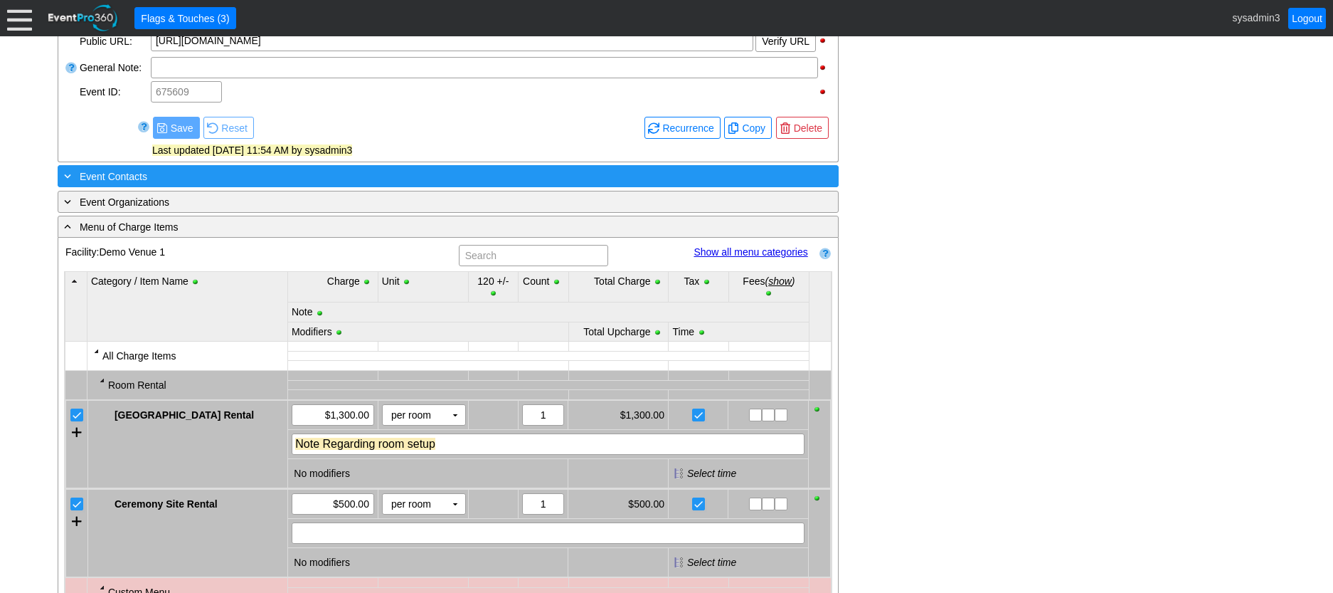
click at [186, 184] on div "+ Event Contacts" at bounding box center [419, 176] width 716 height 16
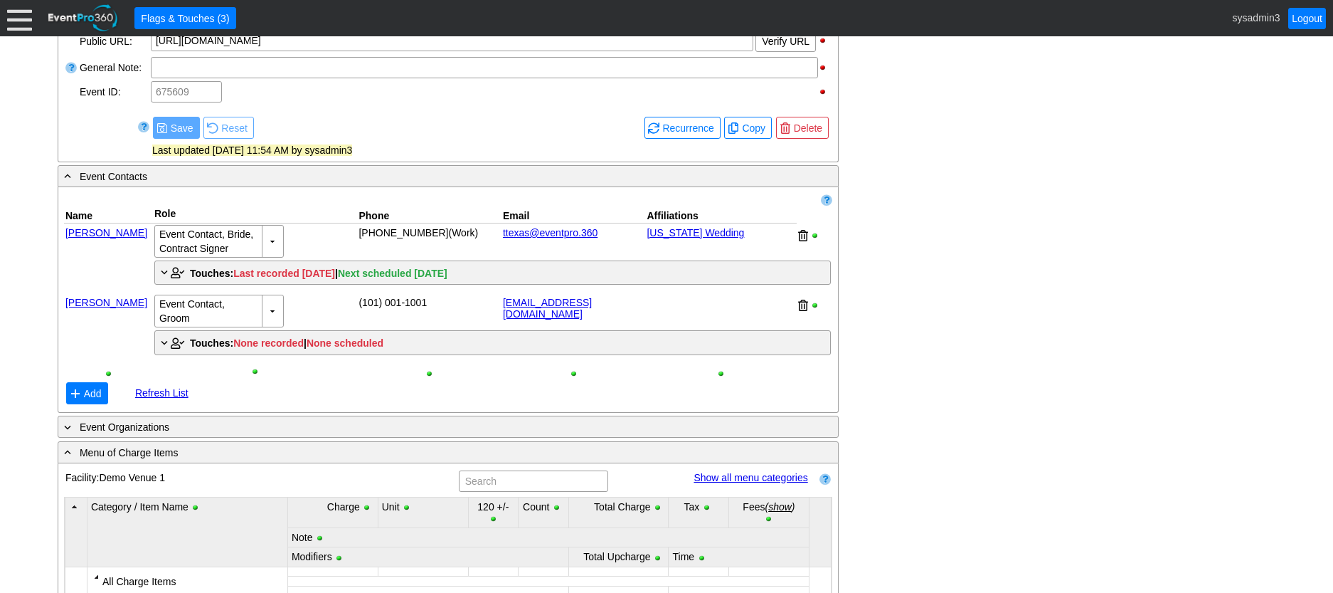
drag, startPoint x: 186, startPoint y: 200, endPoint x: 115, endPoint y: 305, distance: 127.1
click at [115, 293] on div at bounding box center [108, 276] width 89 height 34
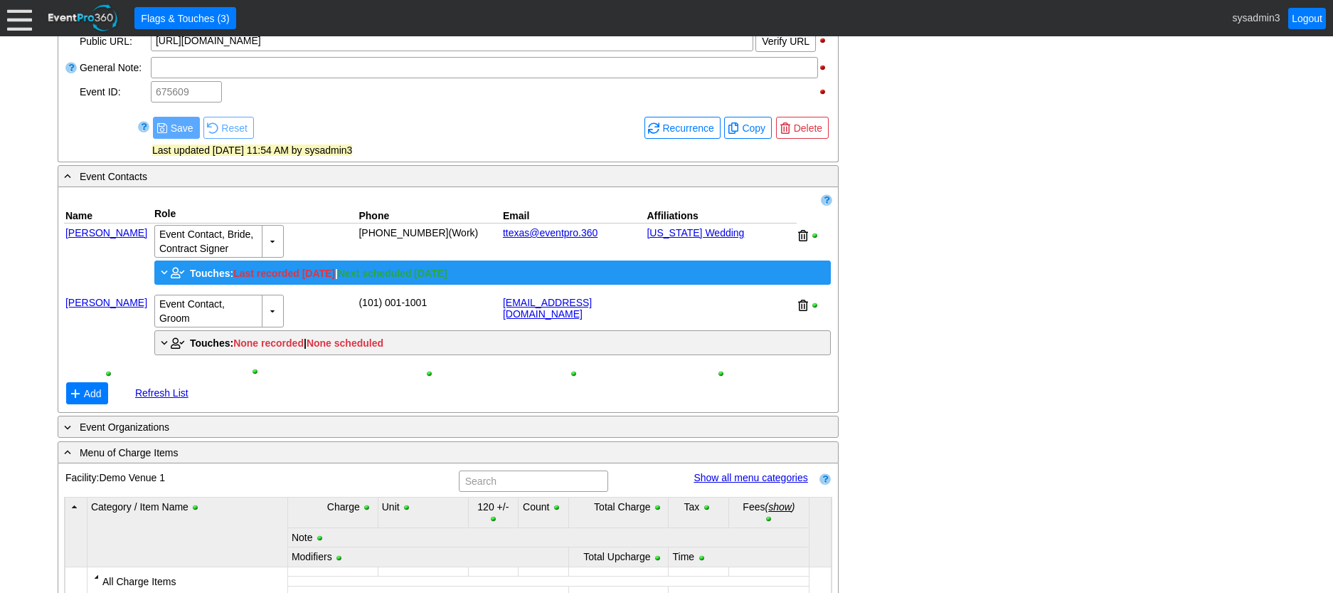
click at [218, 281] on div "+ Touches: Last recorded 2/8/2024 | Next scheduled 12/9/2025" at bounding box center [493, 272] width 670 height 17
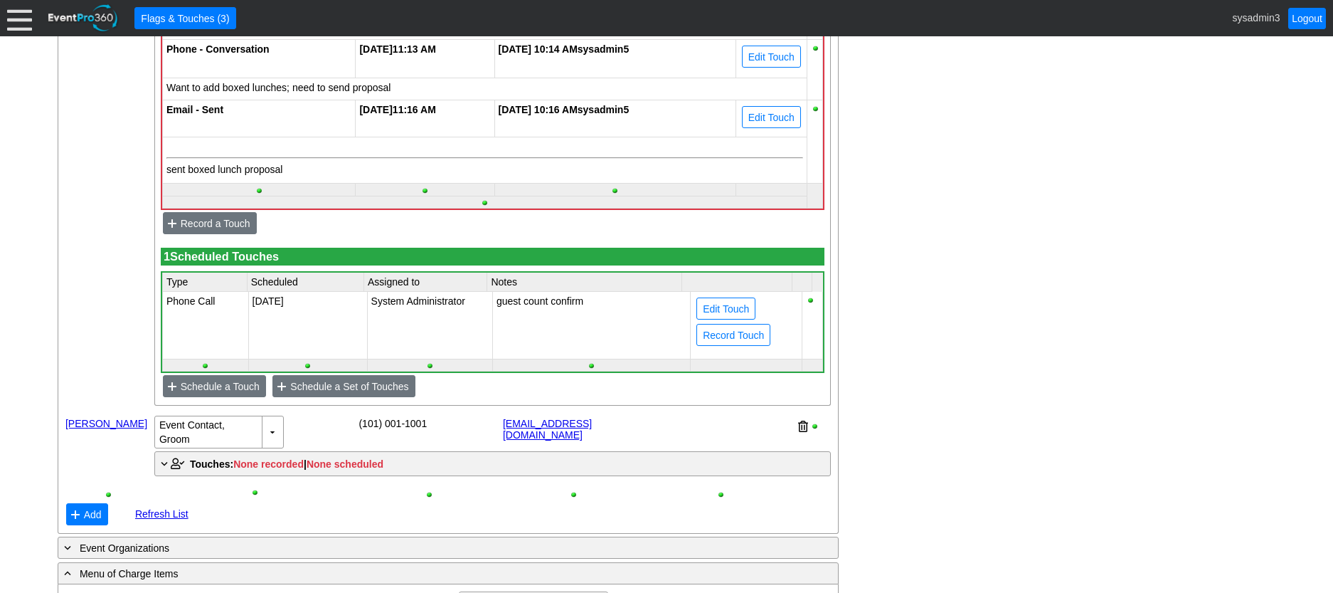
scroll to position [1087, 0]
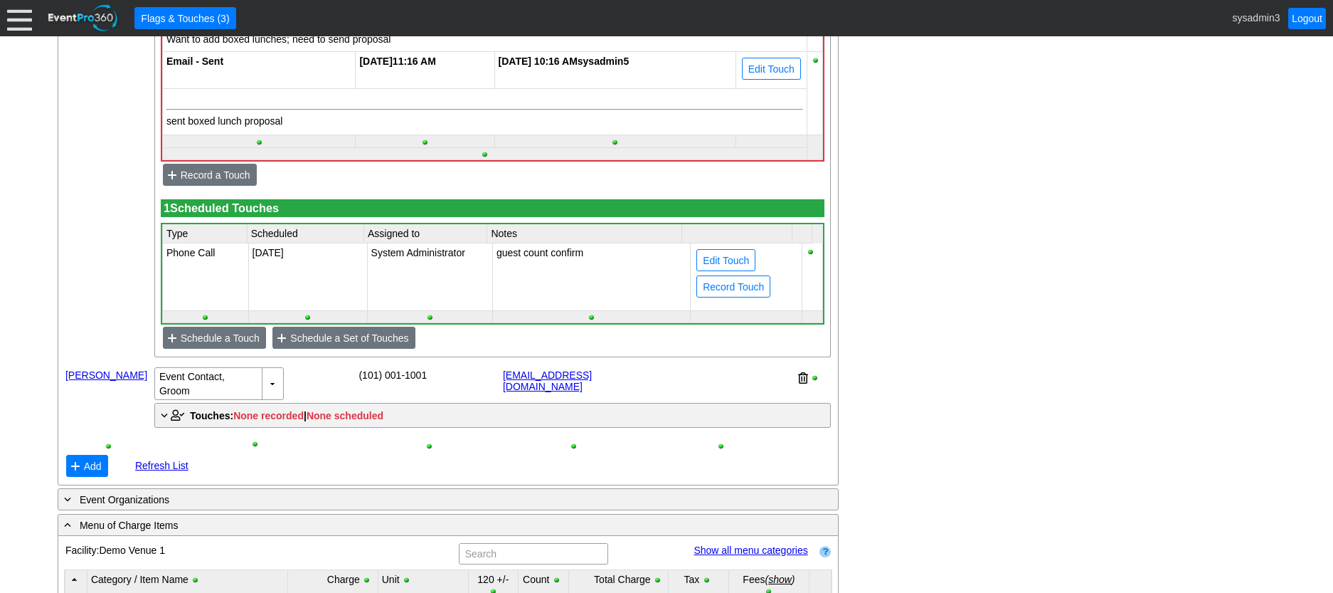
drag, startPoint x: 428, startPoint y: 332, endPoint x: 581, endPoint y: 305, distance: 155.4
drag, startPoint x: 581, startPoint y: 305, endPoint x: 1006, endPoint y: 306, distance: 425.5
click at [728, 268] on span "Edit Touch" at bounding box center [726, 260] width 52 height 14
type input "Phone Call"
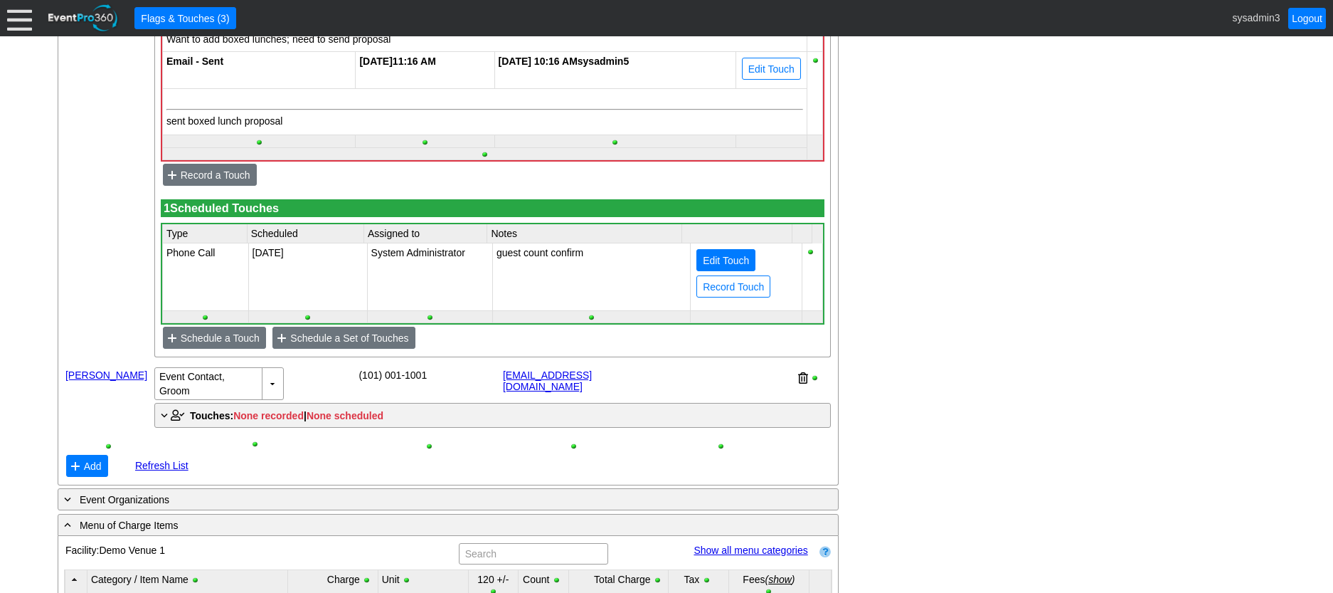
type input "12/9/2025"
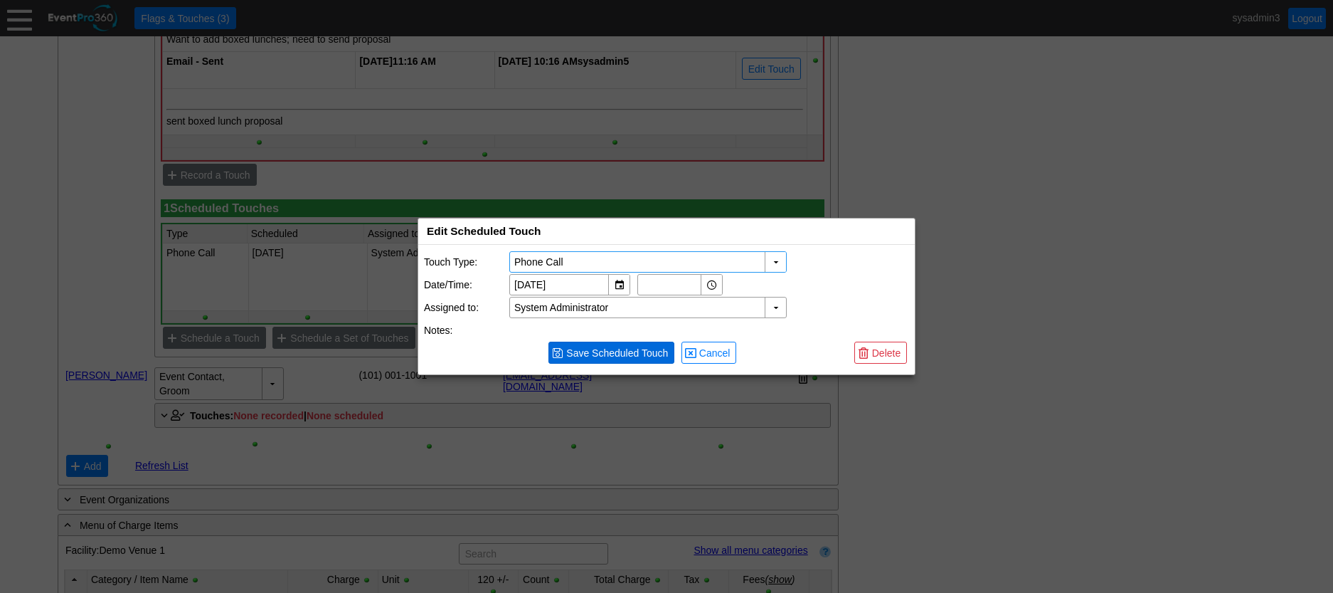
click at [614, 354] on span "Save Scheduled Touch" at bounding box center [617, 353] width 107 height 14
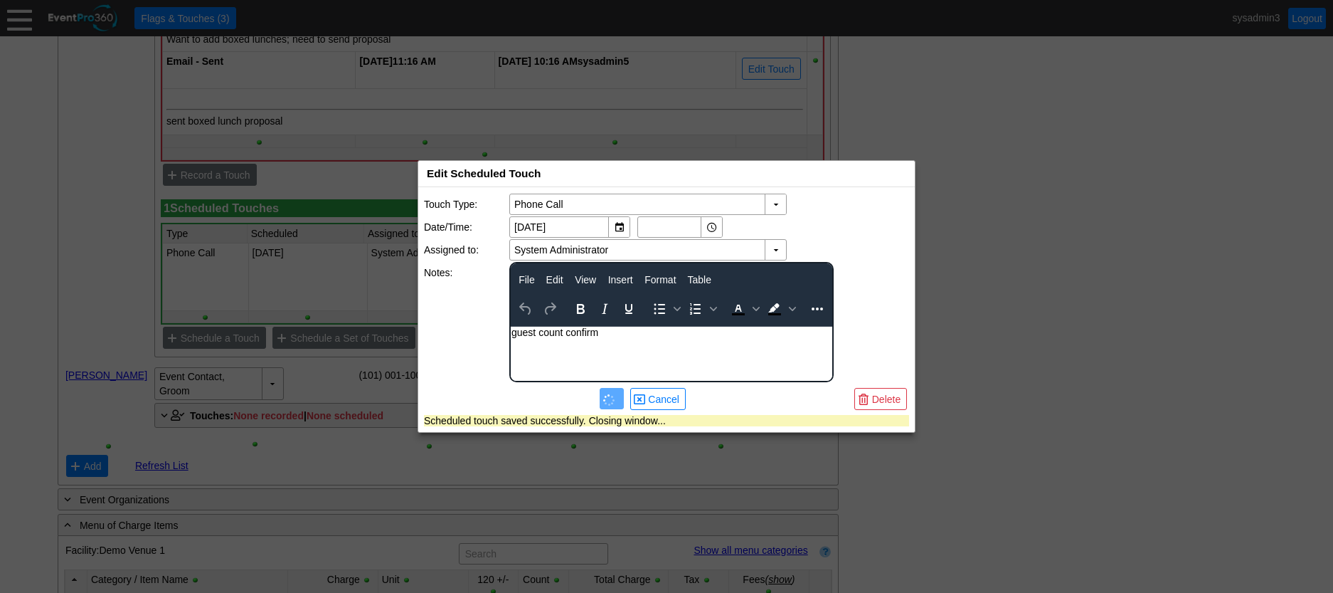
scroll to position [0, 0]
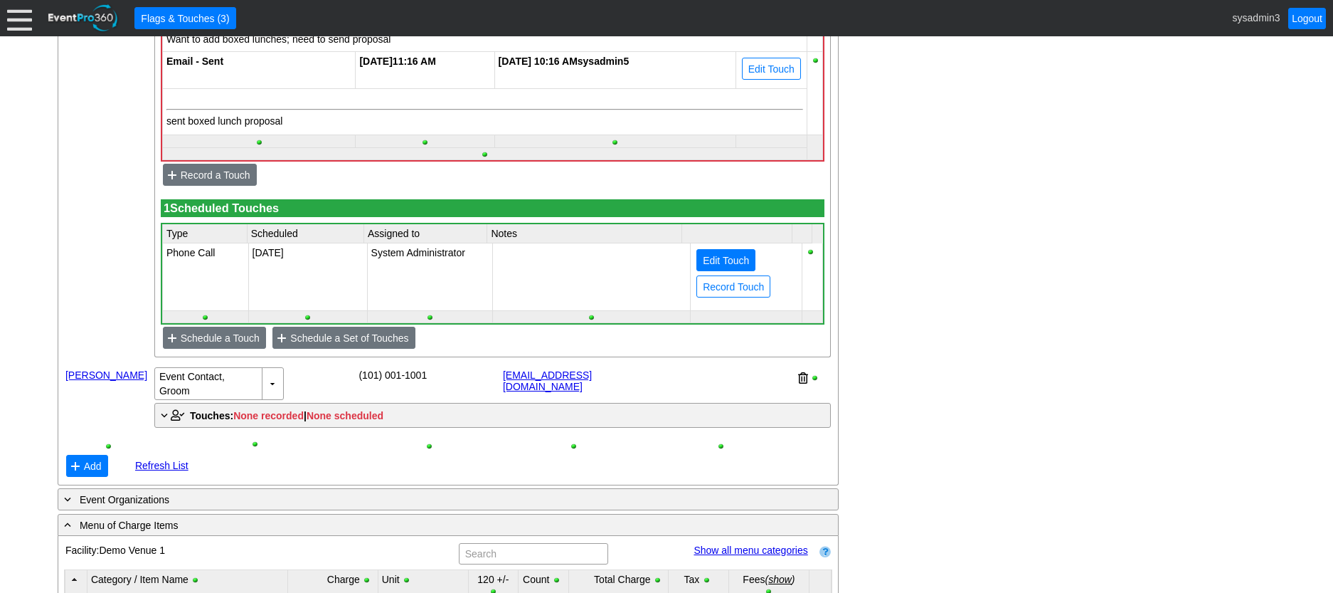
click at [706, 268] on span "Edit Touch" at bounding box center [726, 260] width 52 height 14
type input "Phone Call"
type input "12/9/2025"
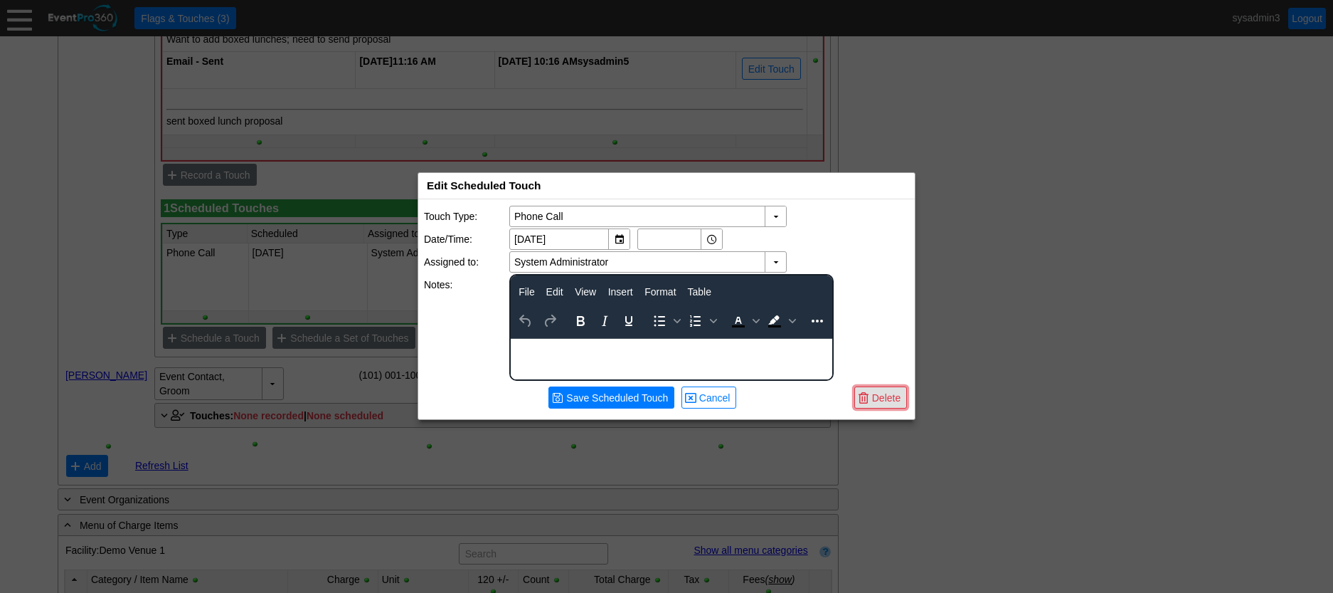
click at [872, 393] on span "Delete" at bounding box center [887, 398] width 34 height 14
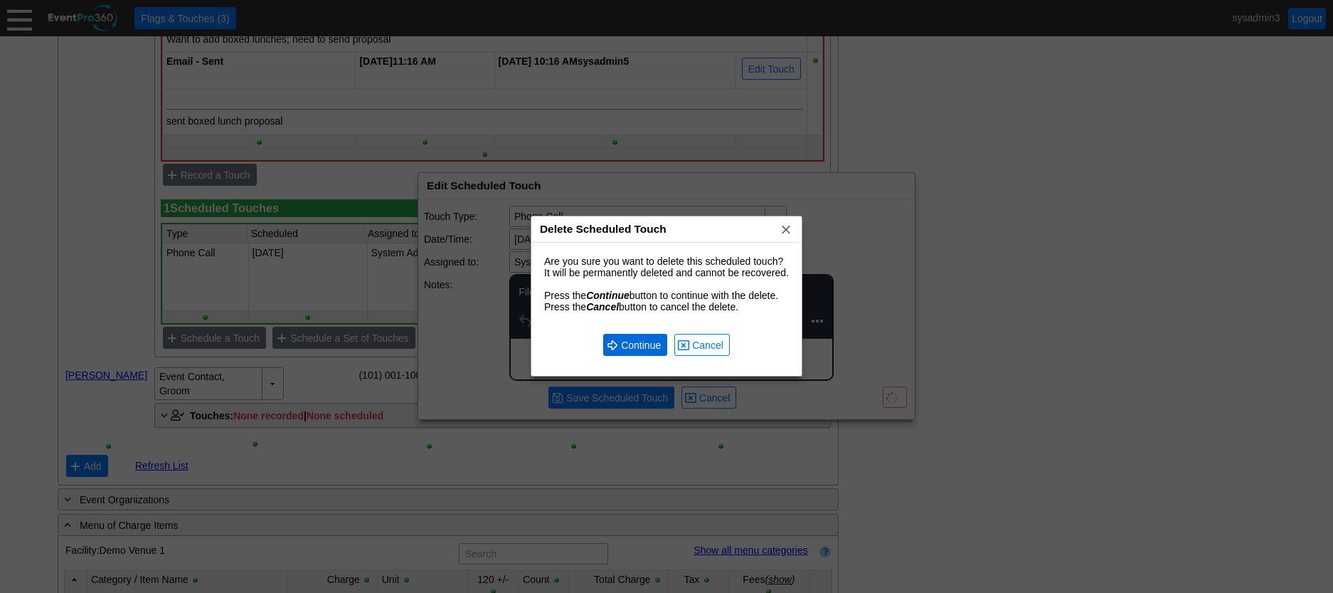
click at [638, 342] on span "Continue" at bounding box center [641, 345] width 46 height 14
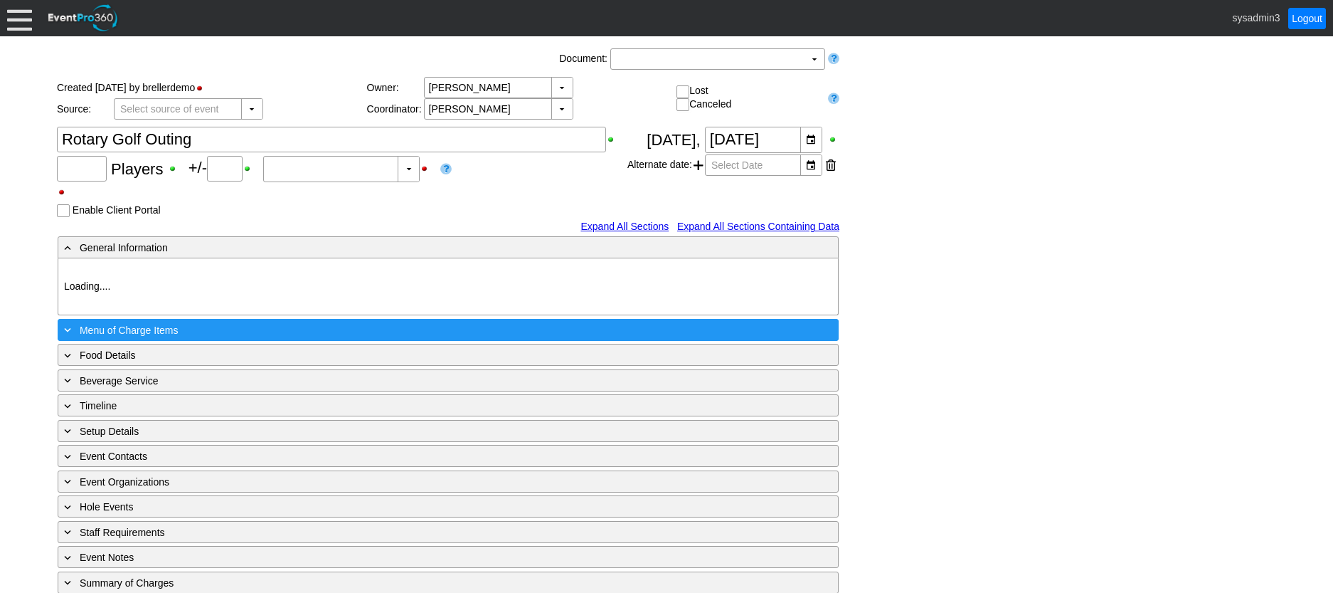
type input "120"
type input "0"
type input "Estimated"
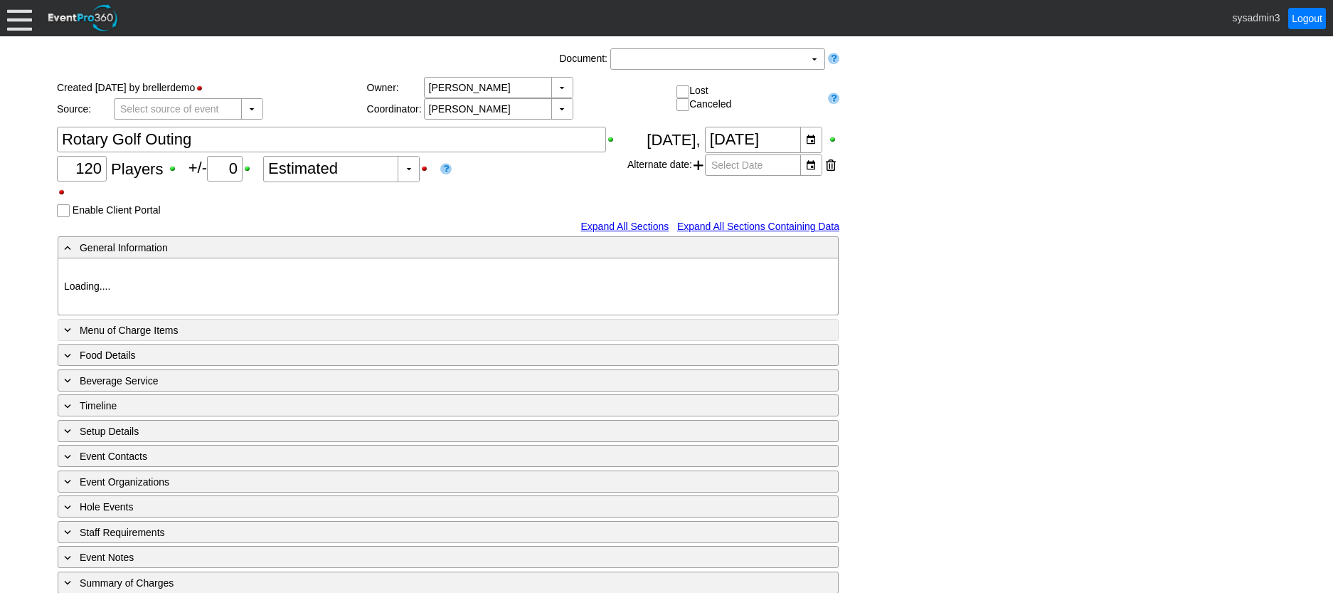
type input "Demo Venue 1"
type input "Golf Outing"
type input "Scramble"
type input "Shotgun"
type input "White"
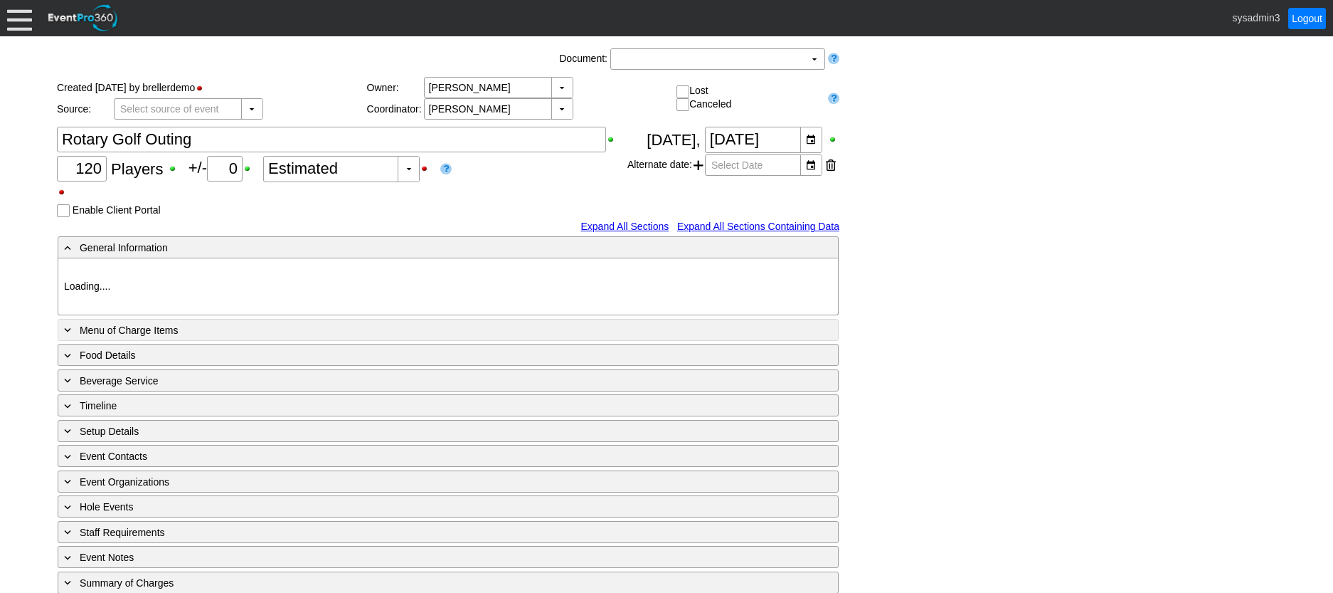
type input "Red"
type input "384014"
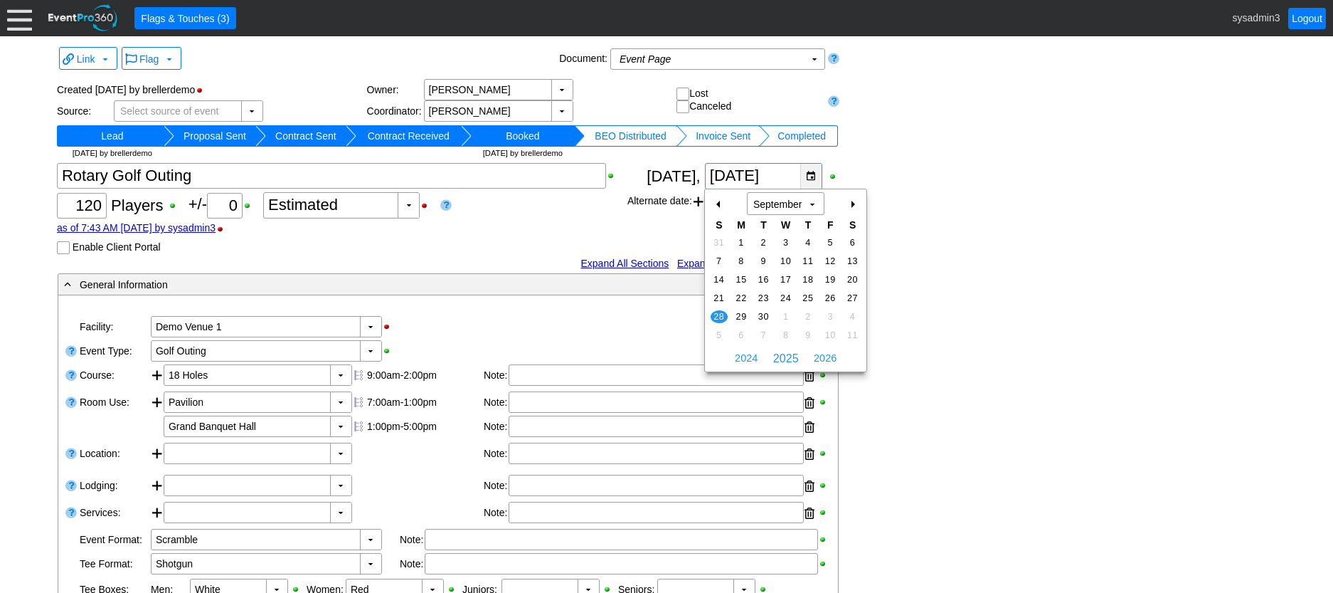
click at [808, 174] on div "▼" at bounding box center [810, 176] width 21 height 25
click at [717, 203] on div "-" at bounding box center [719, 204] width 23 height 24
click at [743, 310] on td "25" at bounding box center [742, 316] width 22 height 19
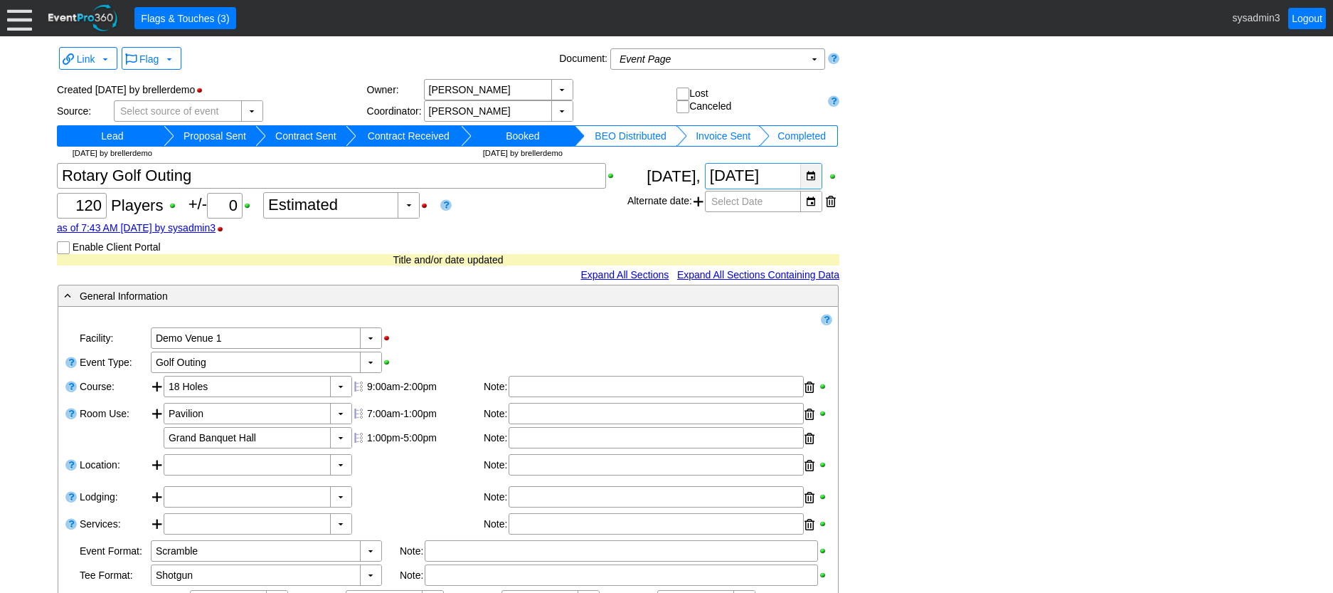
click at [809, 174] on div "▼" at bounding box center [810, 176] width 21 height 25
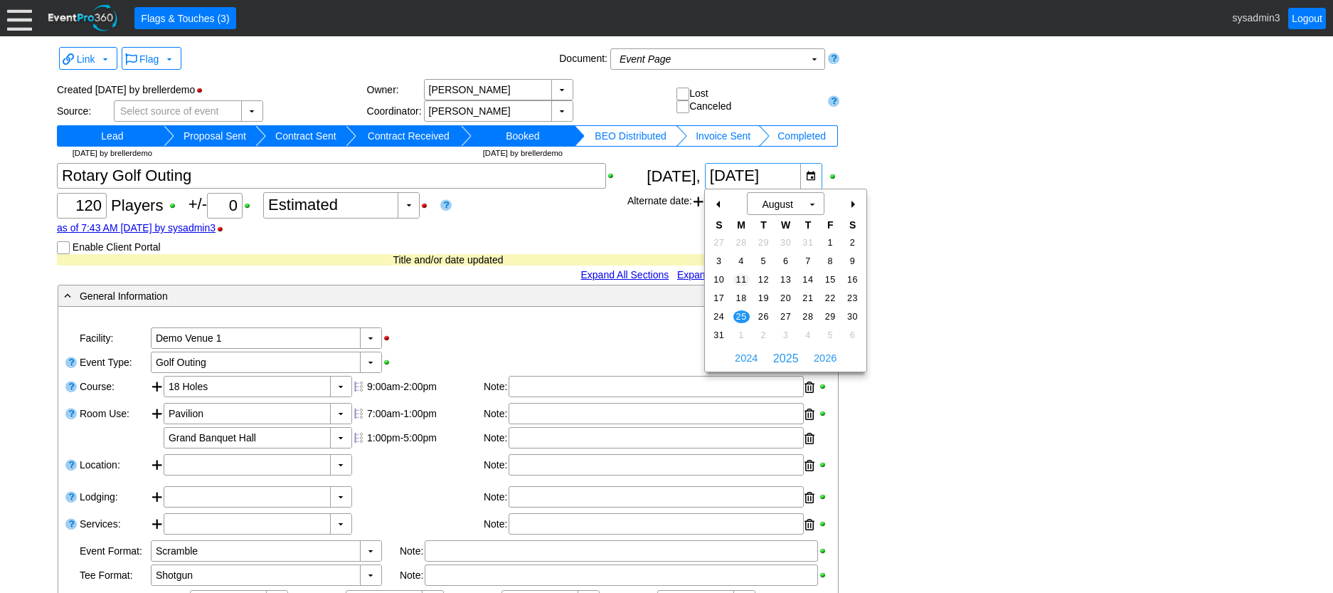
click at [740, 288] on td "11" at bounding box center [742, 279] width 22 height 19
type input "[DATE]"
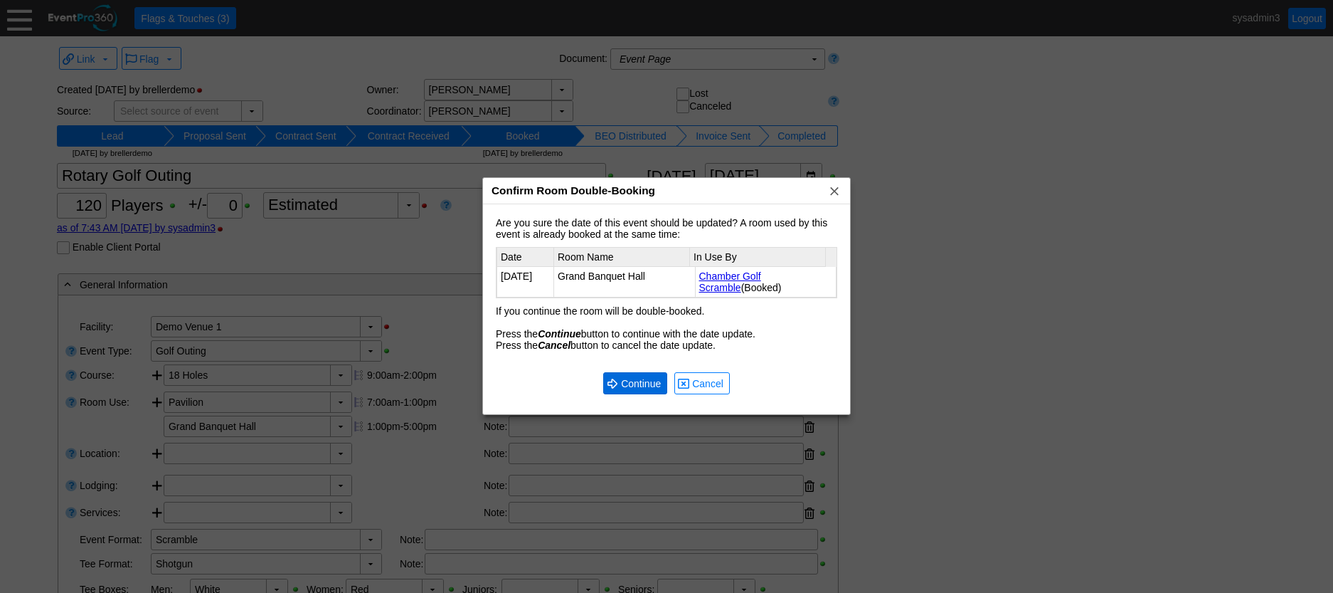
click at [641, 379] on span "Continue" at bounding box center [641, 383] width 46 height 14
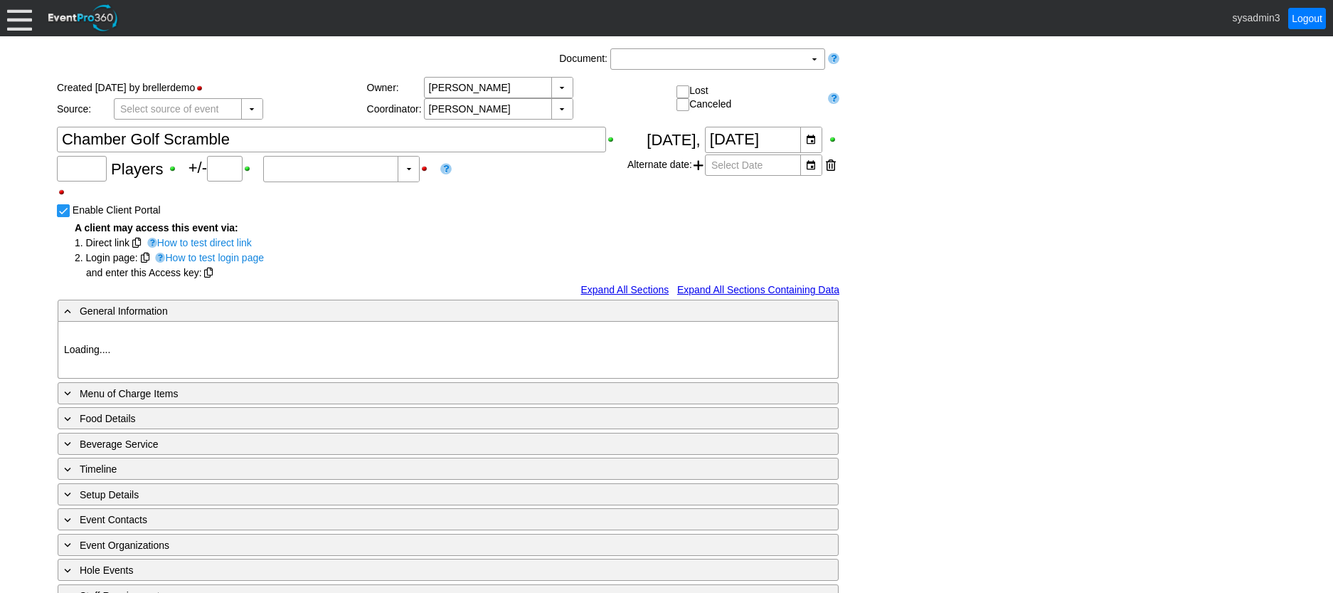
type input "144"
type input "Confirmed"
type input "Demo Venue 1"
type input "Golf Outing"
type input "Scramble"
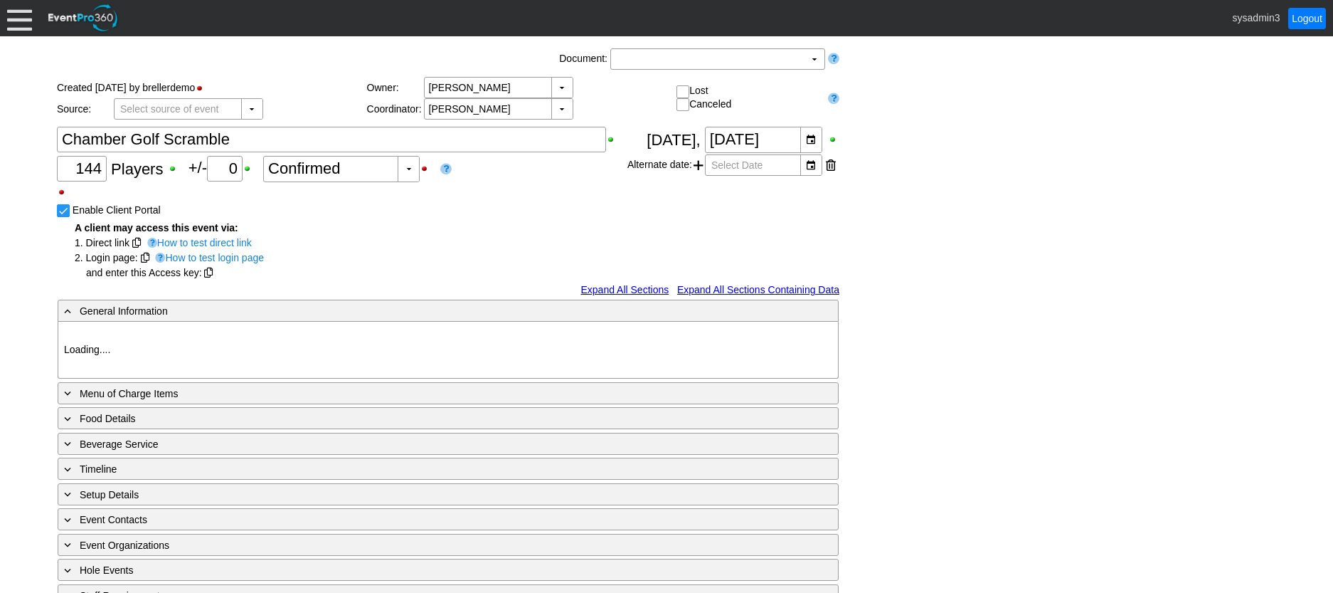
type input "Shotgun"
type input "White"
type input "Red"
type input "12192"
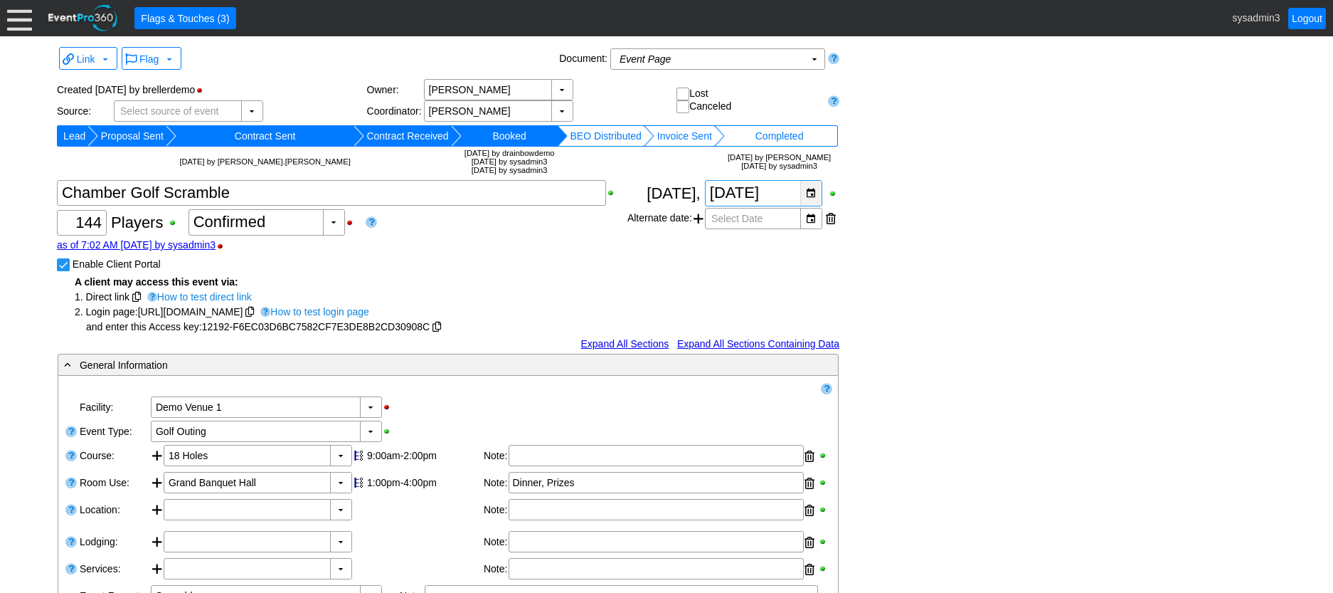
click at [810, 188] on div "▼" at bounding box center [810, 193] width 21 height 25
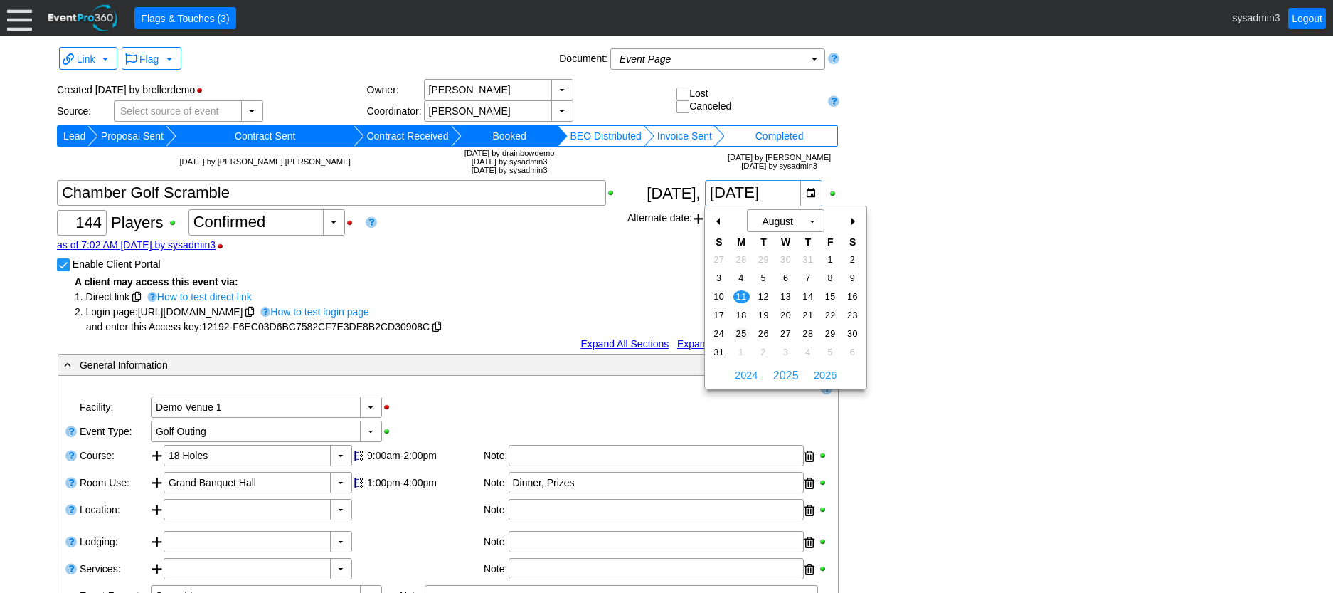
click at [739, 329] on span "25" at bounding box center [742, 333] width 16 height 13
type input "[DATE]"
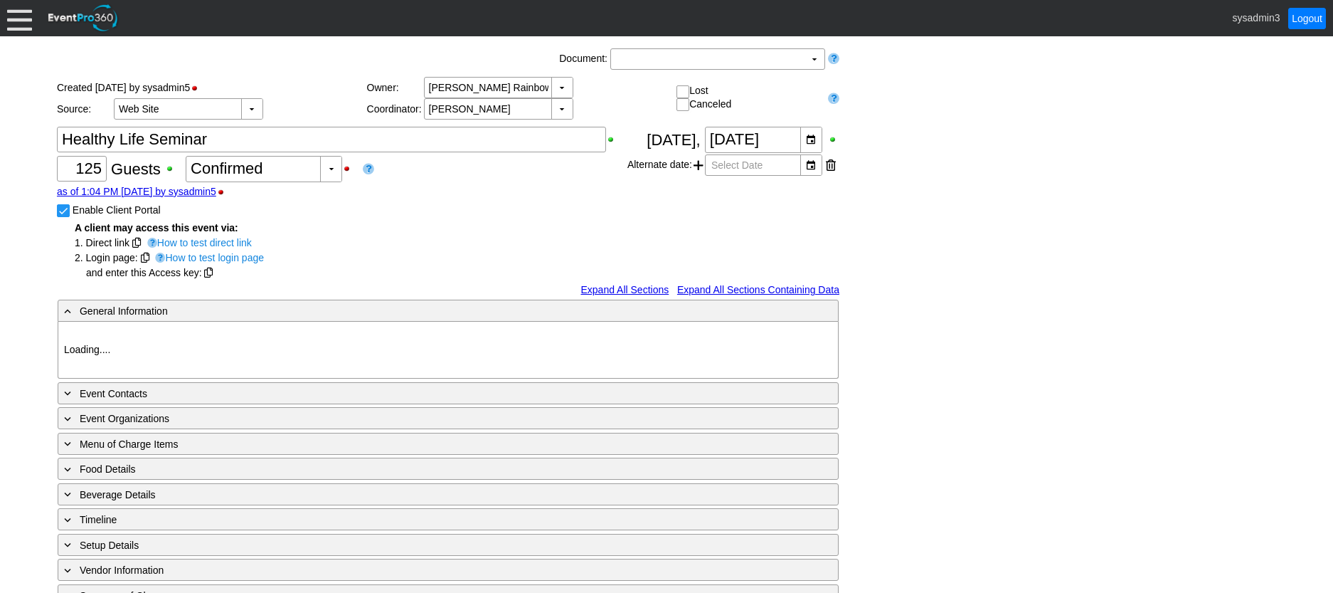
type input "Demo Venue 1"
type input "Private Event"
type input "994739"
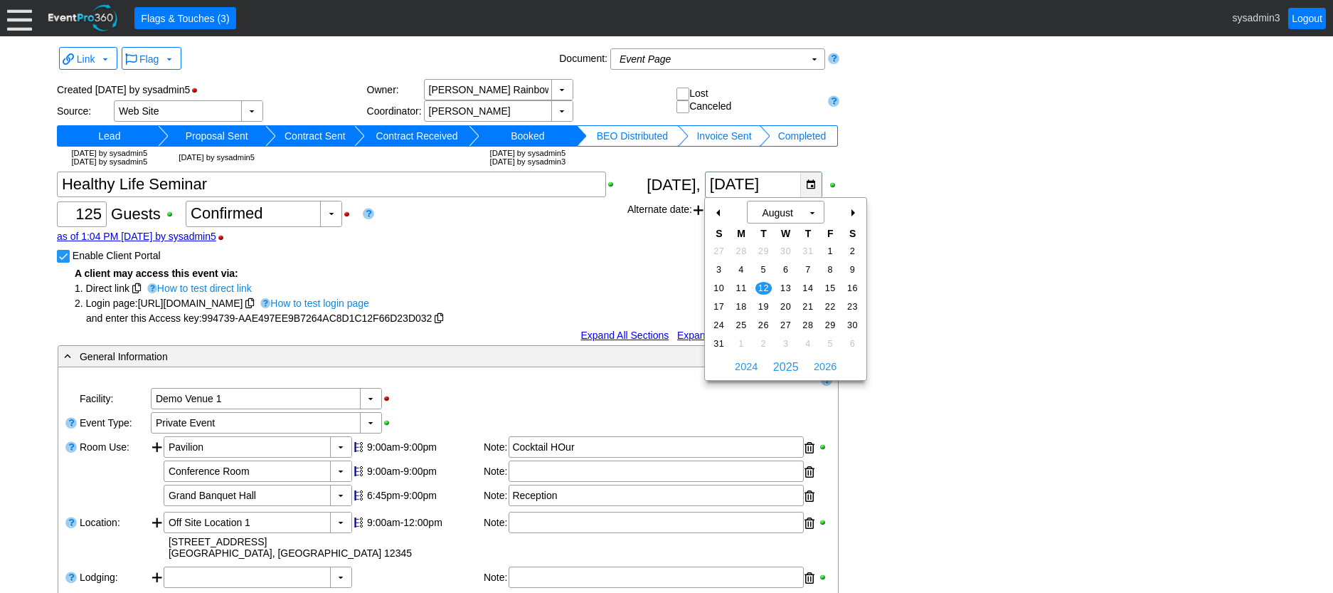
click at [811, 181] on div "▼" at bounding box center [810, 184] width 21 height 25
click at [762, 262] on td "5" at bounding box center [764, 269] width 22 height 19
type input "8/5/2025"
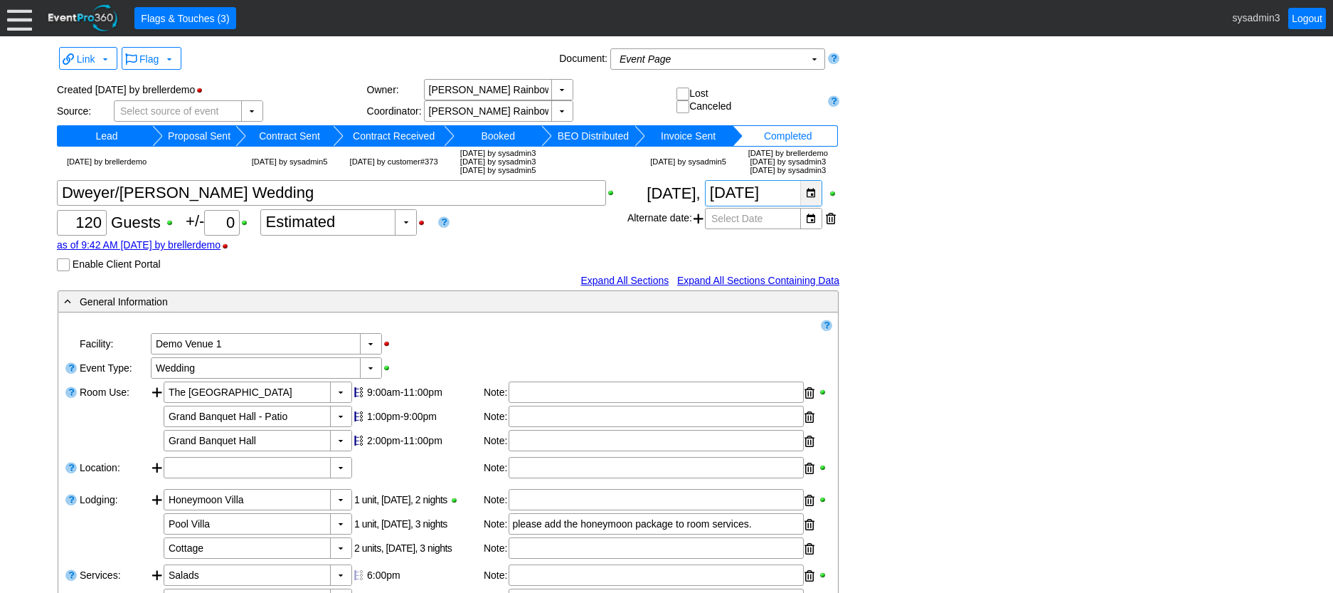
click at [805, 193] on div "▼" at bounding box center [810, 193] width 21 height 25
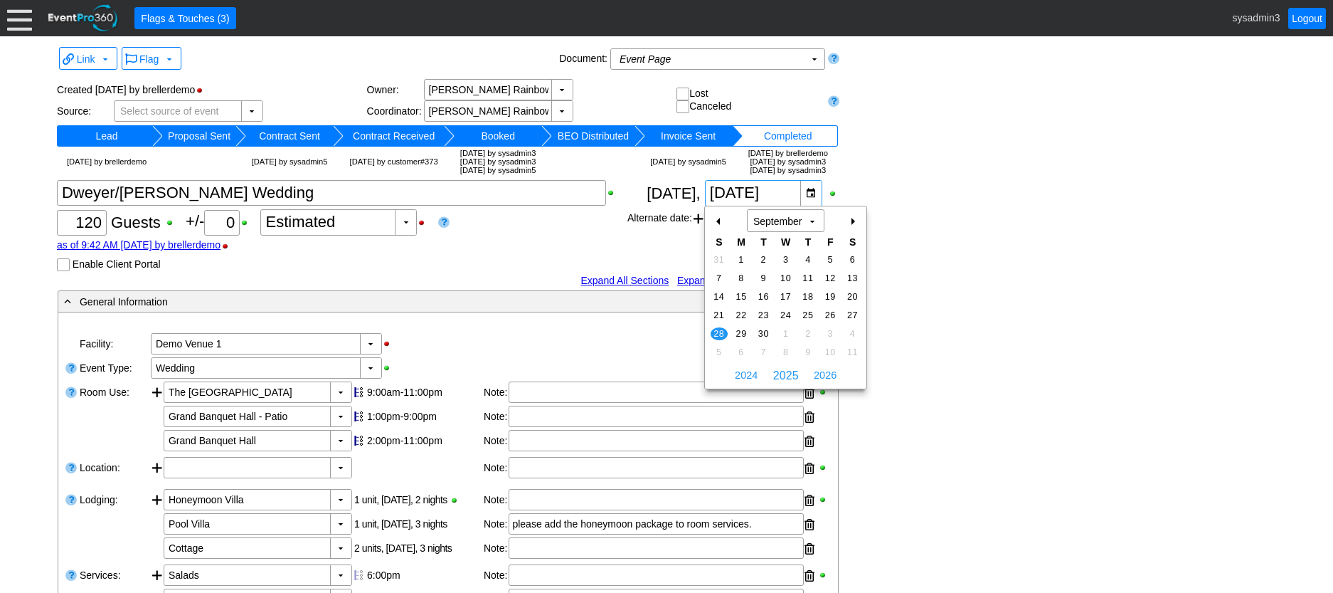
click at [714, 221] on div "-" at bounding box center [719, 221] width 23 height 24
click at [716, 327] on span "24" at bounding box center [719, 333] width 16 height 13
type input "8/24/2025"
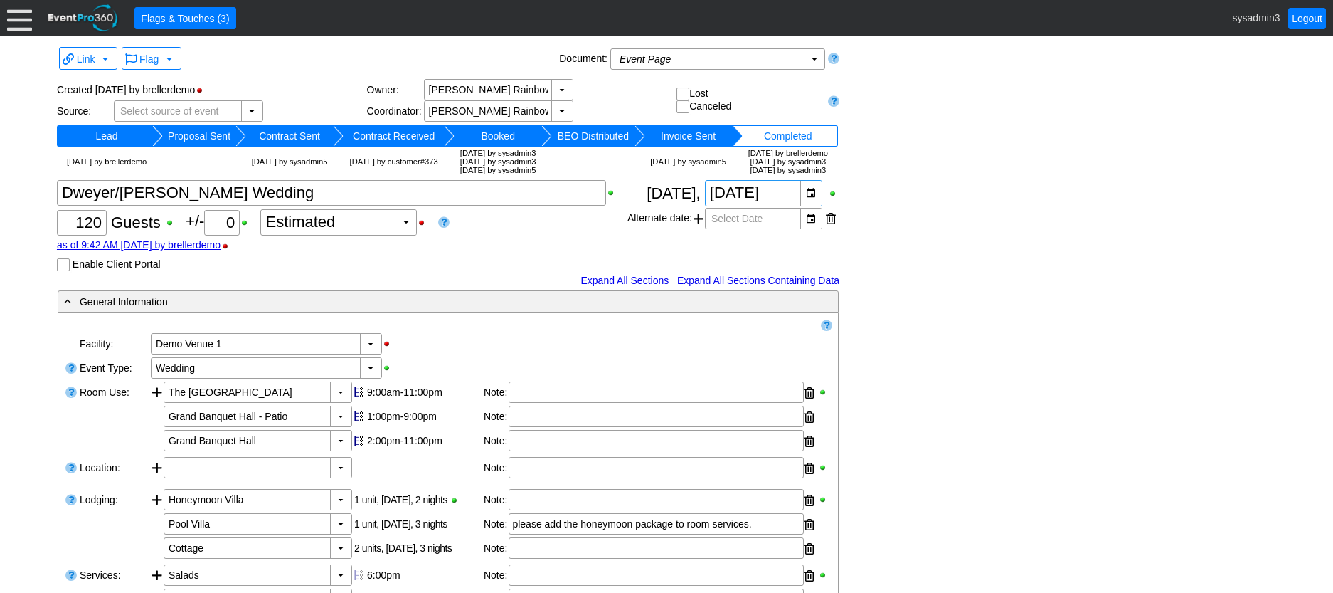
click at [582, 137] on td "BEO Distributed" at bounding box center [593, 135] width 82 height 21
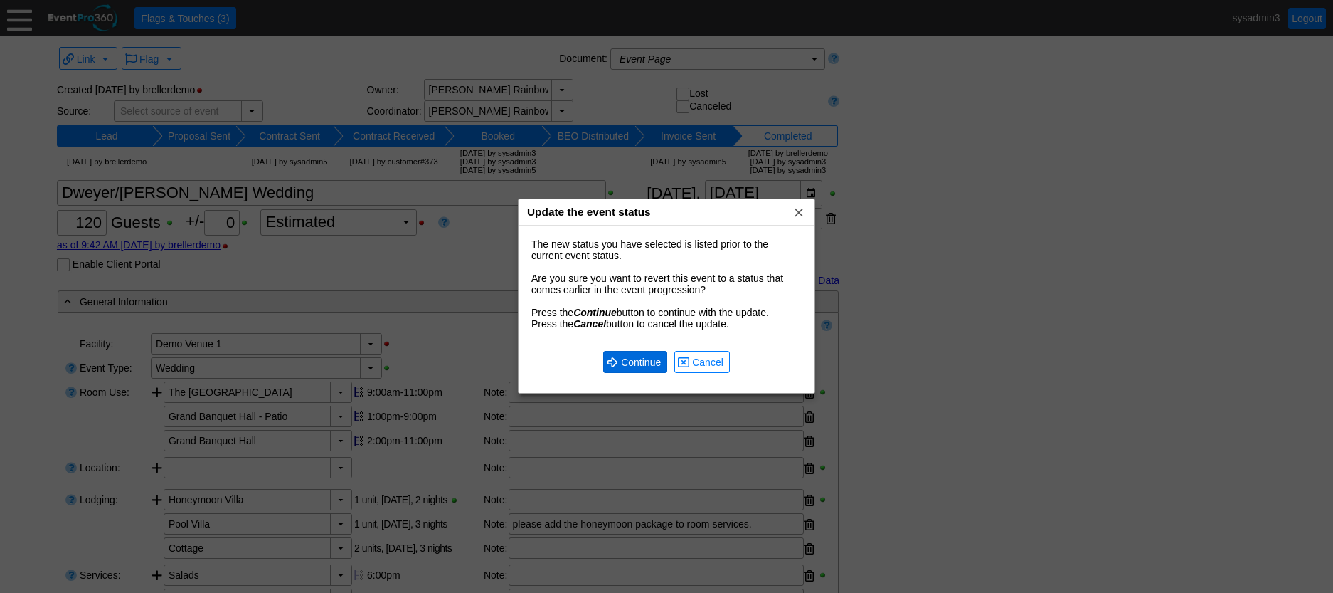
click at [636, 365] on span "Continue" at bounding box center [641, 362] width 46 height 14
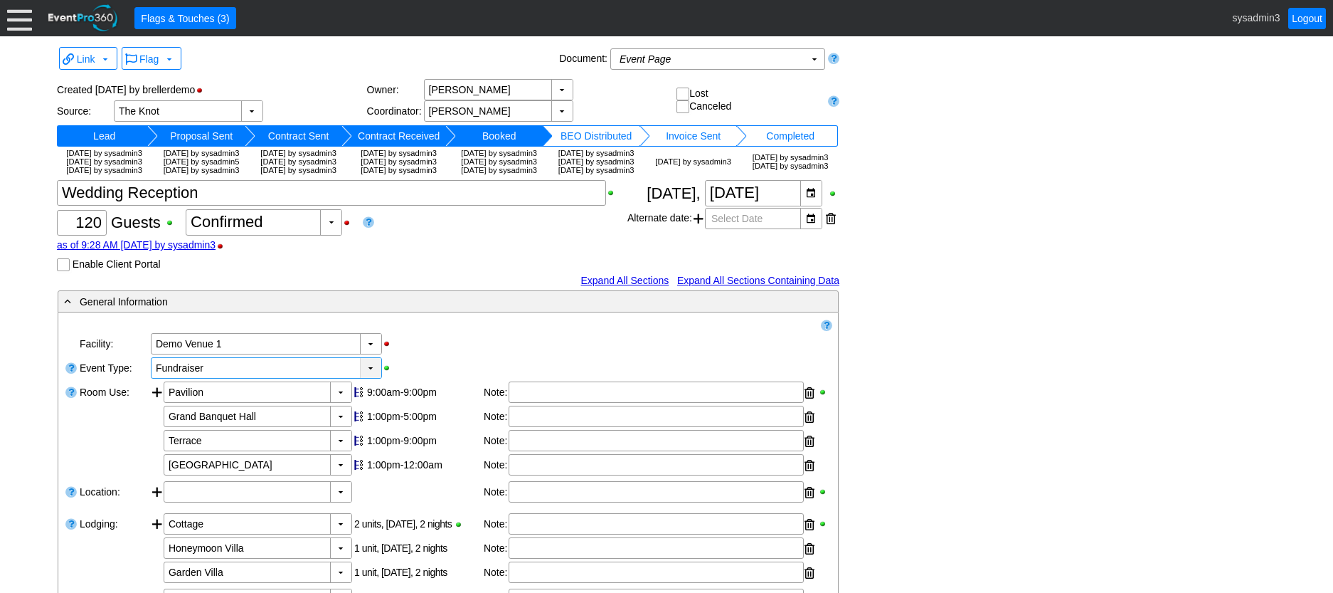
click at [366, 378] on div "▼" at bounding box center [370, 368] width 21 height 20
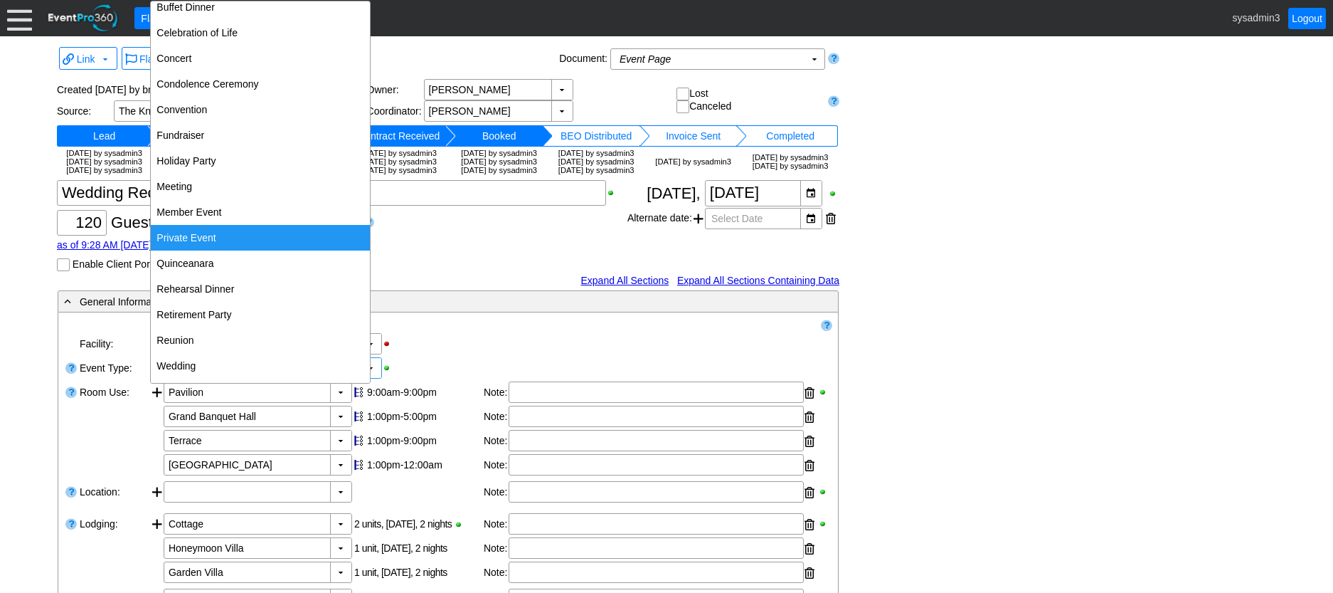
scroll to position [91, 0]
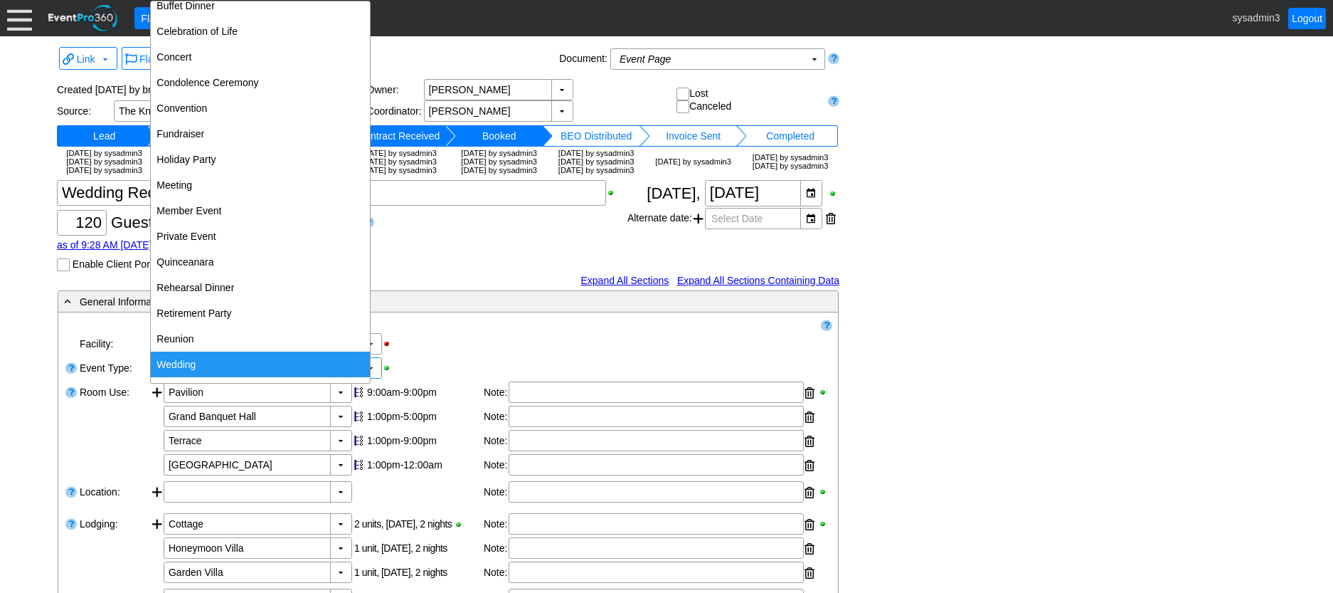
click at [233, 361] on div "Wedding" at bounding box center [260, 365] width 219 height 26
type input "Wedding"
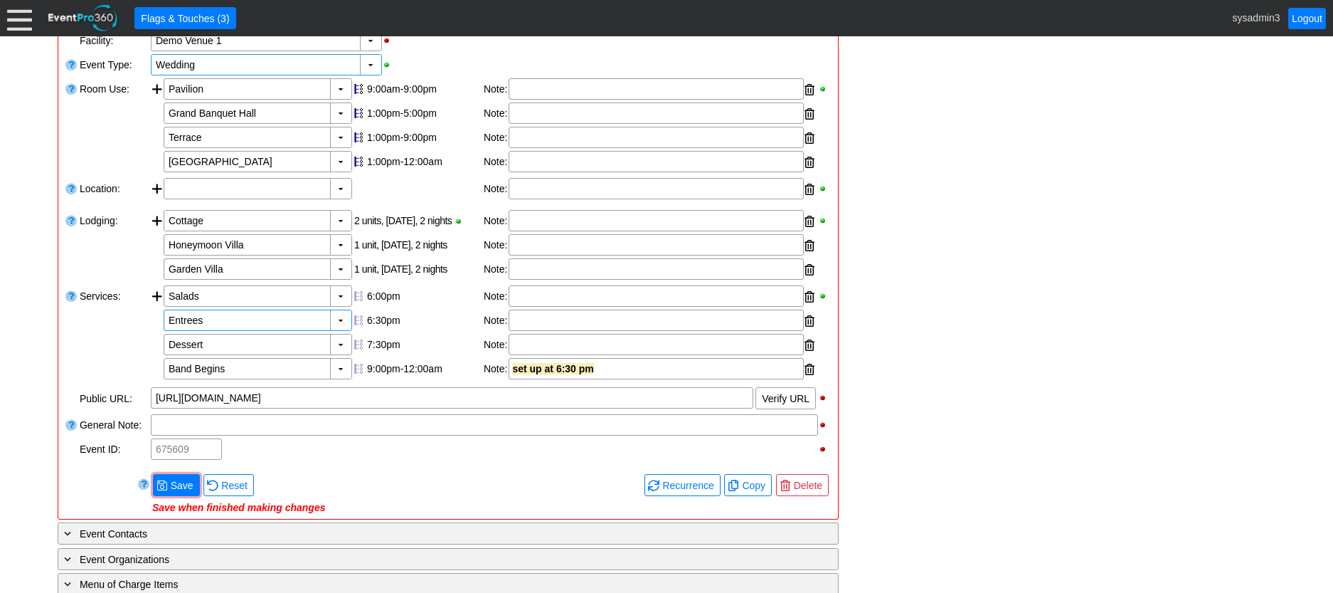
scroll to position [498, 0]
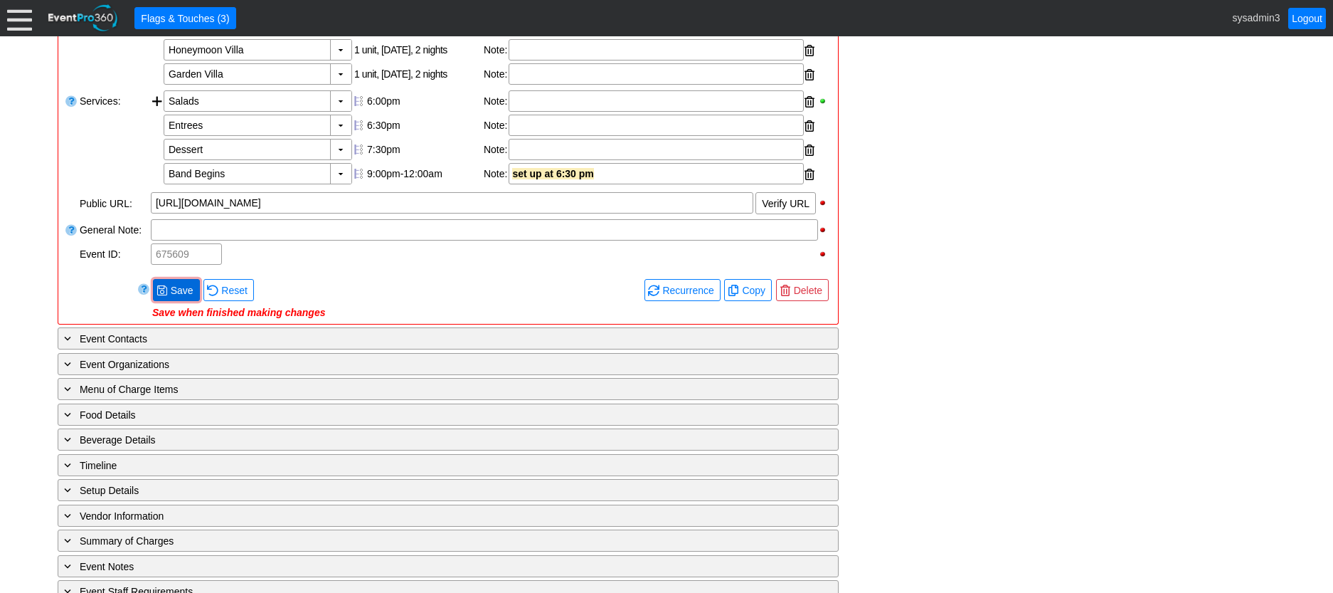
click at [179, 297] on span "Save" at bounding box center [182, 290] width 28 height 14
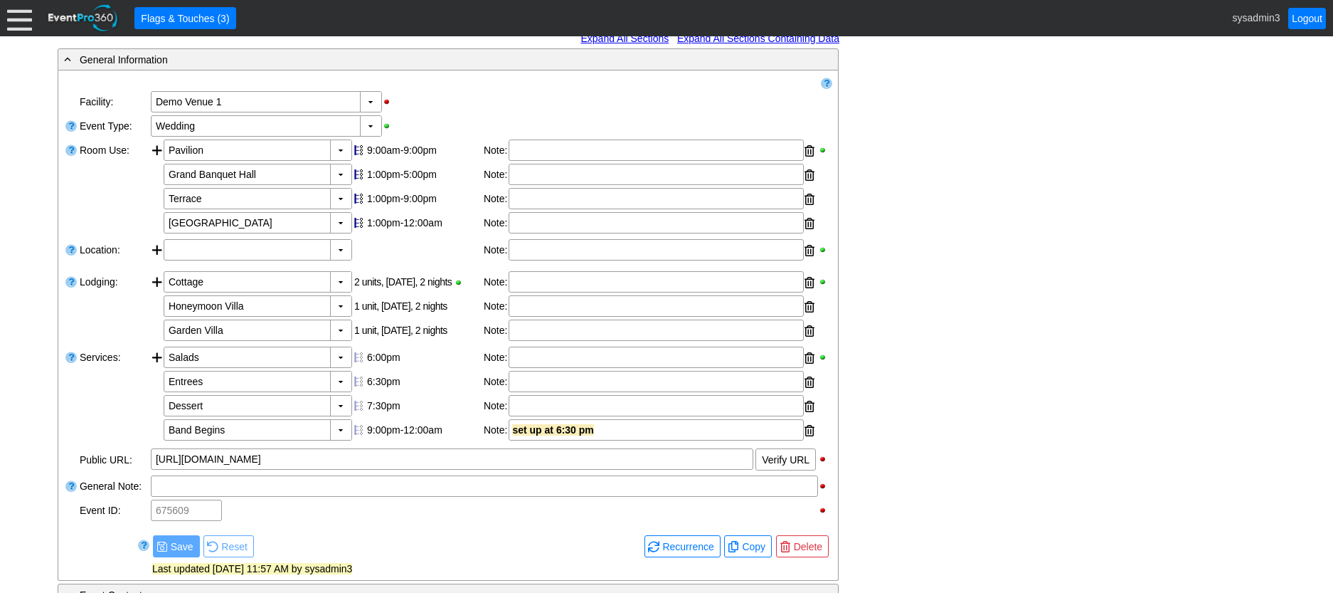
scroll to position [213, 0]
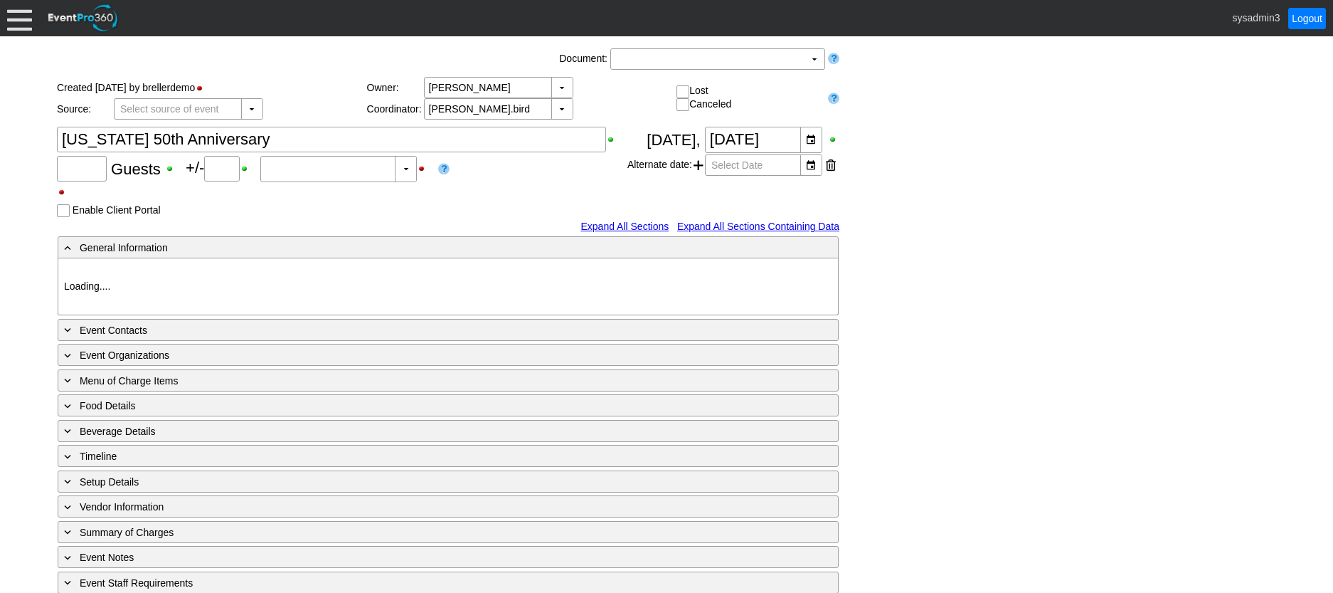
type input "48"
type input "Confirmed"
type input "Demo Venue 1"
type input "Anniversary Celebration"
type input "10371"
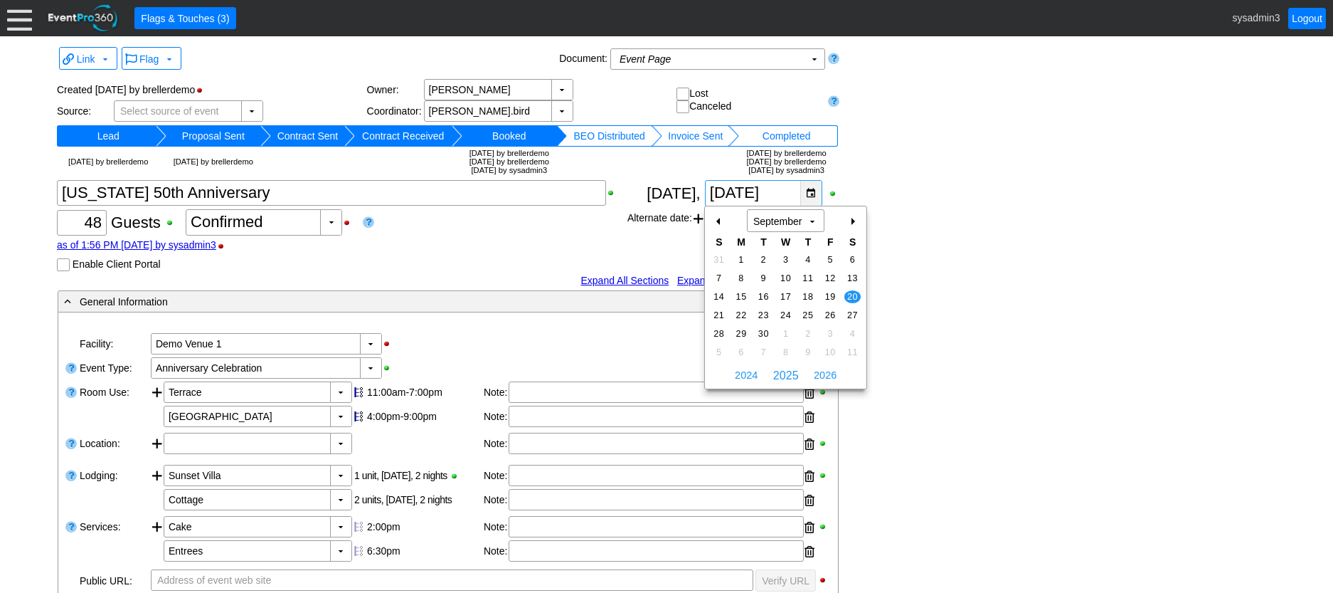
click at [813, 195] on div "▼" at bounding box center [810, 193] width 21 height 25
click at [717, 217] on div "-" at bounding box center [719, 221] width 23 height 24
click at [857, 292] on span "16" at bounding box center [853, 296] width 16 height 13
type input "[DATE]"
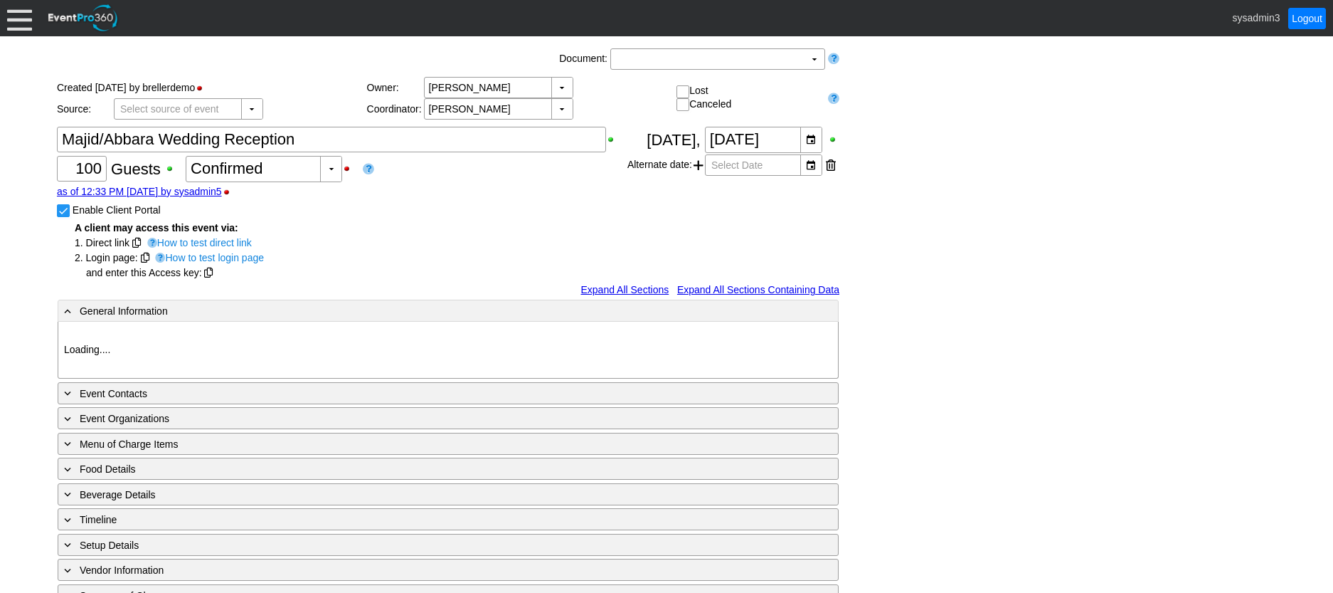
type input "Demo Venue 1"
type input "Wedding"
type input "93483"
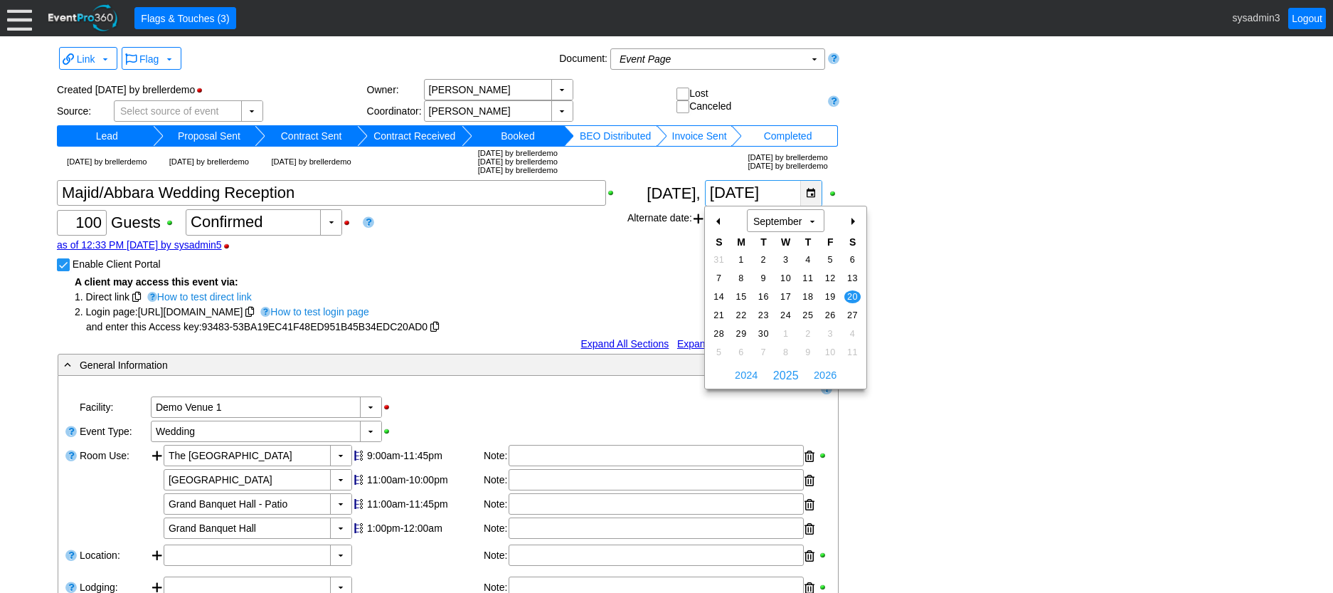
click at [814, 189] on div "▼" at bounding box center [810, 193] width 21 height 25
click at [714, 219] on div "-" at bounding box center [719, 221] width 23 height 24
click at [849, 290] on td "16" at bounding box center [853, 296] width 22 height 19
type input "[DATE]"
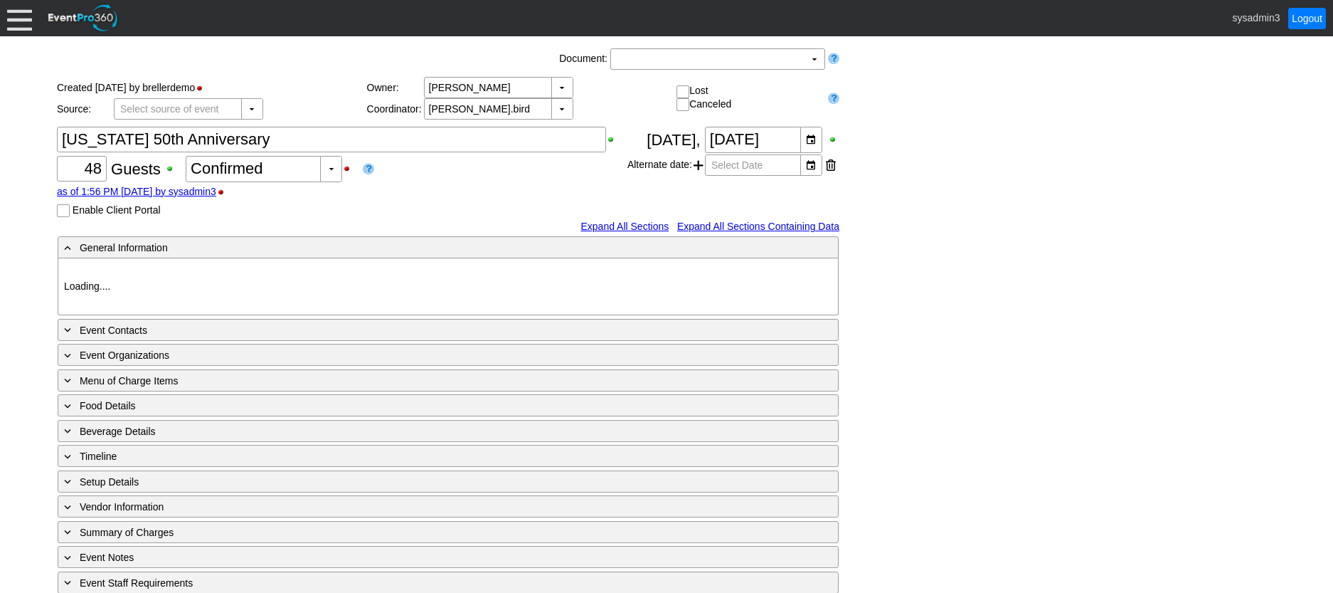
type input "Demo Venue 1"
type input "Anniversary Celebration"
type input "10371"
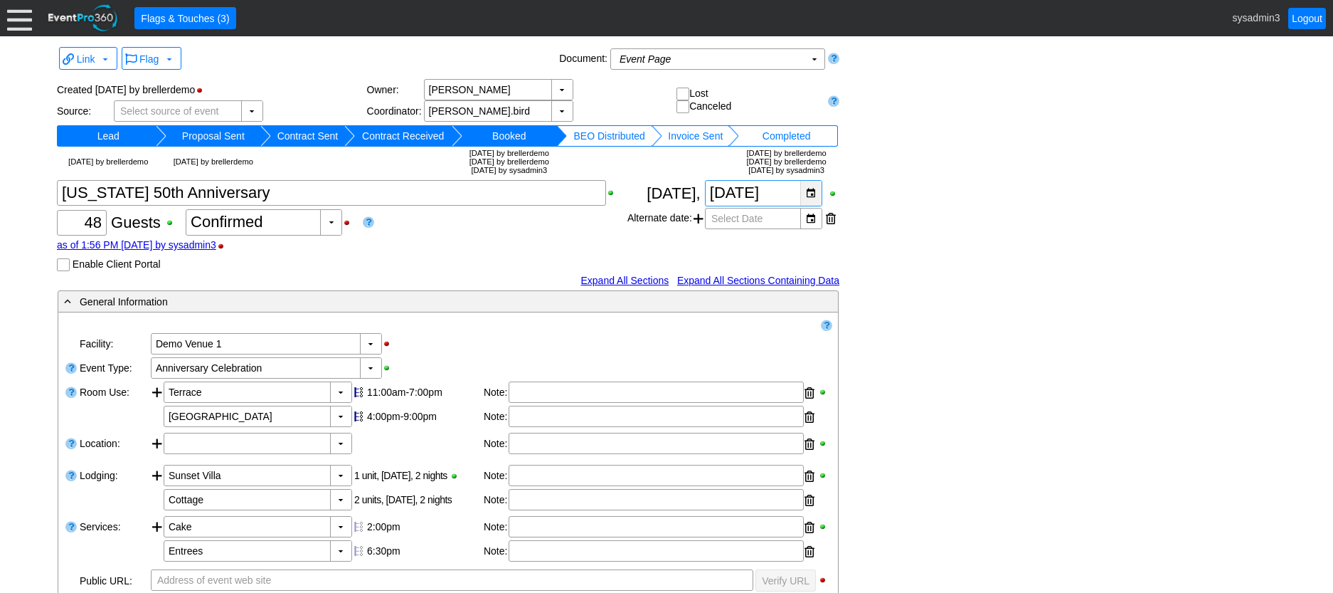
click at [813, 196] on div "▼" at bounding box center [810, 193] width 21 height 25
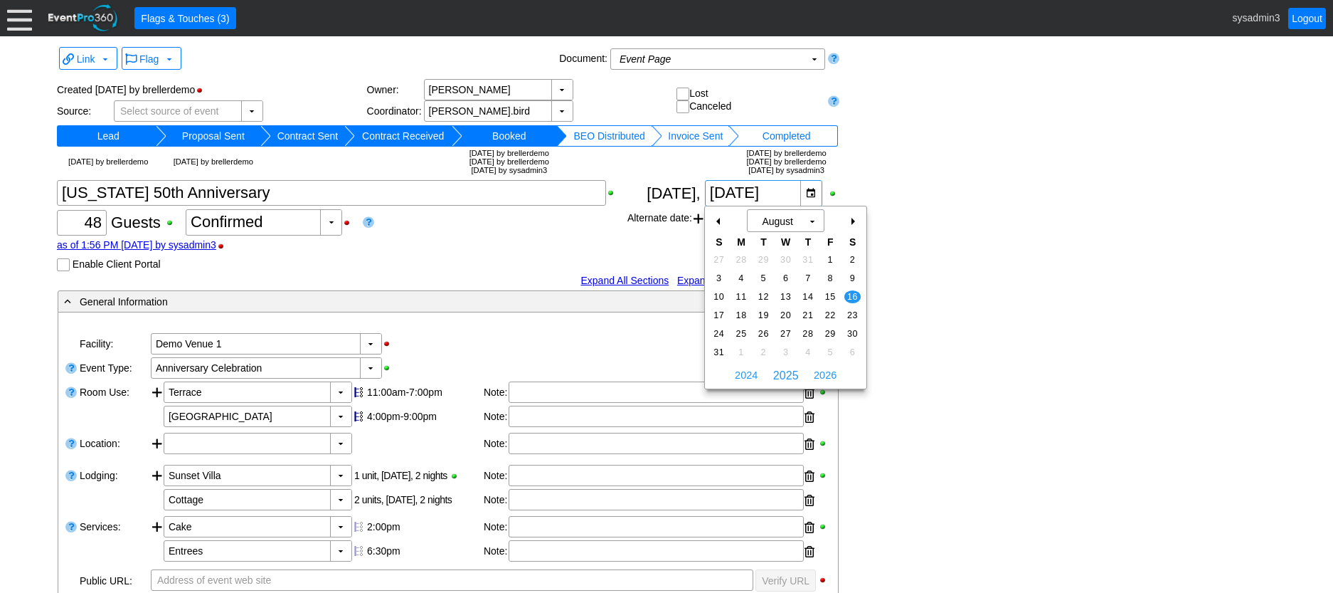
click at [854, 222] on div "+" at bounding box center [852, 221] width 23 height 24
click at [855, 295] on span "20" at bounding box center [853, 296] width 16 height 13
type input "[DATE]"
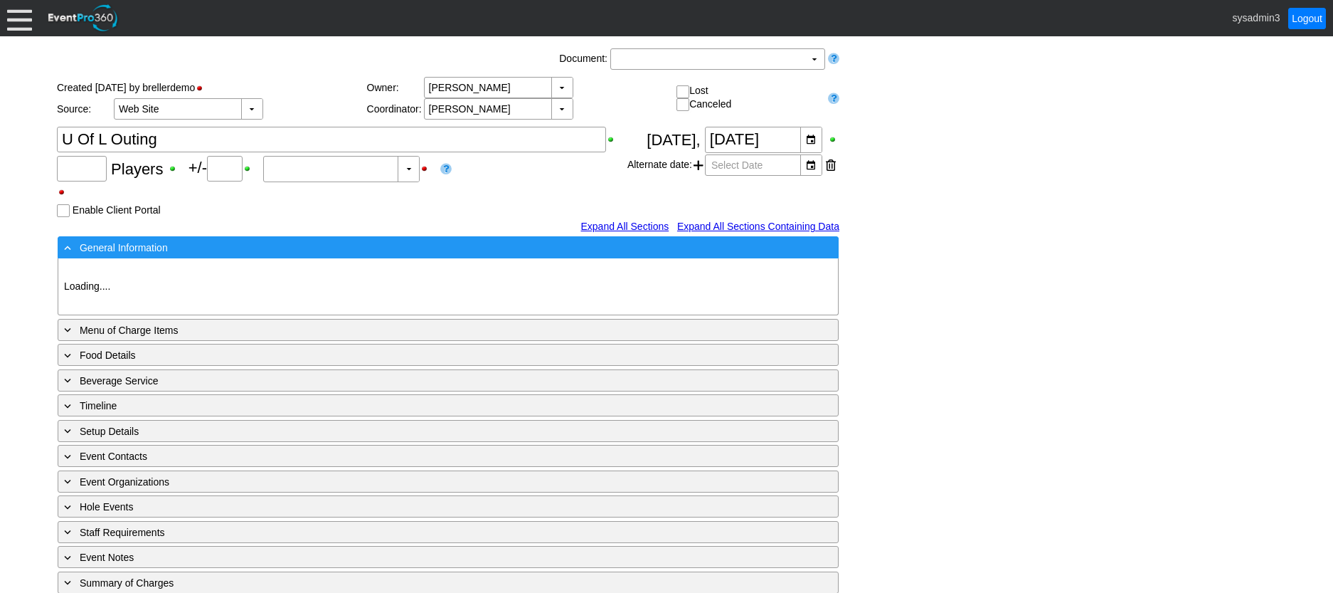
type input "120"
type input "Confirmed"
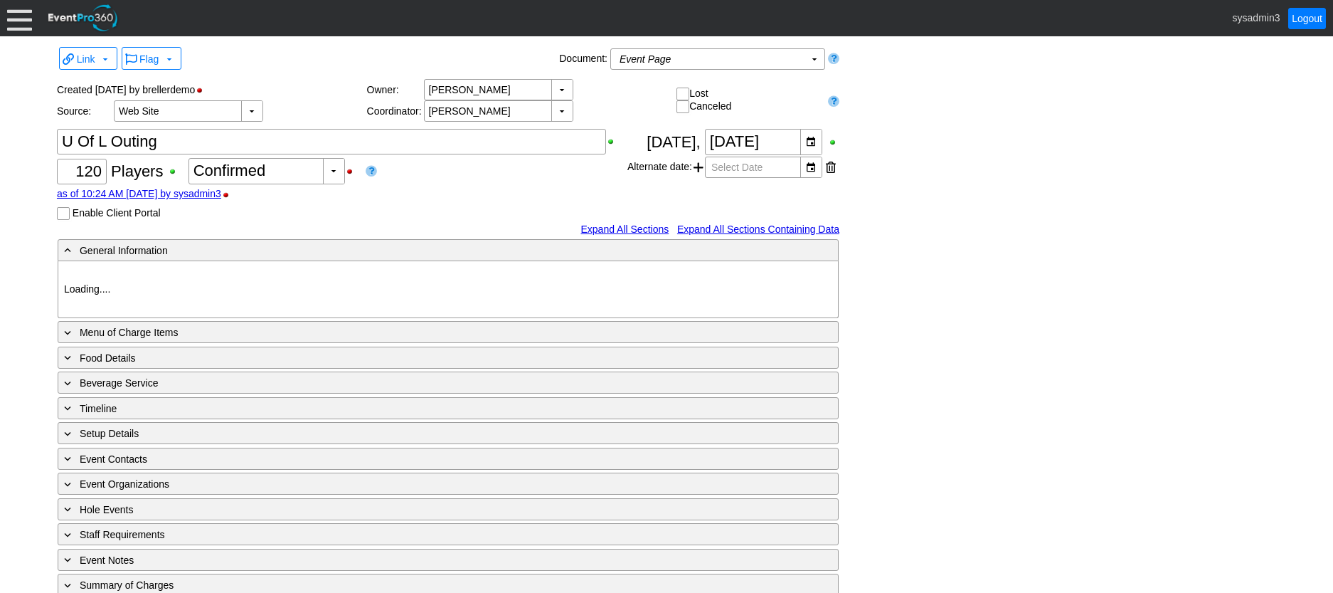
type input "Demo Venue 1"
type input "Golf Outing"
type input "Shamble"
type input "Shotgun"
type input "White"
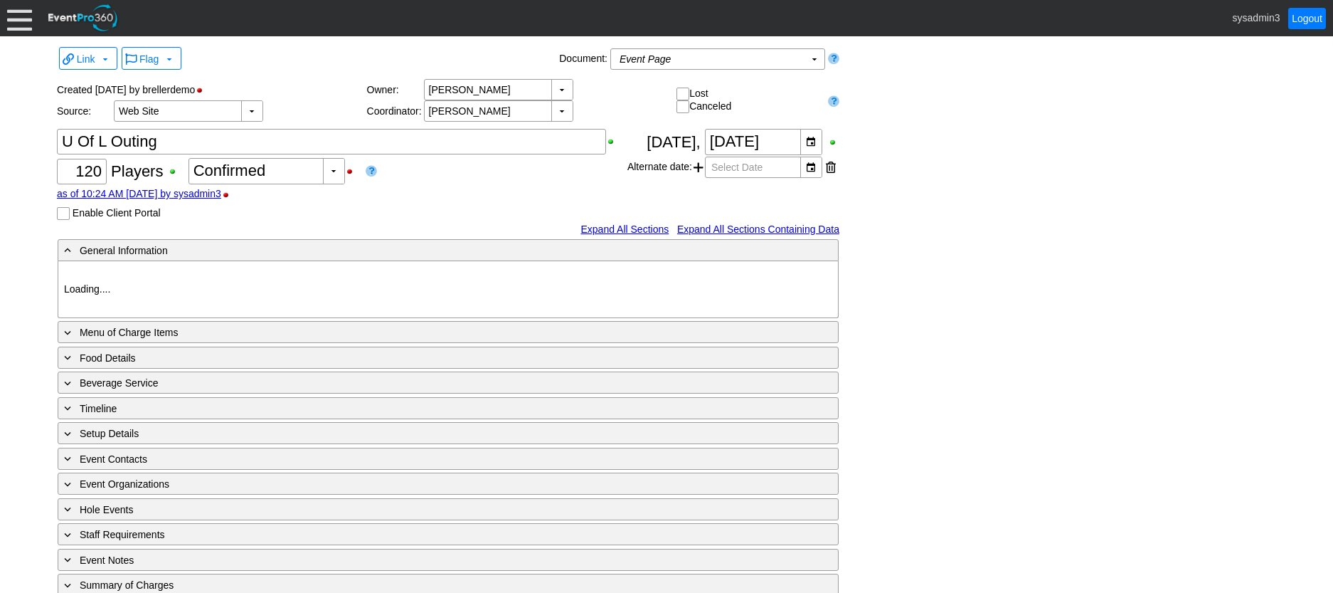
type input "Red"
type input "648412"
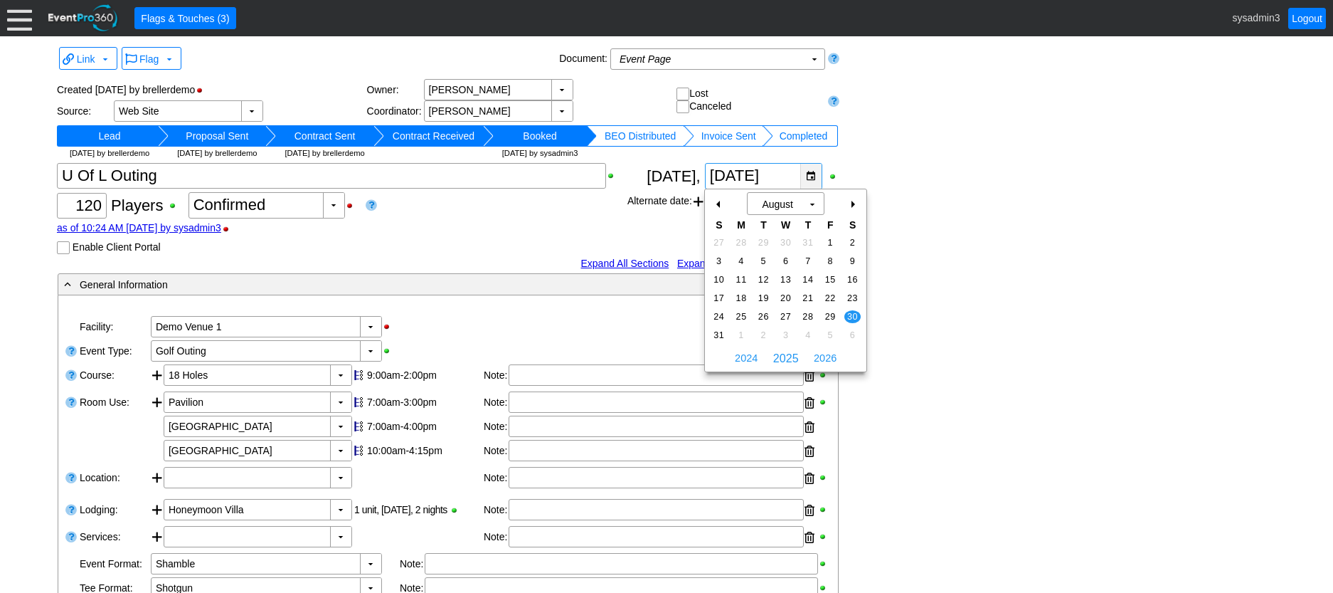
click at [813, 173] on div "▼" at bounding box center [810, 176] width 21 height 25
click at [851, 327] on td "6" at bounding box center [853, 335] width 22 height 19
type input "[DATE]"
